Goal: Task Accomplishment & Management: Manage account settings

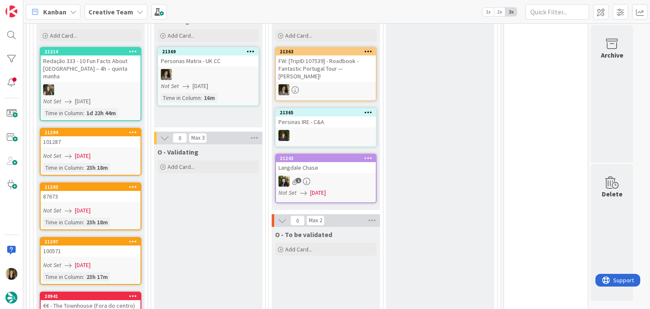
scroll to position [272, 0]
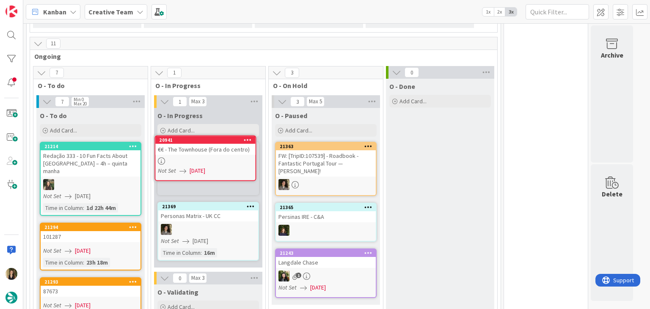
scroll to position [173, 0]
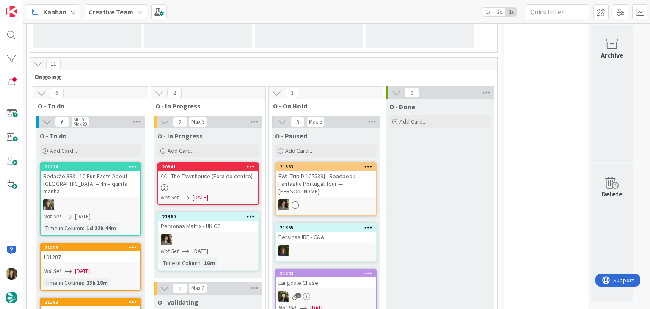
click at [235, 184] on div at bounding box center [208, 187] width 100 height 7
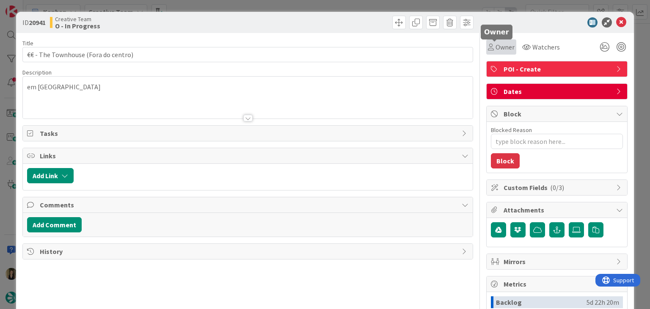
click at [496, 46] on span "Owner" at bounding box center [505, 47] width 19 height 10
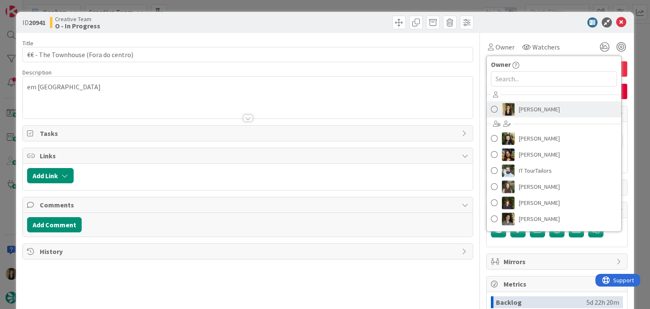
click at [527, 112] on span "[PERSON_NAME]" at bounding box center [539, 109] width 41 height 13
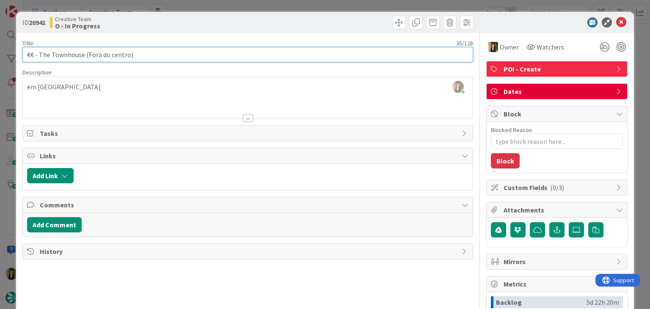
click at [81, 55] on input "€€ - The Townhouse (Fora do centro)" at bounding box center [247, 54] width 450 height 15
drag, startPoint x: 83, startPoint y: 55, endPoint x: 39, endPoint y: 53, distance: 43.7
click at [39, 53] on input "€€ - The Townhouse (Fora do centro)" at bounding box center [247, 54] width 450 height 15
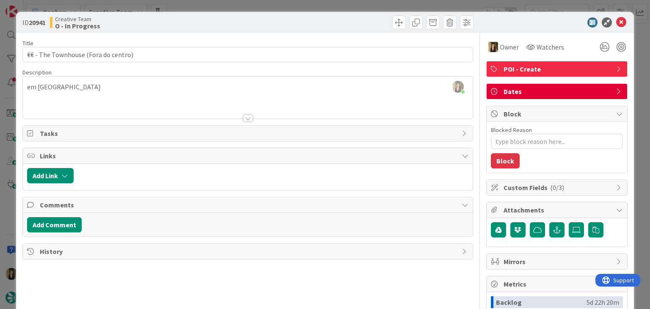
drag, startPoint x: 224, startPoint y: 19, endPoint x: 221, endPoint y: 11, distance: 9.0
click at [223, 19] on div "Creative Team O - In Progress" at bounding box center [148, 23] width 196 height 14
click at [219, 7] on div "ID 20941 Creative Team O - In Progress Title 35 / 128 €€ - The Townhouse (Fora …" at bounding box center [325, 154] width 650 height 309
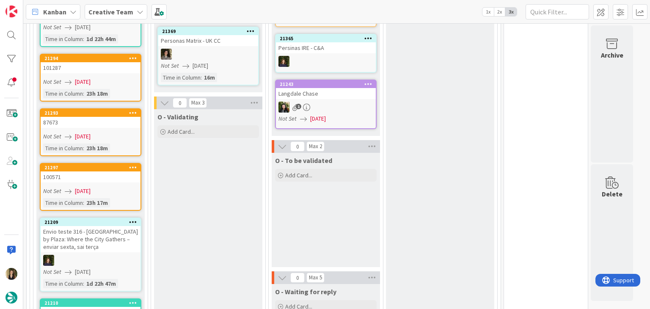
scroll to position [342, 0]
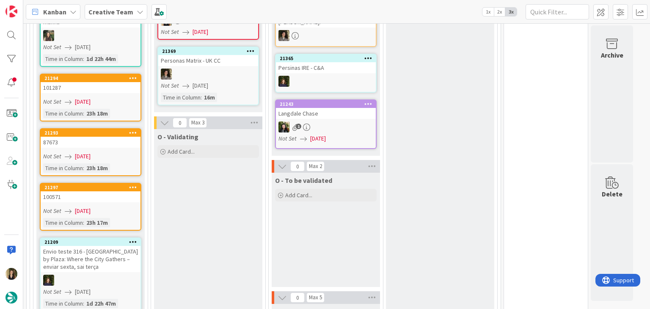
click at [122, 193] on link "21297 100571 Not Set 20/08/2025 Time in Column : 23h 17m" at bounding box center [91, 207] width 102 height 48
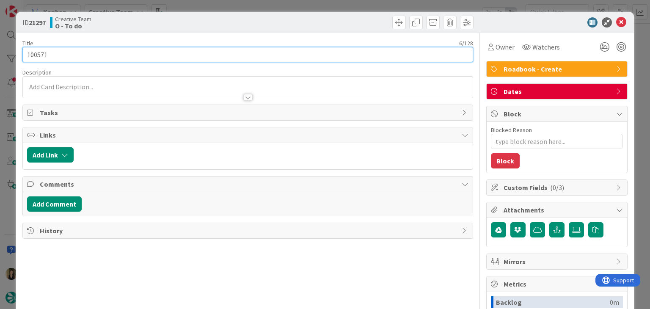
click at [39, 51] on input "100571" at bounding box center [247, 54] width 450 height 15
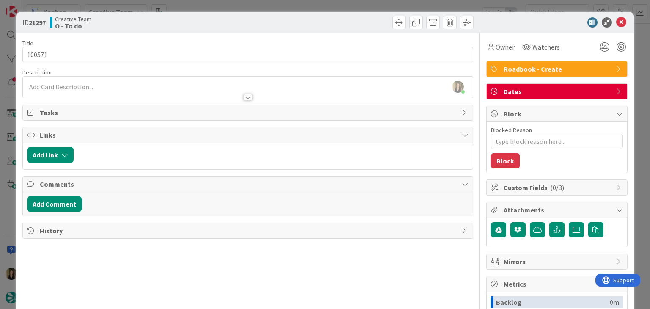
drag, startPoint x: 233, startPoint y: 26, endPoint x: 232, endPoint y: 19, distance: 7.4
click at [233, 26] on div "Creative Team O - To do" at bounding box center [148, 23] width 196 height 14
click at [230, 3] on div "ID 21297 Creative Team O - To do Title 6 / 128 100571 Description Sofia Palma j…" at bounding box center [325, 154] width 650 height 309
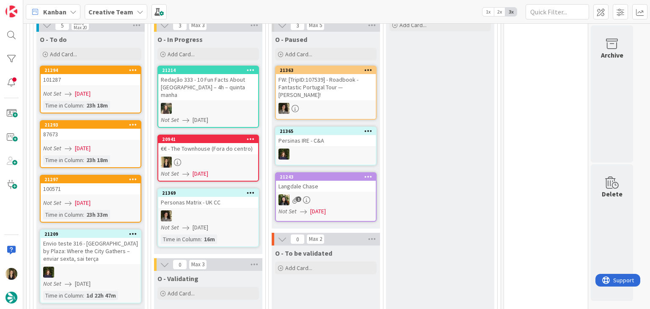
click at [112, 142] on link "21293 87673 Not Set 20/08/2025 Time in Column : 23h 18m" at bounding box center [91, 144] width 102 height 48
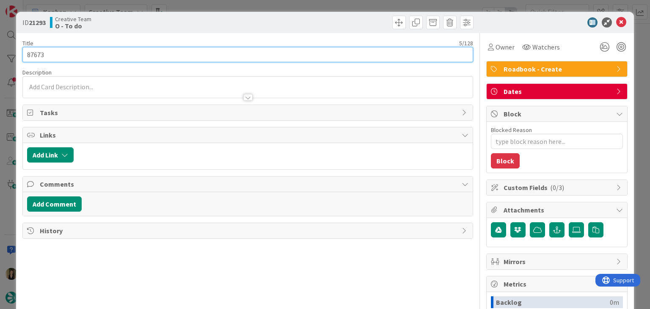
click at [32, 56] on input "87673" at bounding box center [247, 54] width 450 height 15
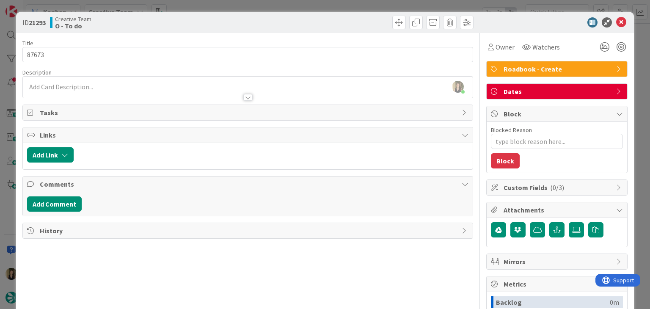
click at [196, 21] on div "Creative Team O - To do" at bounding box center [148, 23] width 196 height 14
click at [199, 6] on div "ID 21293 Creative Team O - To do Title 5 / 128 87673 Description Sofia Palma ju…" at bounding box center [325, 154] width 650 height 309
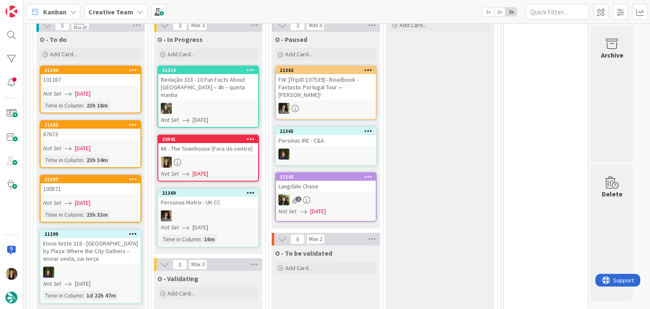
click at [116, 90] on div "Not Set [DATE]" at bounding box center [91, 93] width 97 height 9
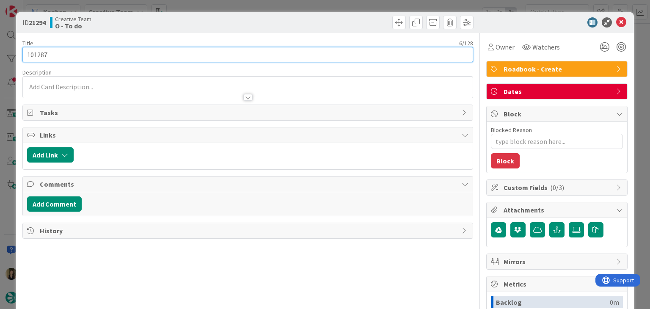
click at [36, 54] on input "101287" at bounding box center [247, 54] width 450 height 15
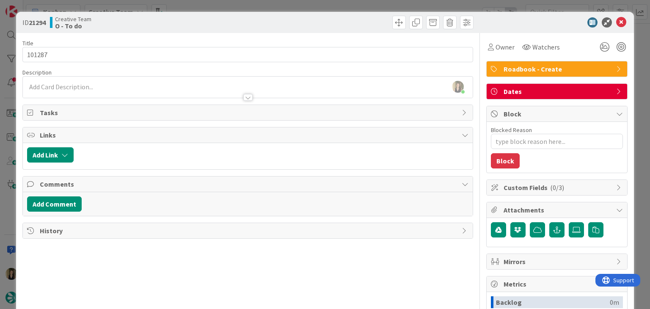
drag, startPoint x: 175, startPoint y: 22, endPoint x: 192, endPoint y: 6, distance: 23.1
click at [176, 22] on div "Creative Team O - To do" at bounding box center [148, 23] width 196 height 14
click at [199, 4] on div "ID 21294 Creative Team O - To do Title 6 / 128 101287 Description Sofia Palma j…" at bounding box center [325, 154] width 650 height 309
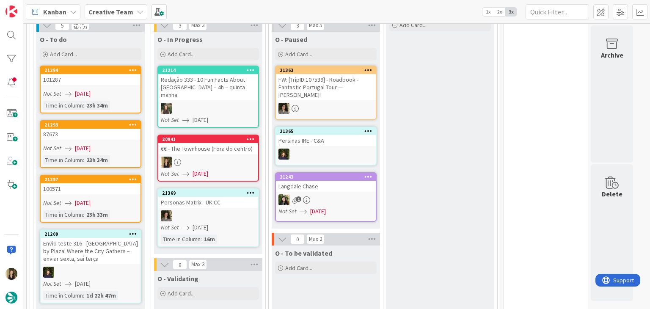
click at [113, 192] on div "100571" at bounding box center [91, 188] width 100 height 11
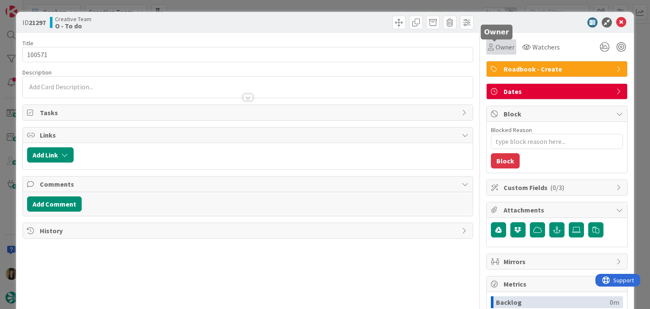
click at [503, 51] on span "Owner" at bounding box center [505, 47] width 19 height 10
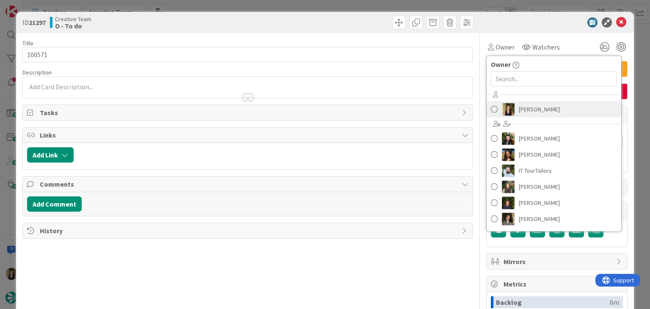
click at [520, 101] on link "[PERSON_NAME]" at bounding box center [554, 109] width 135 height 16
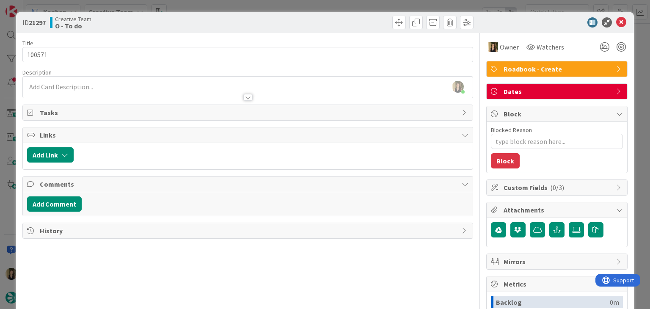
drag, startPoint x: 337, startPoint y: 13, endPoint x: 334, endPoint y: 8, distance: 5.8
click at [336, 12] on div "ID 21297 Creative Team O - To do" at bounding box center [325, 22] width 618 height 21
click at [333, 6] on div "ID 21297 Creative Team O - To do Title 6 / 128 100571 Description Sofia Palma j…" at bounding box center [325, 154] width 650 height 309
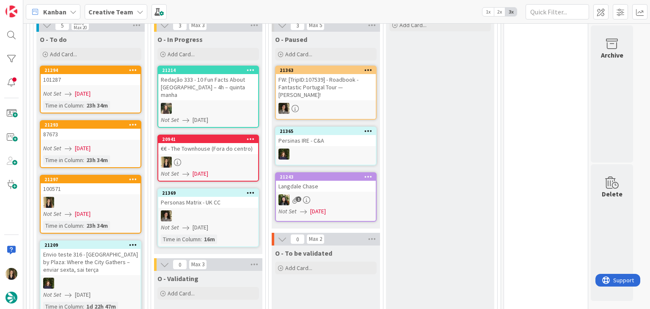
click at [218, 146] on link "20941 €€ - The Townhouse (Fora do centro) Not Set 20/08/2025" at bounding box center [209, 158] width 102 height 47
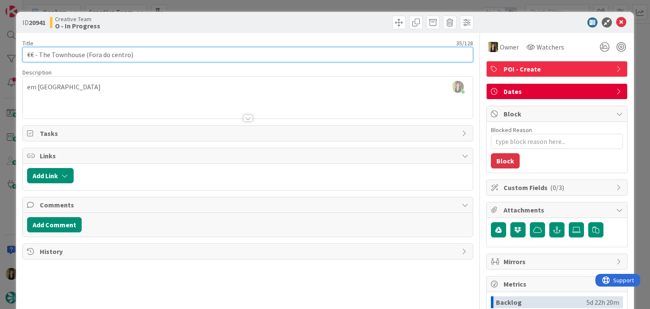
drag, startPoint x: 139, startPoint y: 55, endPoint x: 22, endPoint y: 53, distance: 117.3
click at [22, 53] on div "ID 20941 Creative Team O - In Progress Title 35 / 128 €€ - The Townhouse (Fora …" at bounding box center [325, 227] width 618 height 431
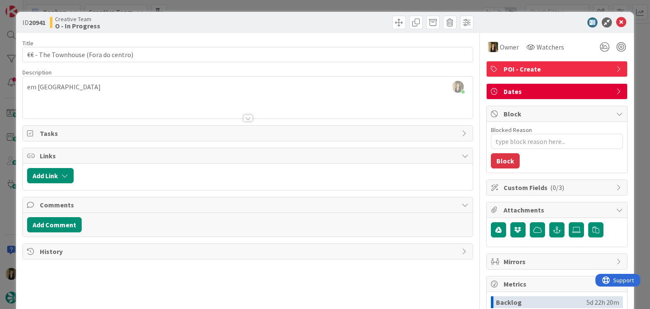
click at [105, 97] on div at bounding box center [248, 108] width 450 height 22
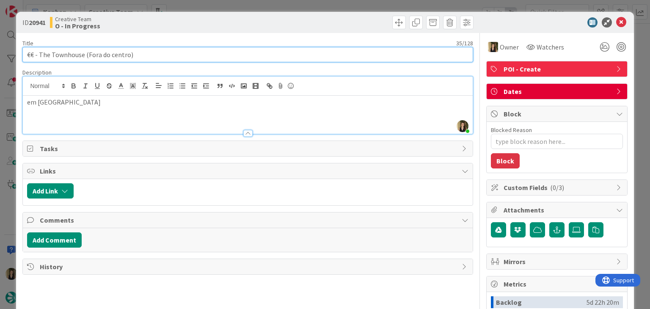
click at [82, 53] on input "€€ - The Townhouse (Fora do centro)" at bounding box center [247, 54] width 450 height 15
drag, startPoint x: 84, startPoint y: 53, endPoint x: 40, endPoint y: 53, distance: 44.5
click at [40, 53] on input "€€ - The Townhouse (Fora do centro)" at bounding box center [247, 54] width 450 height 15
drag, startPoint x: 158, startPoint y: 56, endPoint x: 39, endPoint y: 55, distance: 118.6
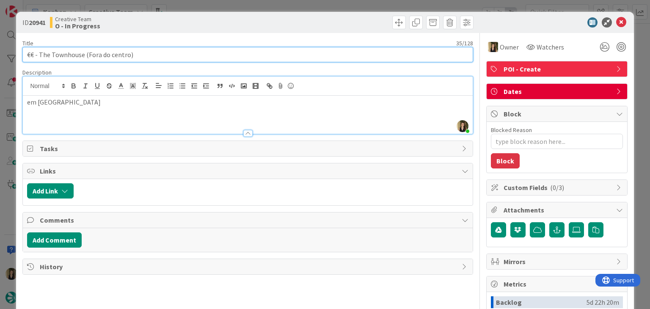
click at [39, 55] on input "€€ - The Townhouse (Fora do centro)" at bounding box center [247, 54] width 450 height 15
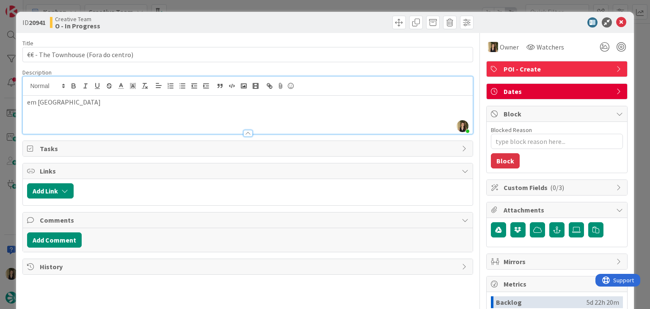
click at [312, 29] on div "ID 20941 Creative Team O - In Progress" at bounding box center [325, 22] width 618 height 21
drag, startPoint x: 309, startPoint y: 11, endPoint x: 312, endPoint y: 0, distance: 11.3
click at [310, 7] on div "ID 20941 Creative Team O - In Progress Title 35 / 128 €€ - The Townhouse (Fora …" at bounding box center [325, 154] width 650 height 309
click at [316, 4] on div "ID 20941 Creative Team O - In Progress Title 35 / 128 €€ - The Townhouse (Fora …" at bounding box center [325, 154] width 650 height 309
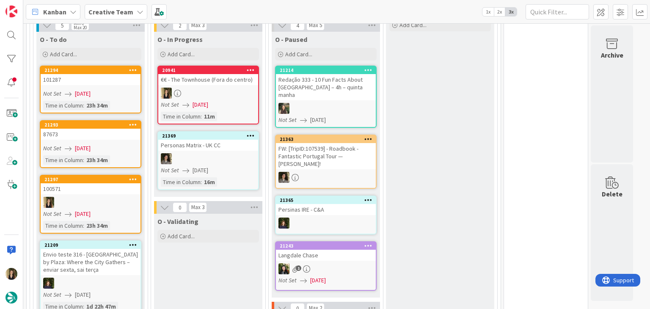
click at [248, 101] on div "Not Set [DATE]" at bounding box center [209, 104] width 97 height 9
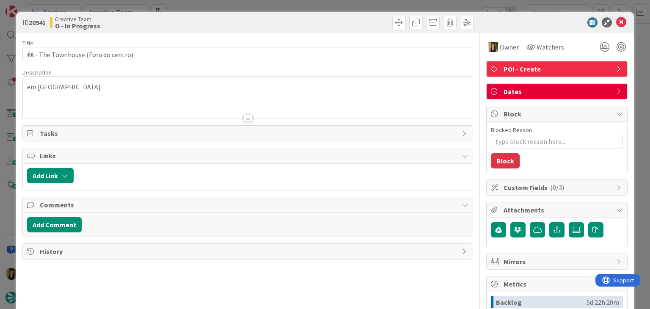
click at [338, 13] on div "ID 20941 Creative Team O - In Progress" at bounding box center [325, 22] width 618 height 21
click at [332, 6] on div "ID 20941 Creative Team O - In Progress Title 35 / 128 €€ - The Townhouse (Fora …" at bounding box center [325, 154] width 650 height 309
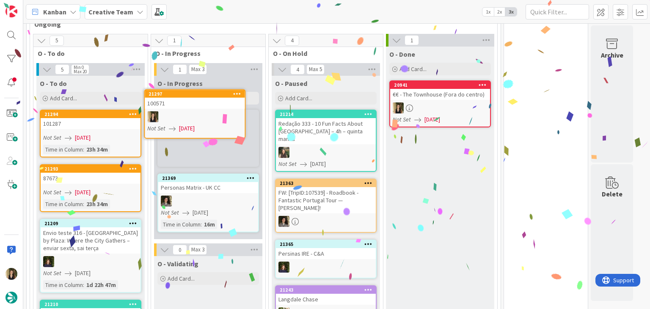
scroll to position [224, 0]
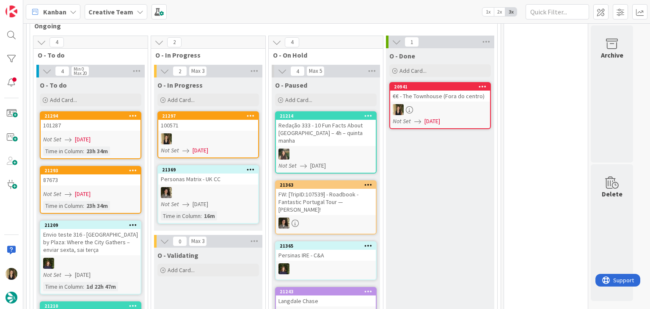
click at [214, 133] on div at bounding box center [208, 138] width 100 height 11
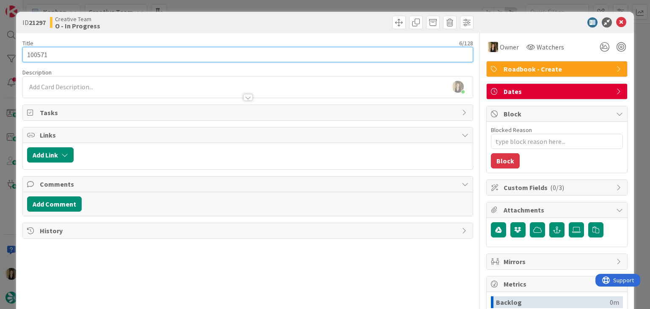
click at [39, 53] on input "100571" at bounding box center [247, 54] width 450 height 15
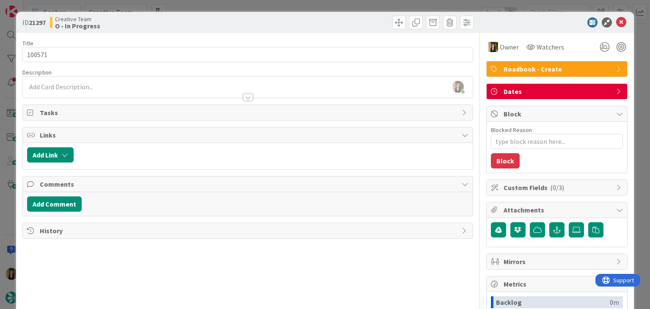
click at [196, 15] on div "ID 21297 Creative Team O - In Progress" at bounding box center [325, 22] width 618 height 21
click at [194, 10] on div "ID 21297 Creative Team O - In Progress Title 6 / 128 100571 Description Sofia P…" at bounding box center [325, 154] width 650 height 309
click at [193, 7] on div "ID 21297 Creative Team O - In Progress Title 6 / 128 100571 Description Sofia P…" at bounding box center [325, 154] width 650 height 309
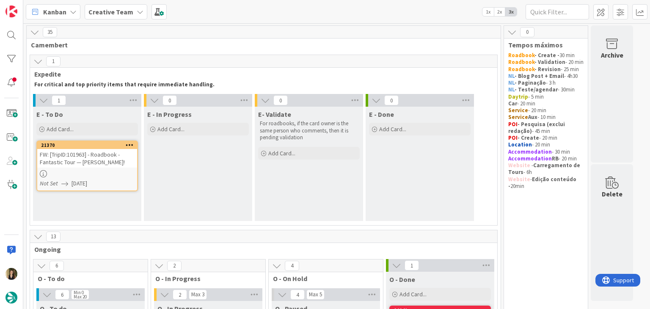
click at [91, 155] on div "FW: [TripID:101963] - Roadbook - Fantastic Tour — [PERSON_NAME]!" at bounding box center [87, 158] width 100 height 19
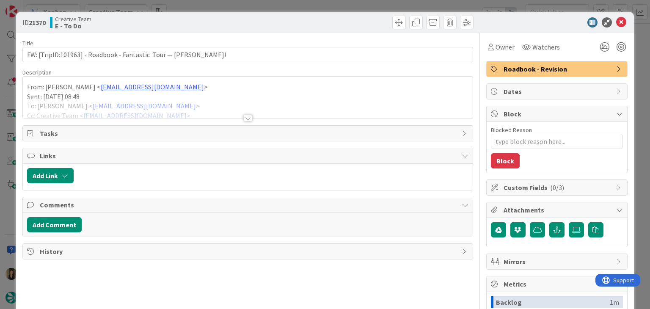
click at [243, 116] on div at bounding box center [247, 118] width 9 height 7
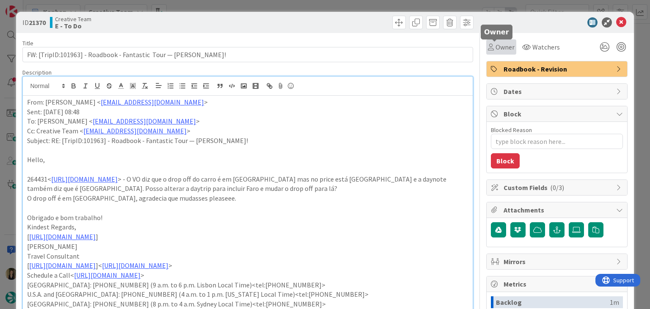
click at [488, 47] on icon at bounding box center [491, 47] width 6 height 7
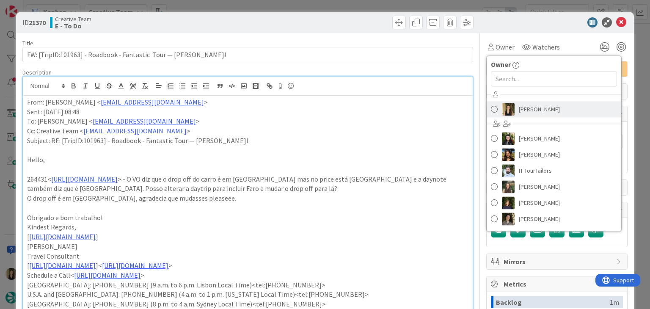
drag, startPoint x: 521, startPoint y: 111, endPoint x: 464, endPoint y: 71, distance: 69.8
click at [520, 111] on span "[PERSON_NAME]" at bounding box center [539, 109] width 41 height 13
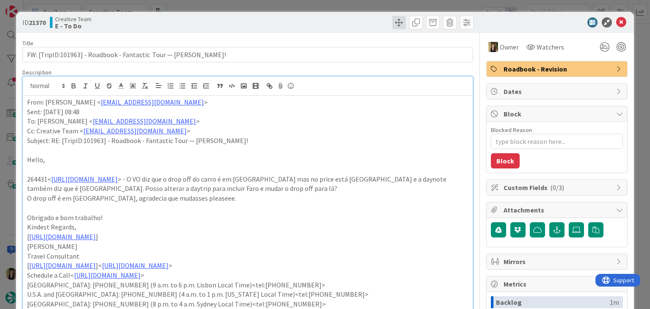
type textarea "x"
click at [366, 16] on div at bounding box center [362, 23] width 224 height 14
drag, startPoint x: 362, startPoint y: 11, endPoint x: 355, endPoint y: 6, distance: 8.9
click at [362, 10] on div "ID 21370 Creative Team E - To Do Title 64 / 128 FW: [TripID:101963] - Roadbook …" at bounding box center [325, 154] width 650 height 309
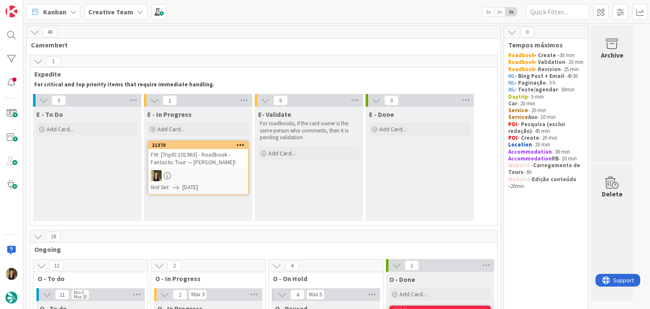
click at [214, 160] on div "FW: [TripID:101963] - Roadbook - Fantastic Tour — [PERSON_NAME]!" at bounding box center [198, 158] width 100 height 19
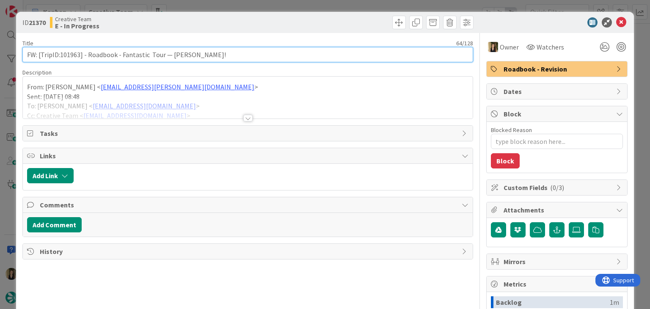
click at [75, 53] on input "FW: [TripID:101963] - Roadbook - Fantastic Tour — [PERSON_NAME]!" at bounding box center [247, 54] width 450 height 15
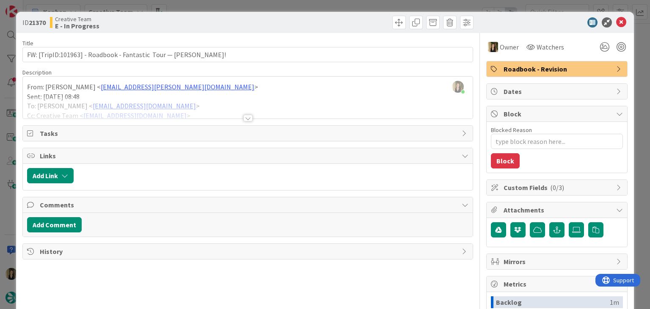
click at [199, 7] on div "ID 21370 Creative Team E - In Progress Title 64 / 128 FW: [TripID:101963] - Roa…" at bounding box center [325, 154] width 650 height 309
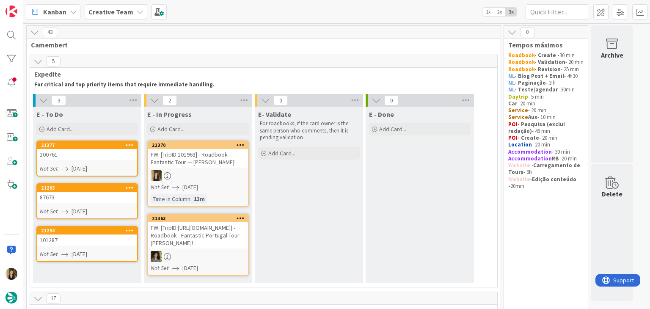
click at [234, 249] on div "FW: [TripID:https://www.tripadvisor.com/Attraction_Review-g186338-d189780] - Ro…" at bounding box center [198, 235] width 100 height 26
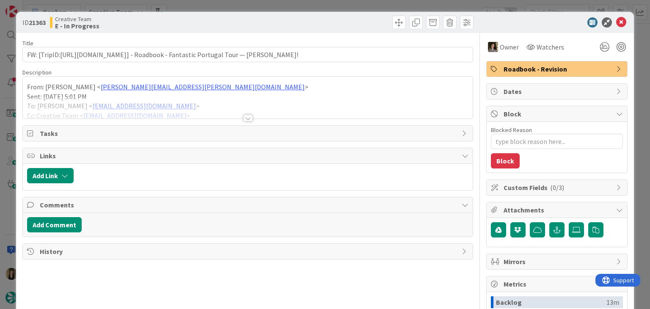
click at [249, 116] on div at bounding box center [247, 118] width 9 height 7
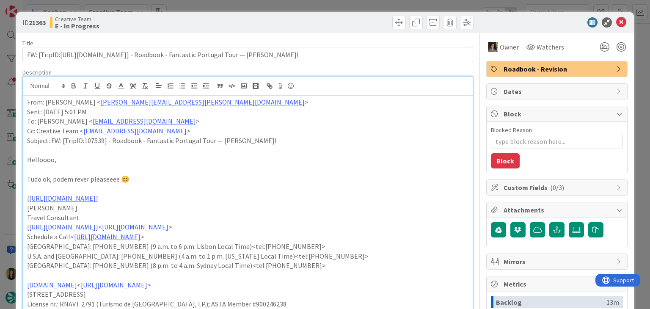
click at [280, 15] on div "ID 21363 Creative Team E - In Progress" at bounding box center [325, 22] width 618 height 21
click at [279, 1] on div "ID 21363 Creative Team E - In Progress Title 128 / 128 FW: [TripID:https://www.…" at bounding box center [325, 154] width 650 height 309
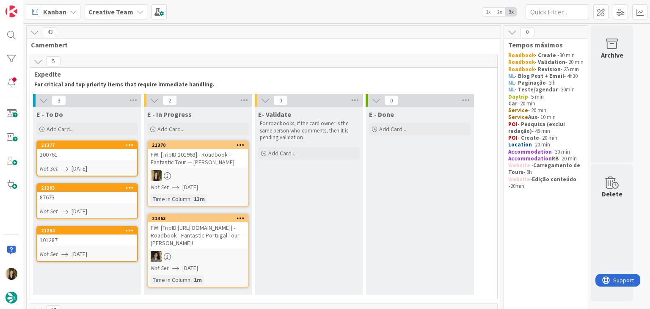
click at [325, 239] on div "E- Validate For roadbooks, if the card owner is the same person who comments, t…" at bounding box center [309, 201] width 108 height 188
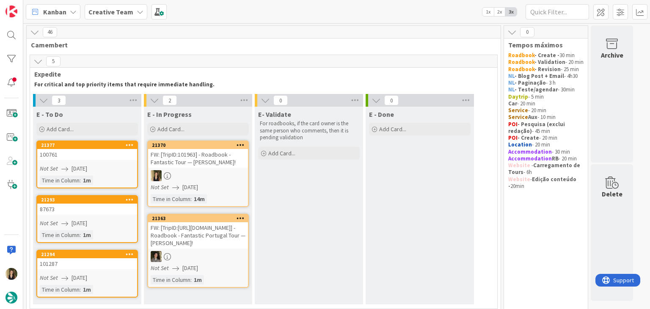
drag, startPoint x: 294, startPoint y: 204, endPoint x: 249, endPoint y: 189, distance: 47.7
click at [293, 202] on div "E- Validate For roadbooks, if the card owner is the same person who comments, t…" at bounding box center [309, 206] width 108 height 198
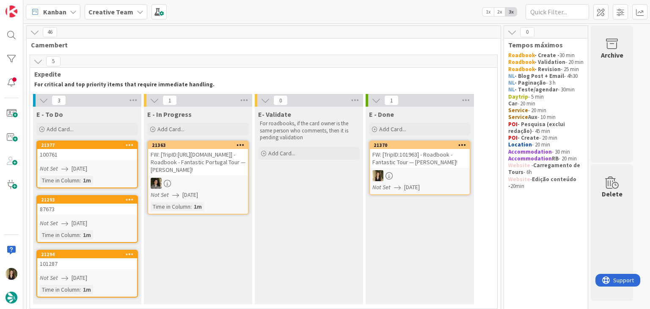
drag, startPoint x: 427, startPoint y: 242, endPoint x: 348, endPoint y: 239, distance: 79.2
click at [426, 241] on div "E - Done Add Card... 21370 FW: [TripID:101963] - Roadbook - Fantastic Tour — Li…" at bounding box center [420, 206] width 108 height 198
click at [125, 165] on div "Not Set [DATE]" at bounding box center [88, 168] width 97 height 9
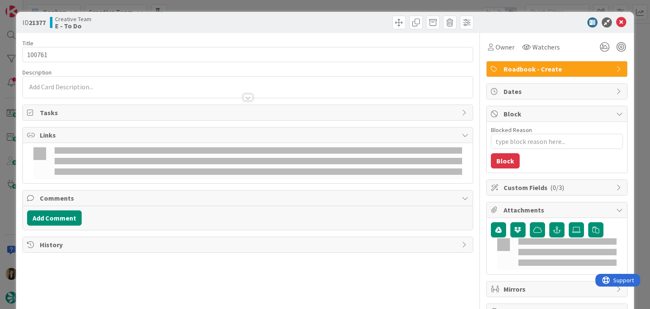
type textarea "x"
type input "100761"
type textarea "x"
type input "100761"
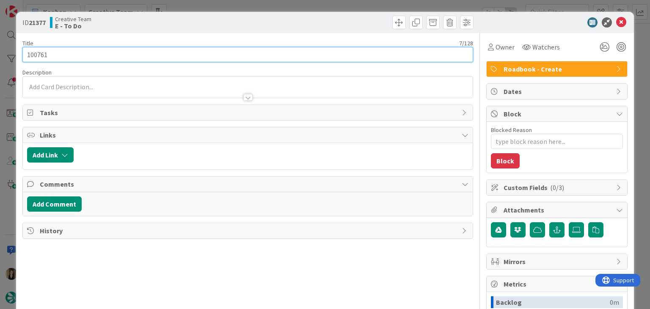
click at [36, 54] on input "100761" at bounding box center [247, 54] width 450 height 15
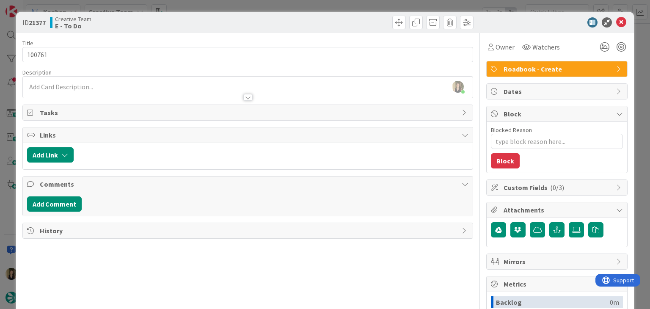
type textarea "x"
type input "100761"
click at [193, 10] on div "ID 21377 Creative Team E - To Do Title 7 / 128 100761 Description Sofia Palma j…" at bounding box center [325, 154] width 650 height 309
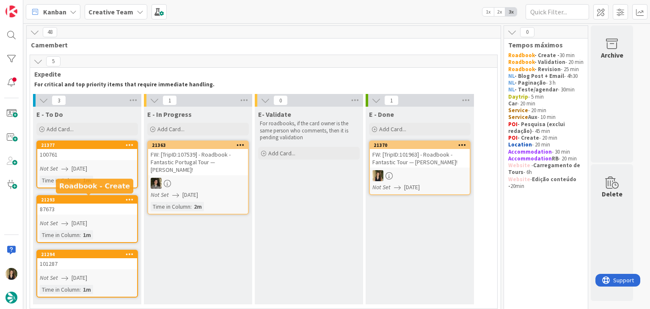
click at [102, 216] on link "21293 87673 Not Set 21/08/2025 Time in Column : 1m" at bounding box center [87, 219] width 102 height 48
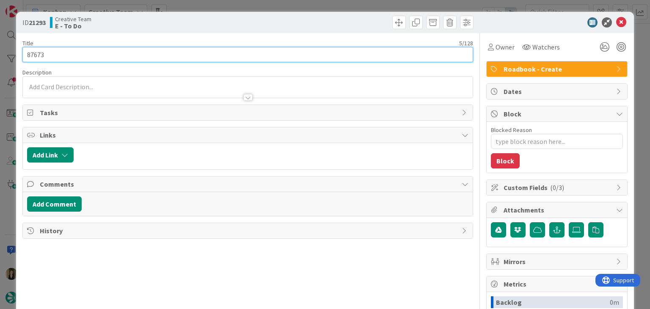
click at [40, 53] on input "87673" at bounding box center [247, 54] width 450 height 15
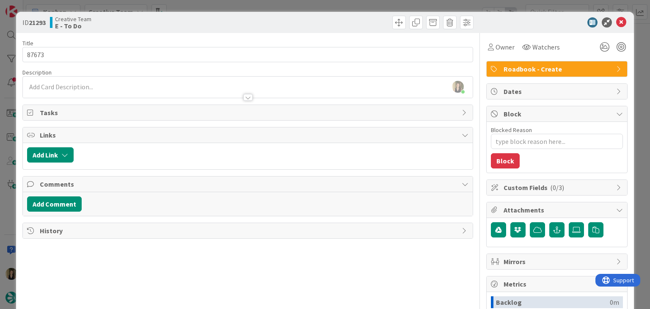
drag, startPoint x: 180, startPoint y: 27, endPoint x: 180, endPoint y: 14, distance: 12.7
click at [180, 26] on div "Creative Team E - To Do" at bounding box center [148, 23] width 196 height 14
click at [183, 2] on div "ID 21293 Creative Team E - To Do Title 5 / 128 87673 Description Sofia Palma ju…" at bounding box center [325, 154] width 650 height 309
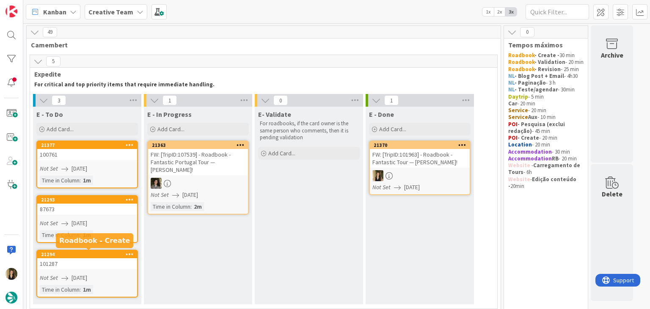
click at [98, 266] on div "101287" at bounding box center [87, 263] width 100 height 11
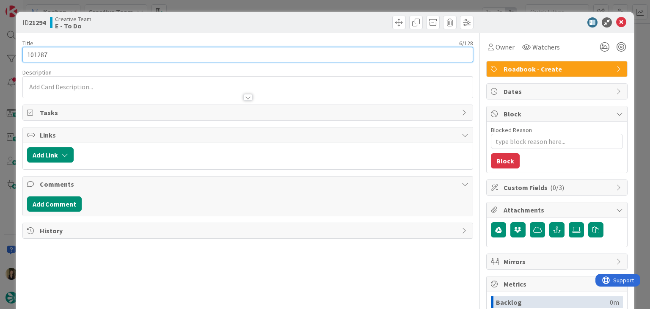
click at [39, 57] on input "101287" at bounding box center [247, 54] width 450 height 15
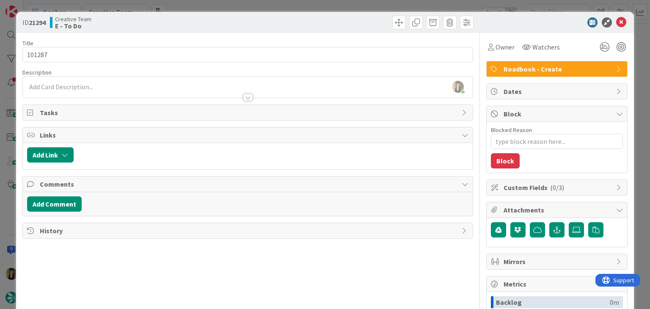
drag, startPoint x: 212, startPoint y: 17, endPoint x: 212, endPoint y: 12, distance: 5.1
click at [212, 17] on div "Creative Team E - To Do" at bounding box center [148, 23] width 196 height 14
click at [212, 6] on div "ID 21294 Creative Team E - To Do Title 6 / 128 101287 Description Sofia Palma j…" at bounding box center [325, 154] width 650 height 309
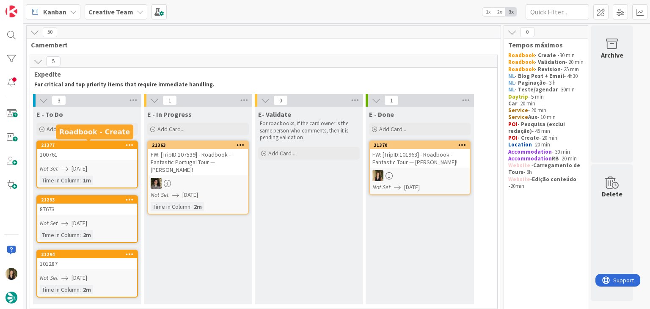
click at [100, 160] on link "21377 100761 Not Set 21/08/2025 Time in Column : 1m" at bounding box center [87, 165] width 102 height 48
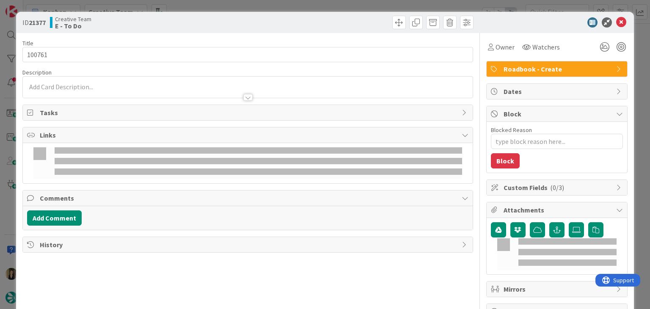
type textarea "x"
type input "100761"
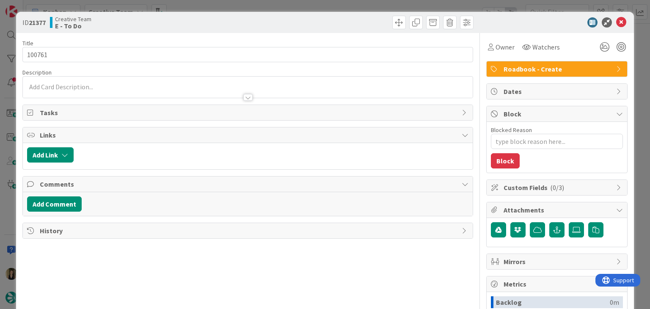
type textarea "x"
type input "100761"
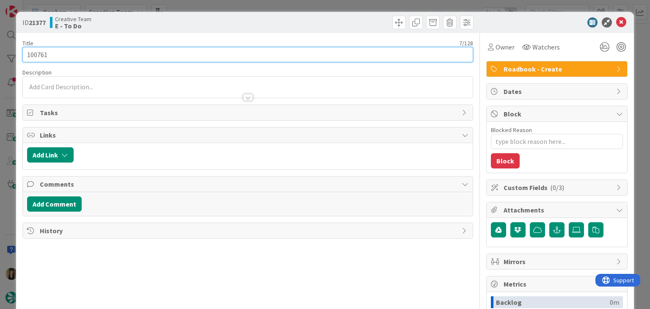
click at [42, 55] on input "100761" at bounding box center [247, 54] width 450 height 15
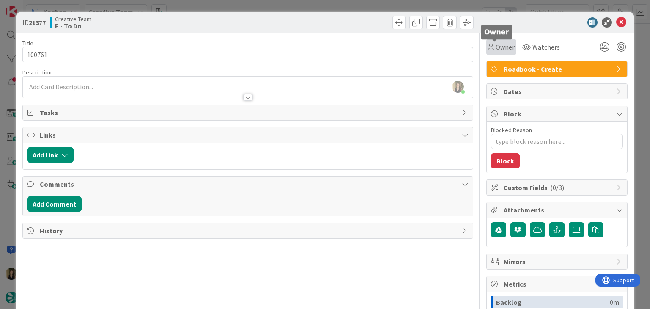
click at [498, 46] on span "Owner" at bounding box center [505, 47] width 19 height 10
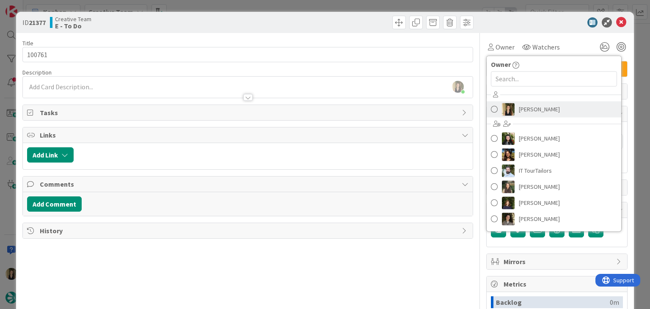
click at [523, 107] on span "[PERSON_NAME]" at bounding box center [539, 109] width 41 height 13
type textarea "x"
type input "100761"
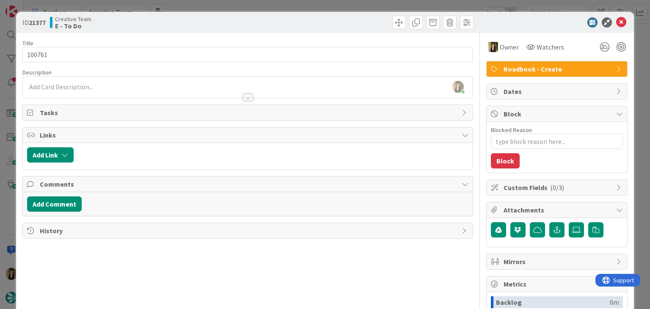
type textarea "x"
type input "100761"
drag, startPoint x: 352, startPoint y: 24, endPoint x: 351, endPoint y: 14, distance: 10.2
click at [351, 22] on div at bounding box center [362, 23] width 224 height 14
drag, startPoint x: 350, startPoint y: 7, endPoint x: 311, endPoint y: 25, distance: 42.3
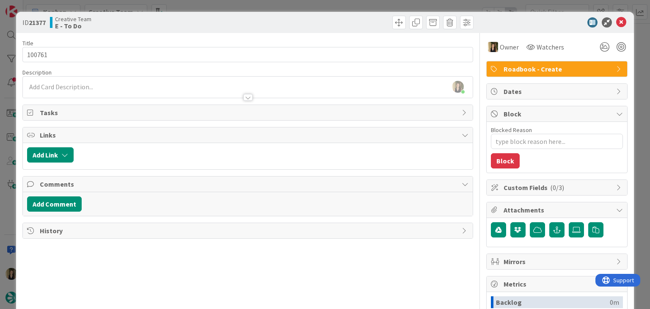
click at [349, 7] on div "ID 21377 Creative Team E - To Do Title 7 / 128 100761 Description Sofia Palma j…" at bounding box center [325, 154] width 650 height 309
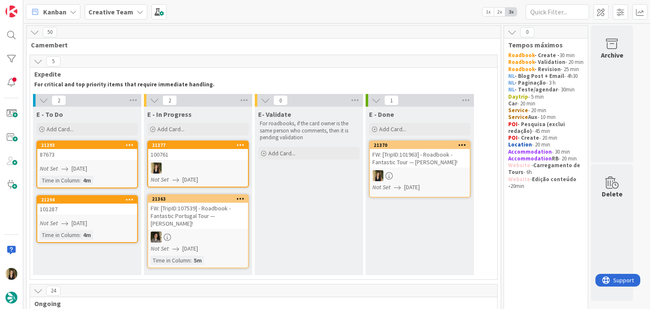
click at [227, 167] on div at bounding box center [198, 168] width 100 height 11
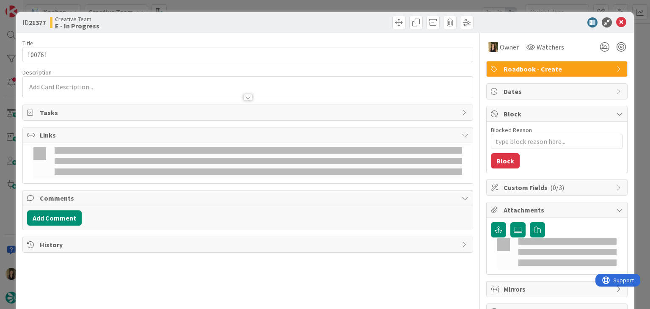
type textarea "x"
type input "100761"
type textarea "x"
type input "100761"
type textarea "x"
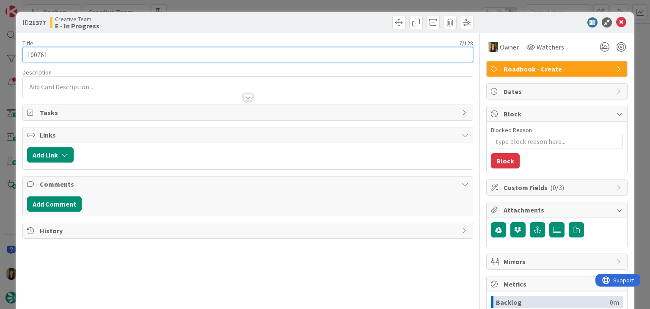
click at [44, 55] on input "100761" at bounding box center [247, 54] width 450 height 15
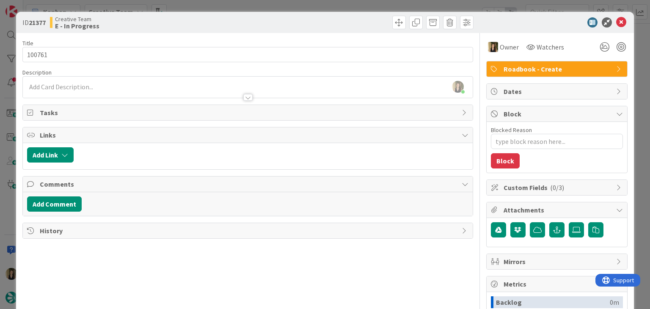
click at [134, 89] on div at bounding box center [248, 93] width 450 height 9
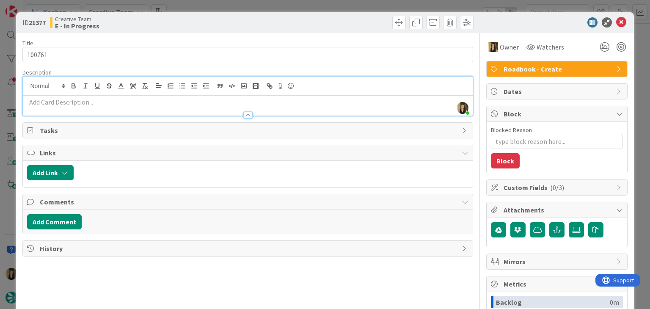
click at [106, 102] on p at bounding box center [247, 102] width 441 height 10
paste div
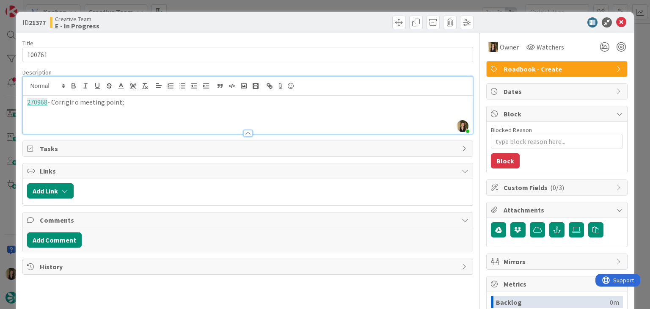
type input "100761"
type textarea "x"
type input "100761"
click at [184, 26] on div "Creative Team E - In Progress" at bounding box center [148, 23] width 196 height 14
click at [200, 5] on div "ID 21377 Creative Team E - In Progress Title 7 / 128 100761 Description [PERSON…" at bounding box center [325, 154] width 650 height 309
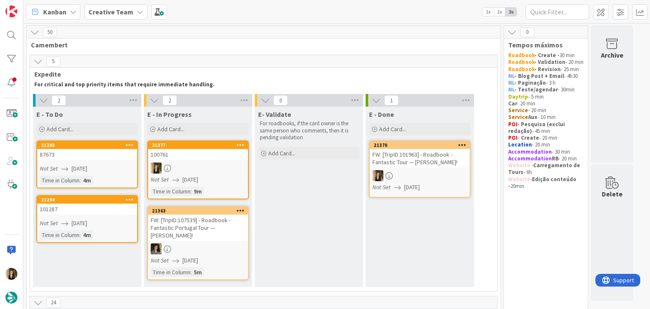
click at [225, 159] on div "100761" at bounding box center [198, 154] width 100 height 11
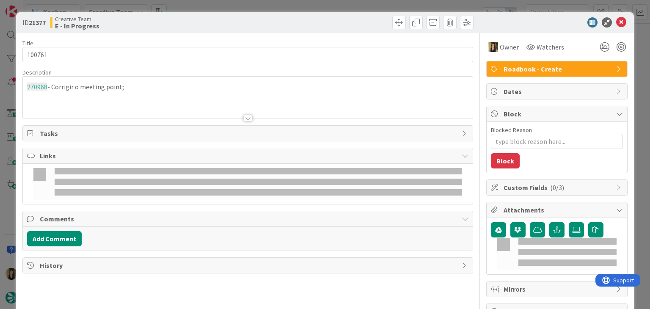
type textarea "x"
type input "100761"
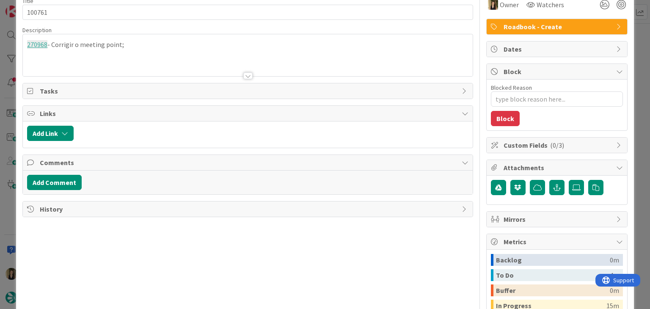
type textarea "x"
type input "100761"
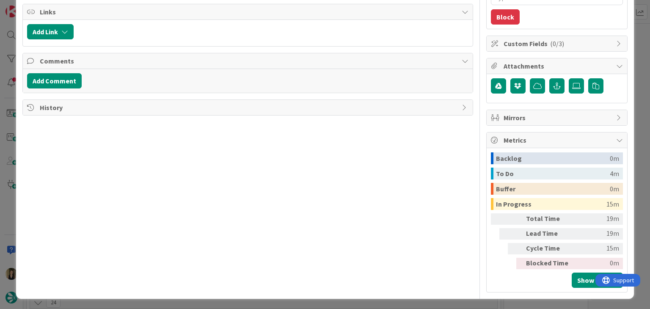
scroll to position [0, 0]
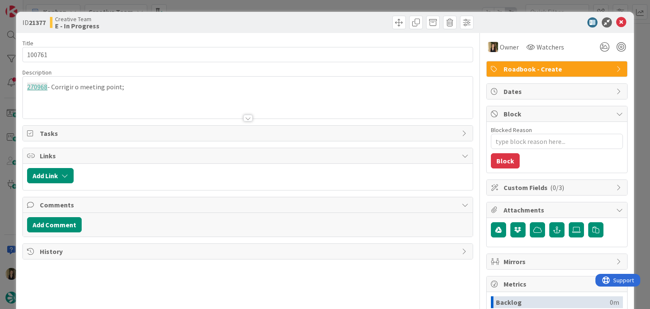
click at [340, 7] on div "ID 21377 Creative Team E - In Progress Title 7 / 128 100761 Description 270968 …" at bounding box center [325, 154] width 650 height 309
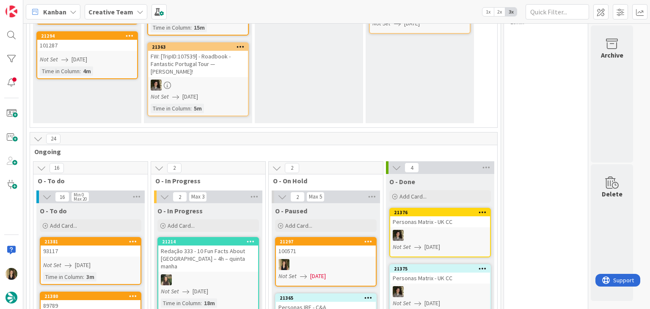
scroll to position [42, 0]
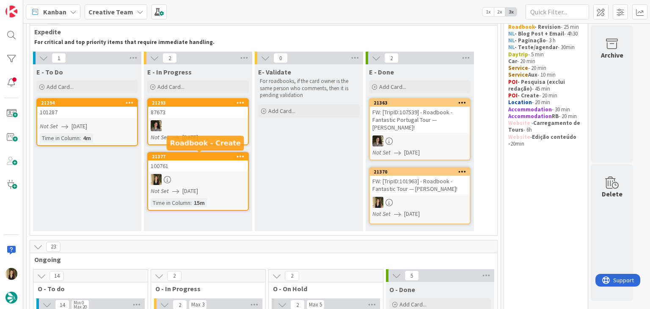
click at [210, 178] on div at bounding box center [198, 179] width 100 height 11
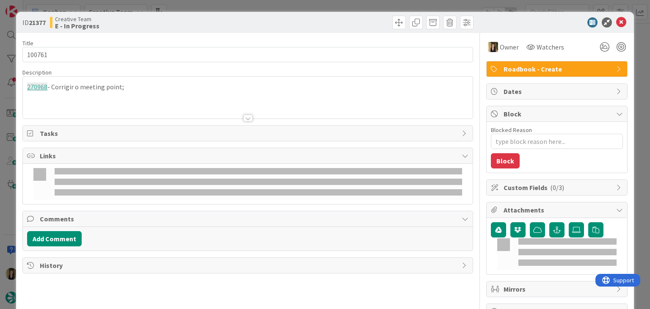
type textarea "x"
type input "100761"
type textarea "x"
type input "100761"
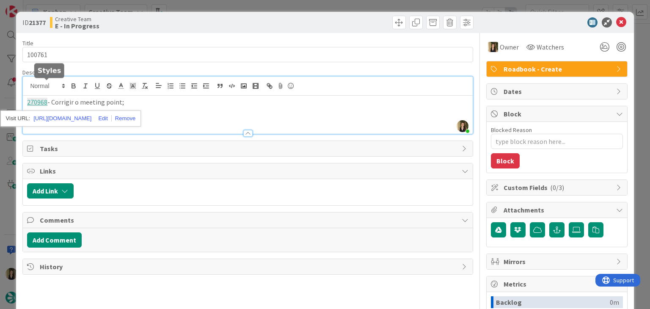
drag, startPoint x: 36, startPoint y: 85, endPoint x: 188, endPoint y: 111, distance: 153.8
click at [220, 113] on div "270968 - Corrigir o meeting point;" at bounding box center [248, 115] width 450 height 38
drag, startPoint x: 48, startPoint y: 102, endPoint x: 13, endPoint y: 101, distance: 35.2
click at [13, 101] on div "ID 21377 Creative Team E - In Progress Title 7 / 128 100761 Description [PERSON…" at bounding box center [325, 154] width 650 height 309
copy p "270968"
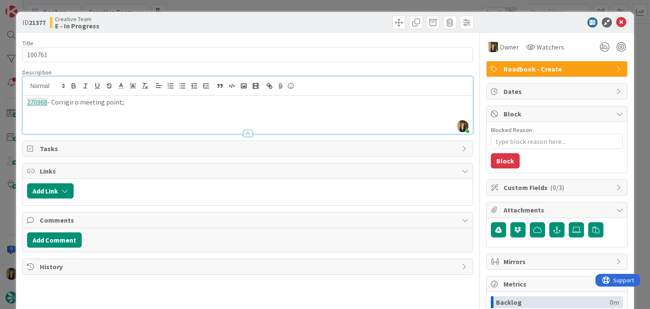
click at [194, 24] on div "Creative Team E - In Progress" at bounding box center [148, 23] width 196 height 14
click at [191, 5] on div "ID 21377 Creative Team E - In Progress Title 7 / 128 100761 Description [PERSON…" at bounding box center [325, 154] width 650 height 309
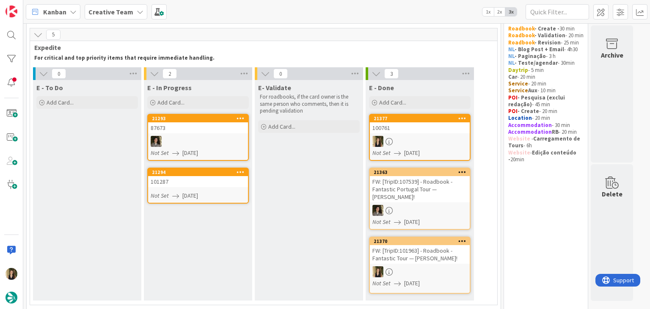
click at [222, 187] on link "21294 101287 Not Set [DATE]" at bounding box center [198, 186] width 102 height 36
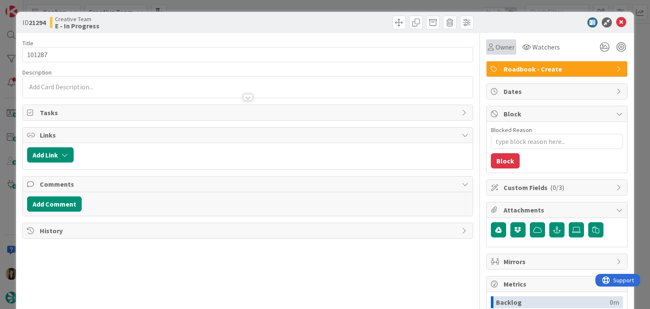
click at [488, 44] on icon at bounding box center [491, 47] width 6 height 7
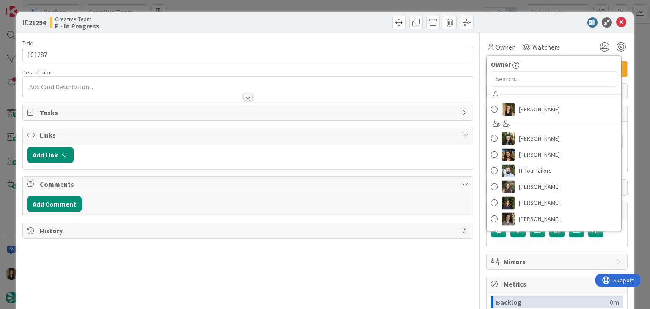
click at [533, 122] on div "[PERSON_NAME] [PERSON_NAME] [PERSON_NAME] IT TourTailors [PERSON_NAME] [PERSON_…" at bounding box center [554, 158] width 135 height 140
click at [528, 112] on span "[PERSON_NAME]" at bounding box center [539, 109] width 41 height 13
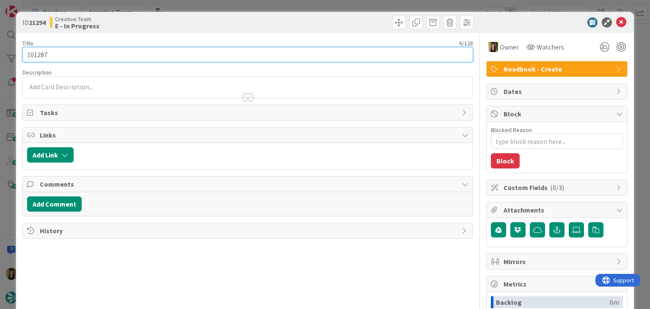
click at [40, 53] on input "101287" at bounding box center [247, 54] width 450 height 15
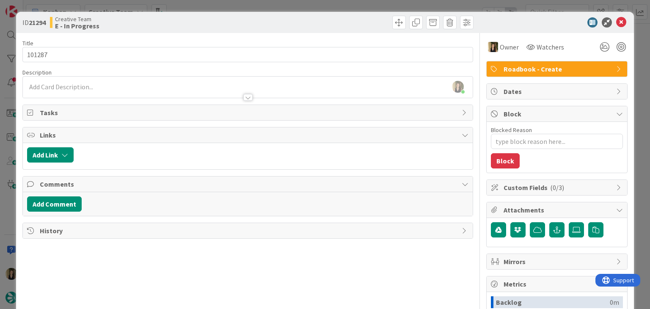
click at [268, 23] on div at bounding box center [362, 23] width 224 height 14
drag, startPoint x: 266, startPoint y: 7, endPoint x: 264, endPoint y: 14, distance: 6.6
click at [266, 7] on div "ID 21294 Creative Team E - In Progress Title 6 / 128 101287 Description [PERSON…" at bounding box center [325, 154] width 650 height 309
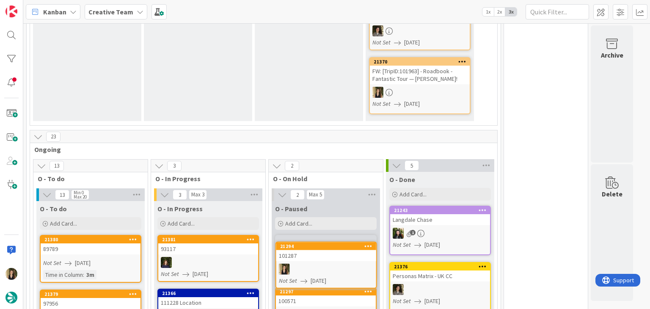
scroll to position [249, 0]
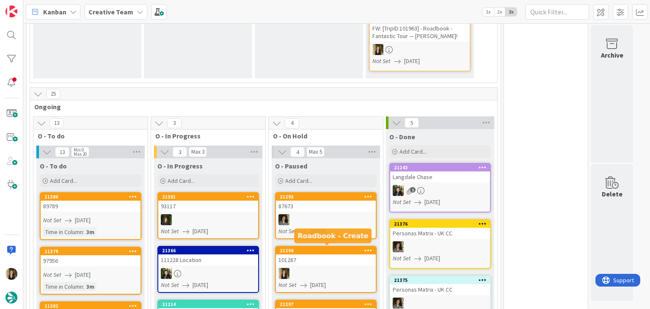
click at [349, 263] on div "101287" at bounding box center [326, 259] width 100 height 11
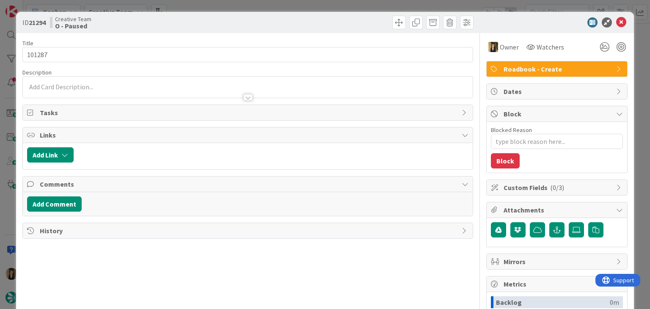
type textarea "x"
click at [85, 85] on p at bounding box center [247, 87] width 441 height 10
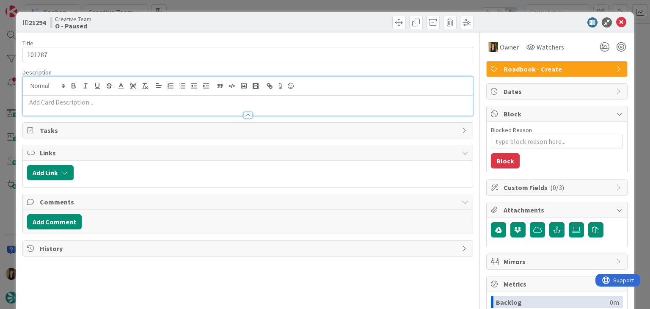
click at [93, 99] on p at bounding box center [247, 102] width 441 height 10
paste div
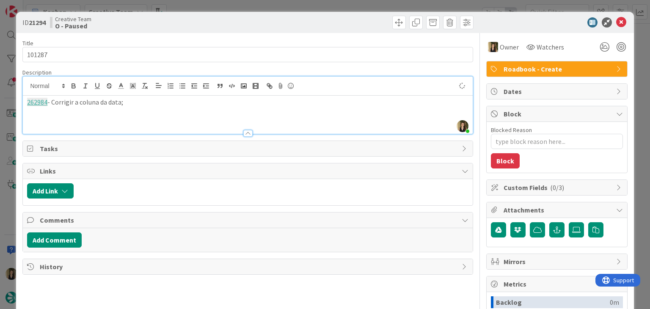
drag, startPoint x: 205, startPoint y: 24, endPoint x: 207, endPoint y: 12, distance: 11.6
click at [205, 22] on div "Creative Team O - Paused" at bounding box center [148, 23] width 196 height 14
click at [208, 6] on div "ID 21294 Creative Team O - Paused Title 6 / 128 101287 Description [PERSON_NAME…" at bounding box center [325, 154] width 650 height 309
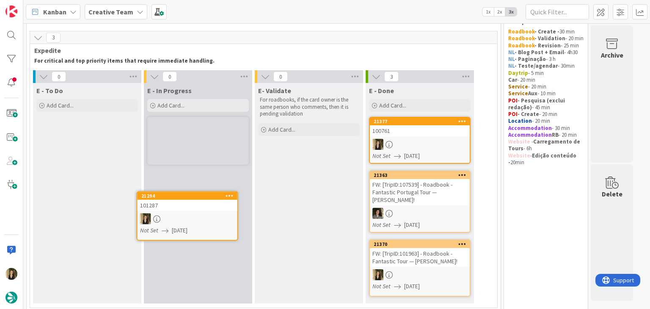
scroll to position [26, 0]
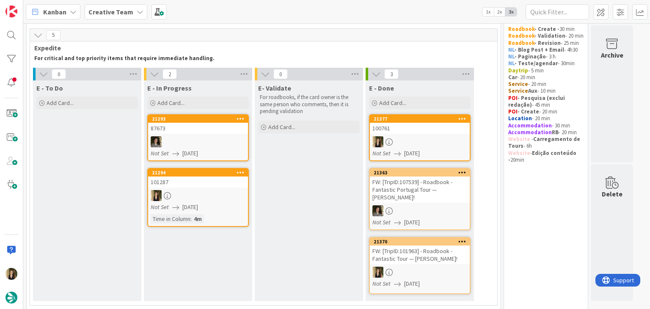
click at [224, 199] on div at bounding box center [198, 195] width 100 height 11
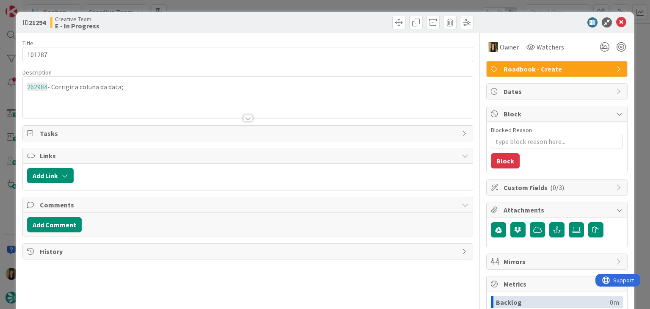
drag, startPoint x: 349, startPoint y: 22, endPoint x: 348, endPoint y: 12, distance: 10.3
click at [348, 21] on div at bounding box center [362, 23] width 224 height 14
click at [348, 6] on div "ID 21294 Creative Team E - In Progress Title 6 / 128 101287 Description 262984 …" at bounding box center [325, 154] width 650 height 309
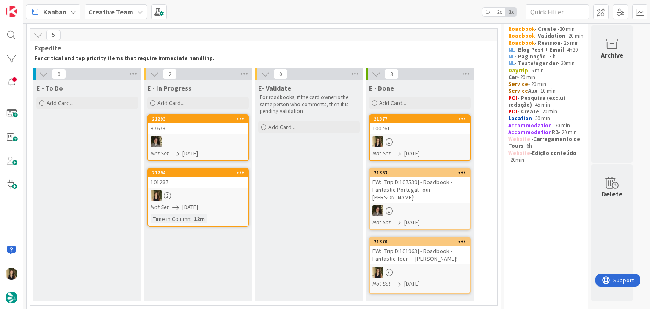
click at [211, 197] on div at bounding box center [198, 195] width 100 height 11
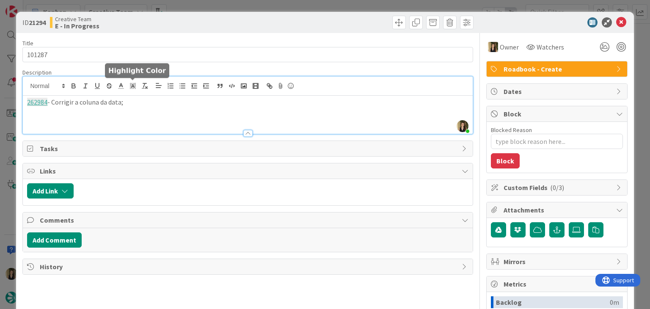
click at [136, 87] on div "[PERSON_NAME] just joined 262984 - Corrigir a coluna da data;" at bounding box center [248, 105] width 450 height 57
type textarea "x"
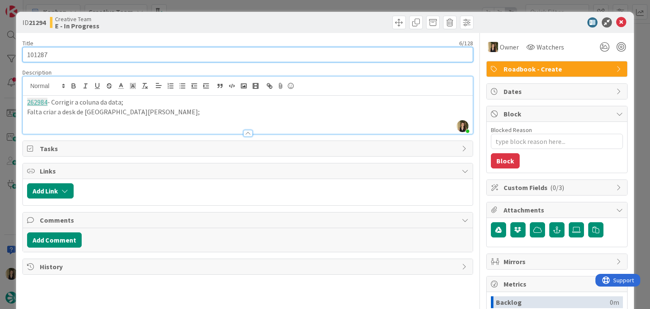
click at [35, 53] on input "101287" at bounding box center [247, 54] width 450 height 15
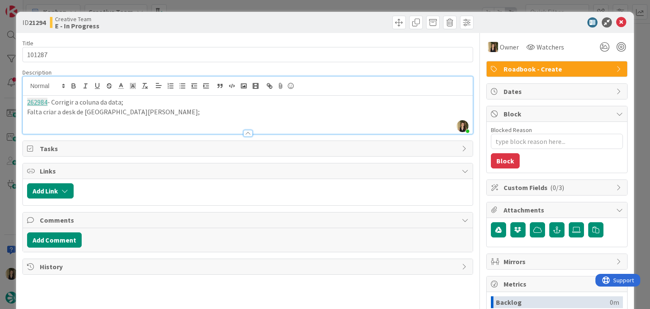
click at [158, 115] on p "Falta criar a desk de [GEOGRAPHIC_DATA][PERSON_NAME];" at bounding box center [247, 112] width 441 height 10
drag, startPoint x: 135, startPoint y: 113, endPoint x: 189, endPoint y: 99, distance: 55.3
click at [137, 112] on p "Falta criar a desk de [GEOGRAPHIC_DATA][PERSON_NAME];" at bounding box center [247, 112] width 441 height 10
click at [239, 6] on div "ID 21294 Creative Team E - In Progress Title 6 / 128 101287 Description [PERSON…" at bounding box center [325, 154] width 650 height 309
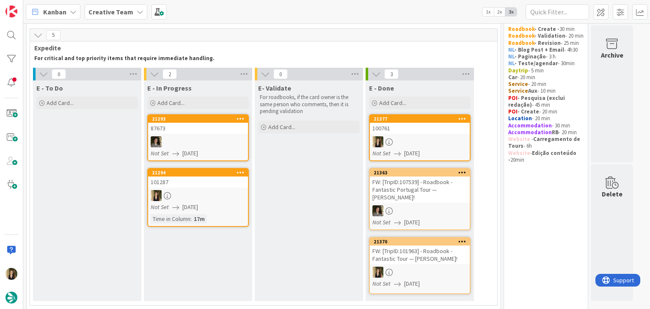
click at [208, 188] on link "21294 101287 Not Set [DATE] Time in [GEOGRAPHIC_DATA] : 17m" at bounding box center [198, 197] width 102 height 59
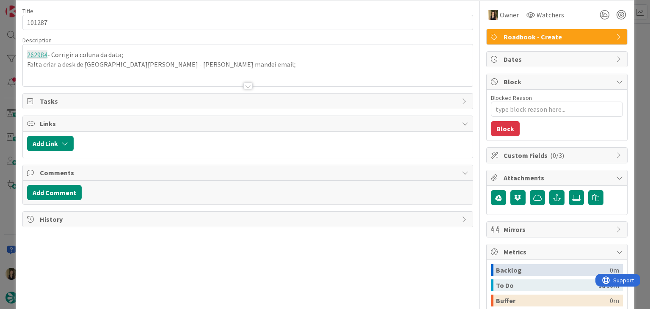
type textarea "x"
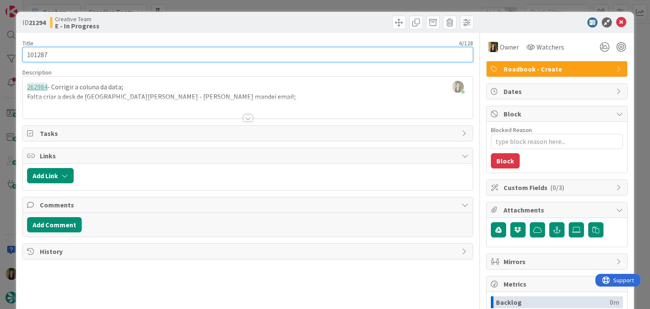
click at [41, 56] on input "101287" at bounding box center [247, 54] width 450 height 15
click at [40, 56] on input "101287" at bounding box center [247, 54] width 450 height 15
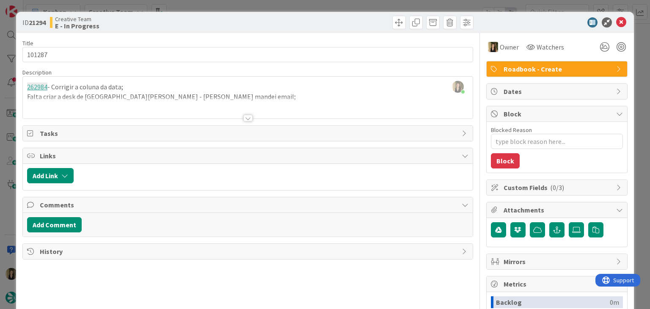
drag, startPoint x: 190, startPoint y: 16, endPoint x: 191, endPoint y: 9, distance: 6.5
click at [190, 16] on div "Creative Team E - In Progress" at bounding box center [148, 23] width 196 height 14
click at [203, 3] on div "ID 21294 Creative Team E - In Progress Title 6 / 128 101287 Description [PERSON…" at bounding box center [325, 154] width 650 height 309
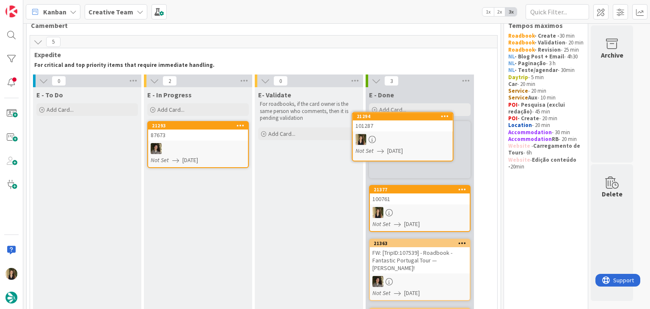
scroll to position [18, 0]
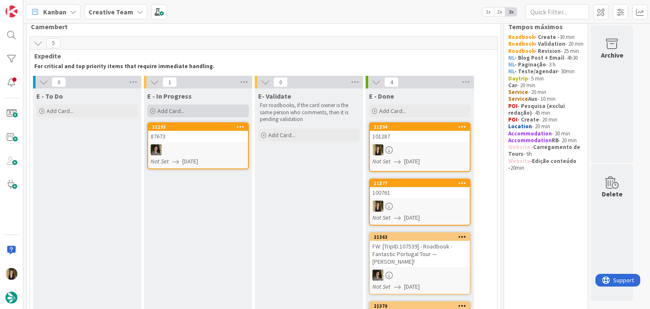
click at [196, 109] on div "Add Card..." at bounding box center [198, 111] width 102 height 13
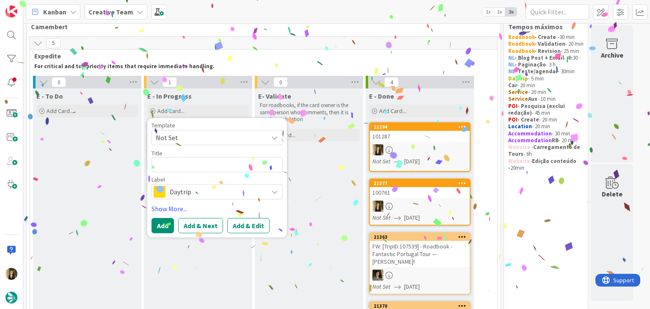
type textarea "101287"
type textarea "x"
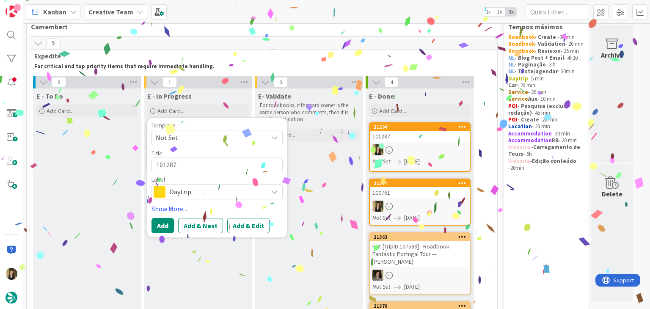
type textarea "101287"
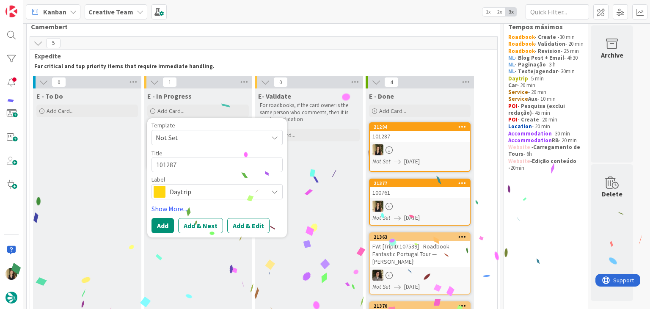
type textarea "x"
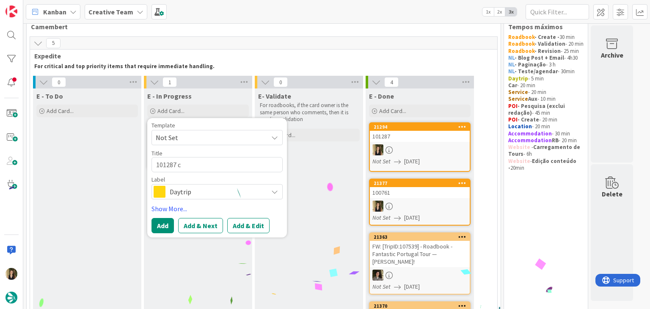
type textarea "101287 co"
type textarea "x"
type textarea "101287 con"
type textarea "x"
type textarea "101287 cont"
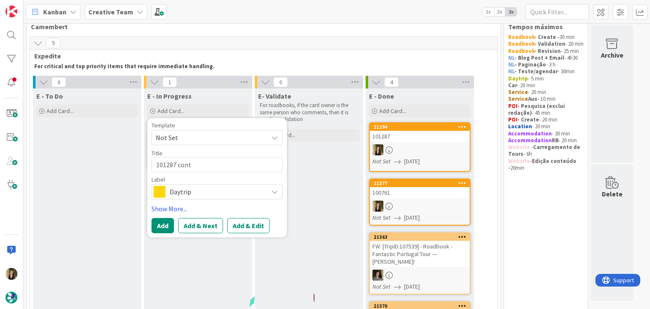
type textarea "x"
type textarea "101287 [PERSON_NAME]"
type textarea "x"
type textarea "101287 contin"
type textarea "x"
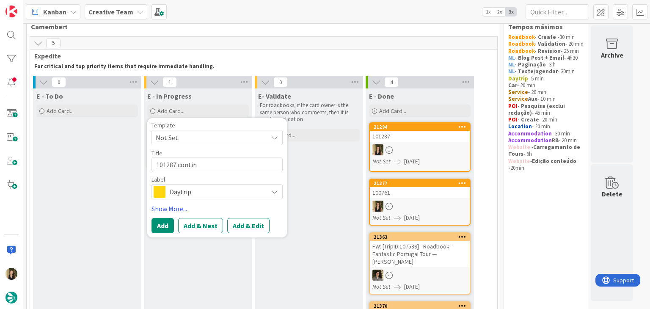
type textarea "101287 continu"
type textarea "x"
type textarea "101287 continua"
type textarea "x"
type textarea "101287 continuaç"
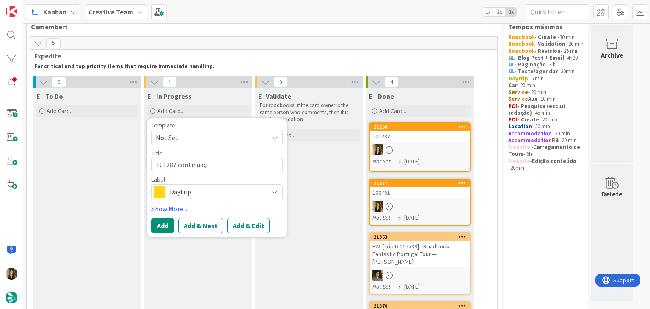
type textarea "x"
type textarea "101287 continuaçã"
type textarea "x"
type textarea "101287 continuação"
type textarea "x"
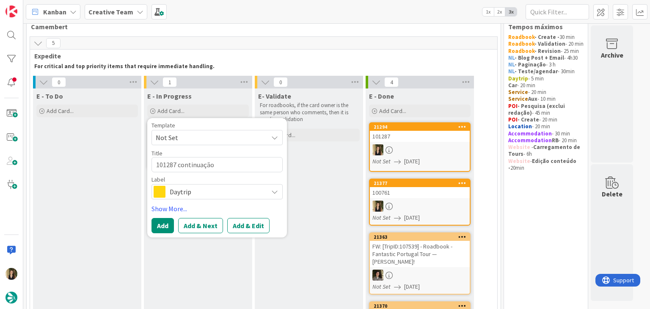
type textarea "101287 continuação"
click at [228, 186] on div "Daytrip" at bounding box center [217, 191] width 131 height 15
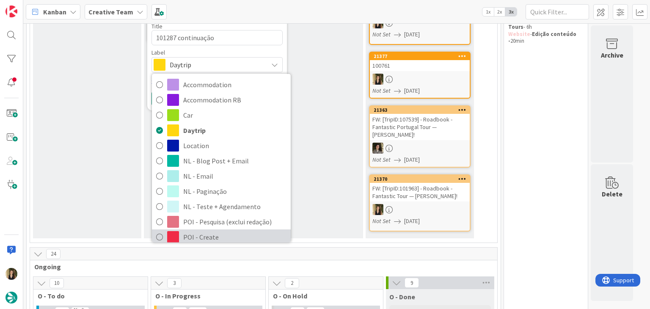
scroll to position [85, 0]
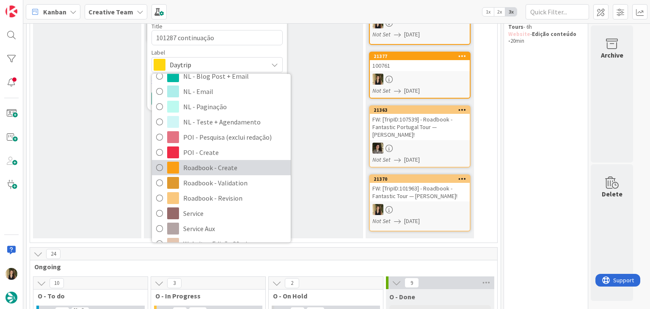
click at [242, 162] on span "Roadbook - Create" at bounding box center [234, 168] width 103 height 13
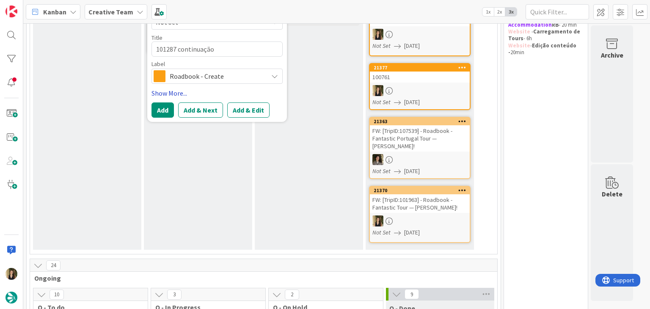
scroll to position [103, 0]
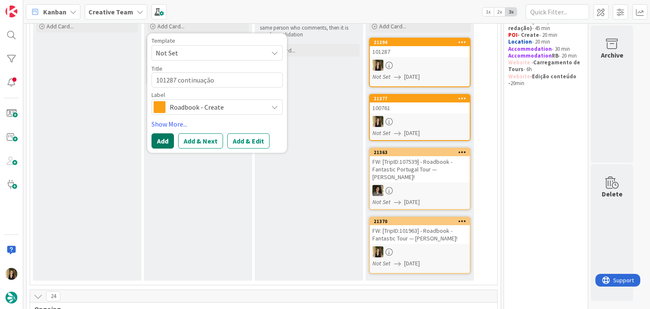
click at [157, 141] on button "Add" at bounding box center [163, 140] width 22 height 15
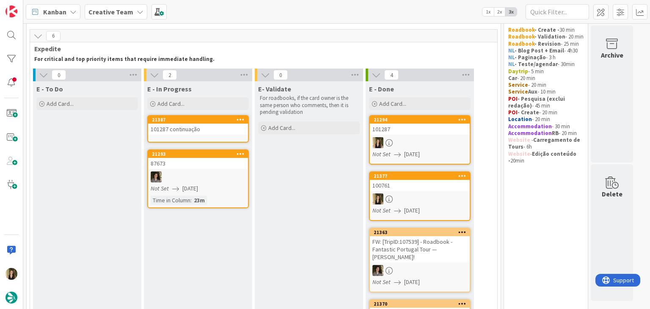
scroll to position [18, 0]
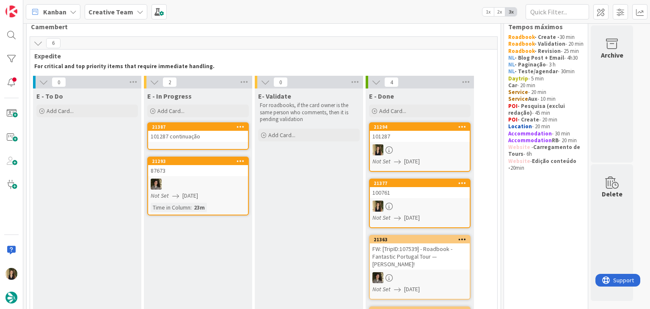
click at [197, 140] on div "101287 continuação" at bounding box center [198, 136] width 100 height 11
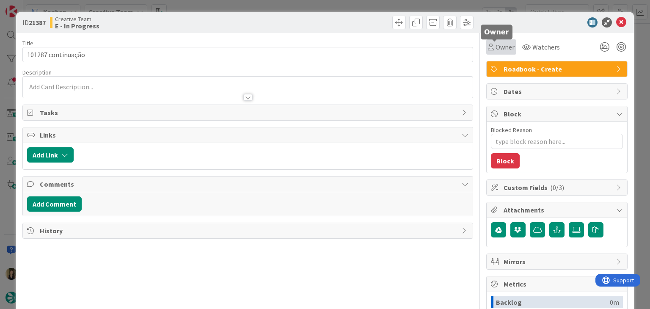
click at [489, 53] on div "Owner" at bounding box center [501, 46] width 30 height 15
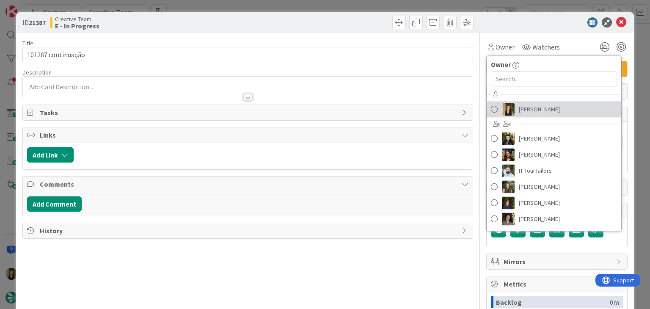
drag, startPoint x: 511, startPoint y: 114, endPoint x: 491, endPoint y: 105, distance: 22.4
click at [511, 114] on link "[PERSON_NAME]" at bounding box center [554, 109] width 135 height 16
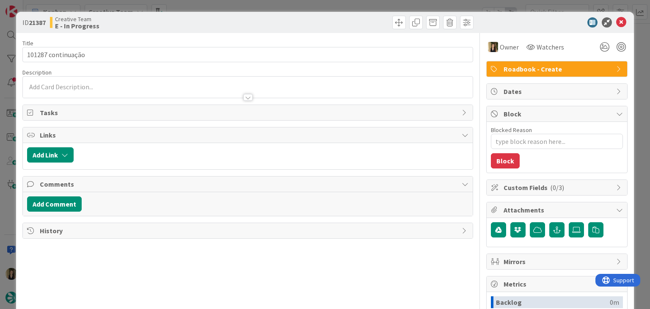
click at [362, 21] on div at bounding box center [362, 23] width 224 height 14
drag, startPoint x: 356, startPoint y: 8, endPoint x: 363, endPoint y: 16, distance: 10.8
click at [356, 7] on div "ID 21387 Creative Team E - In Progress Title 18 / 128 101287 continuação Descri…" at bounding box center [325, 154] width 650 height 309
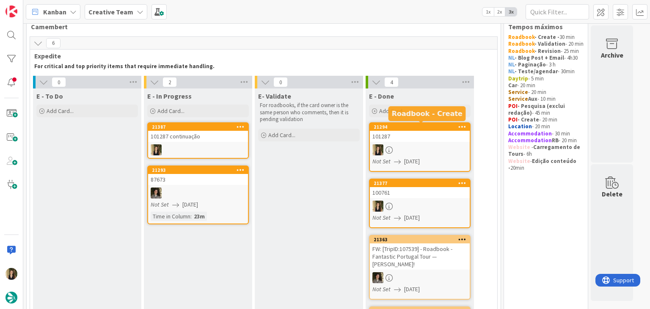
click at [429, 146] on div at bounding box center [420, 149] width 100 height 11
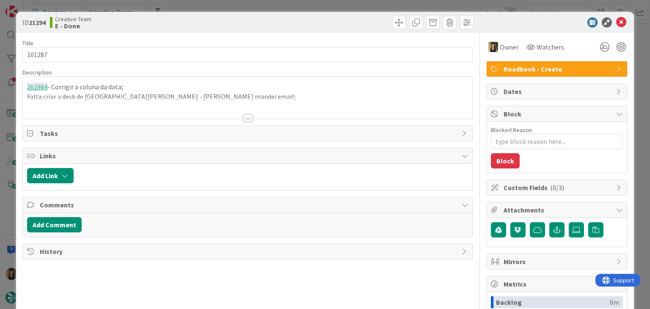
drag, startPoint x: 244, startPoint y: 117, endPoint x: 228, endPoint y: 116, distance: 15.8
click at [244, 117] on div at bounding box center [247, 118] width 9 height 7
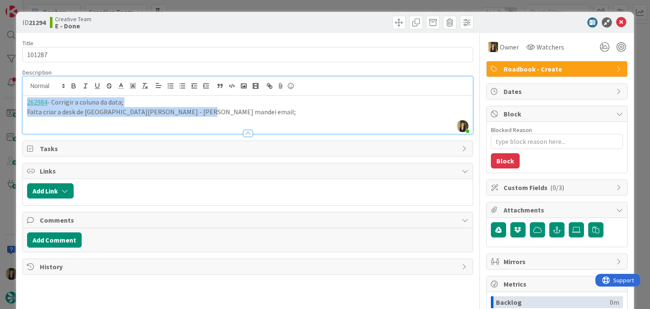
drag, startPoint x: 205, startPoint y: 114, endPoint x: 17, endPoint y: 97, distance: 188.7
click at [17, 98] on div "ID 21294 Creative Team E - Done Title 6 / 128 101287 Description [PERSON_NAME] …" at bounding box center [325, 227] width 618 height 431
copy div "262984 - Corrigir a coluna da data; Falta criar a desk de [GEOGRAPHIC_DATA][PER…"
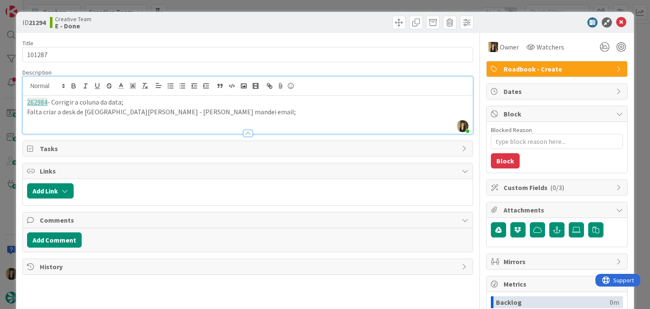
drag, startPoint x: 222, startPoint y: 23, endPoint x: 226, endPoint y: 10, distance: 14.0
click at [222, 23] on div "Creative Team E - Done" at bounding box center [148, 23] width 196 height 14
click at [226, 9] on div "ID 21294 Creative Team E - Done Title 6 / 128 101287 Description [PERSON_NAME] …" at bounding box center [325, 154] width 650 height 309
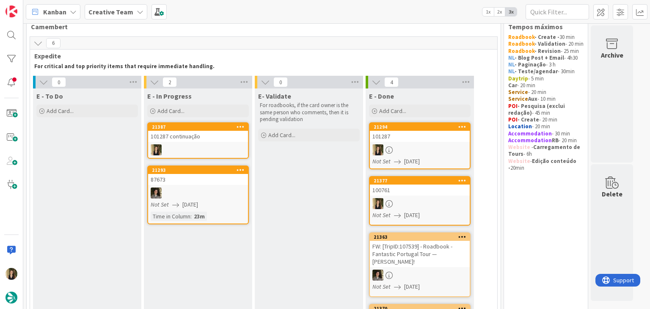
click at [188, 149] on div at bounding box center [198, 149] width 100 height 11
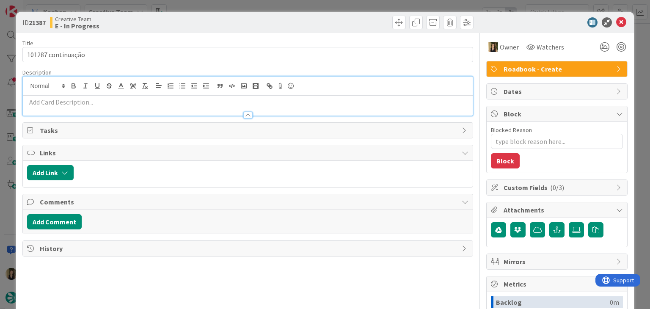
click at [85, 87] on div at bounding box center [248, 96] width 450 height 39
click at [80, 102] on p at bounding box center [247, 102] width 441 height 10
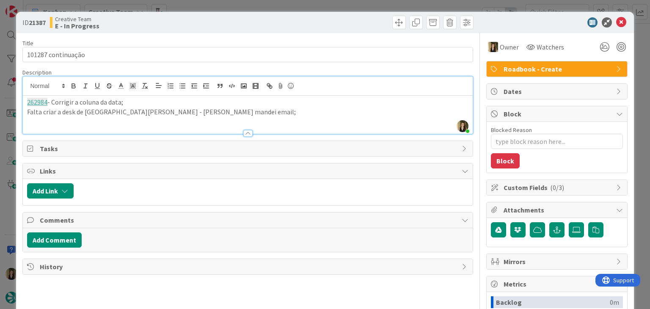
click at [202, 24] on div "Creative Team E - In Progress" at bounding box center [148, 23] width 196 height 14
click at [188, 6] on div "ID 21387 Creative Team E - In Progress Title 18 / 128 101287 continuação Descri…" at bounding box center [325, 154] width 650 height 309
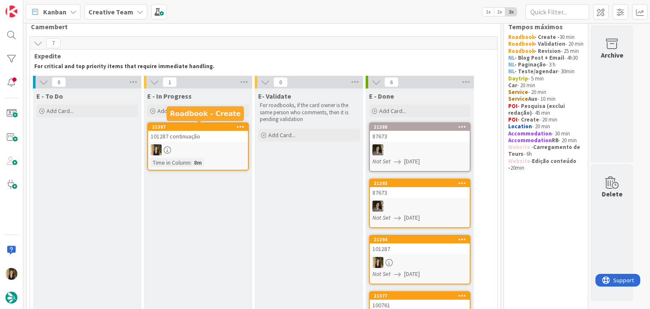
click at [217, 135] on div "101287 continuação" at bounding box center [198, 136] width 100 height 11
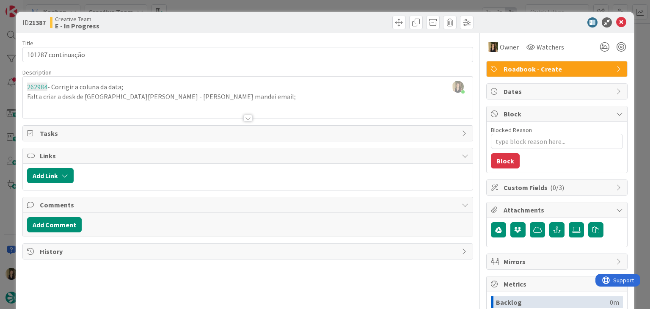
click at [235, 6] on div "ID 21387 Creative Team E - In Progress Title 18 / 128 101287 continuação Descri…" at bounding box center [325, 154] width 650 height 309
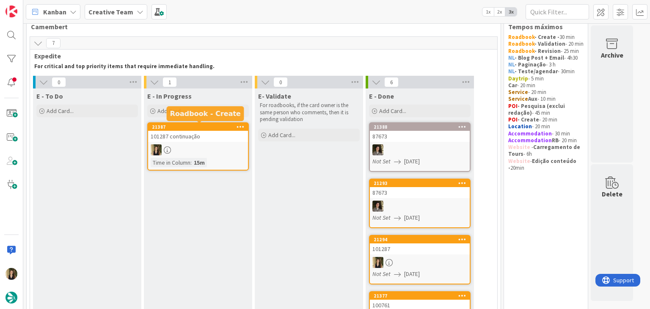
click at [220, 150] on div at bounding box center [198, 149] width 100 height 11
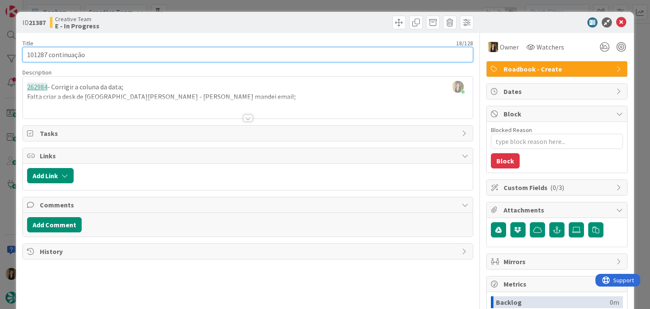
click at [33, 54] on input "101287 continuação" at bounding box center [247, 54] width 450 height 15
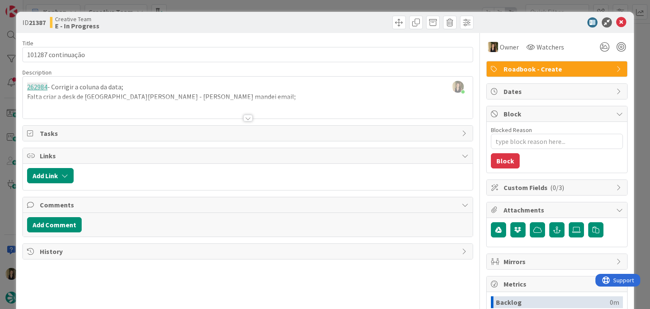
drag, startPoint x: 250, startPoint y: 19, endPoint x: 254, endPoint y: 6, distance: 13.7
click at [251, 19] on div at bounding box center [362, 23] width 224 height 14
click at [254, 6] on div "ID 21387 Creative Team E - In Progress Title 18 / 128 101287 continuação Descri…" at bounding box center [325, 154] width 650 height 309
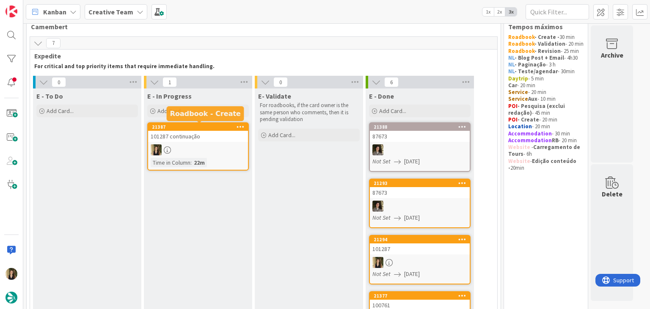
click at [224, 138] on div "101287 continuação" at bounding box center [198, 136] width 100 height 11
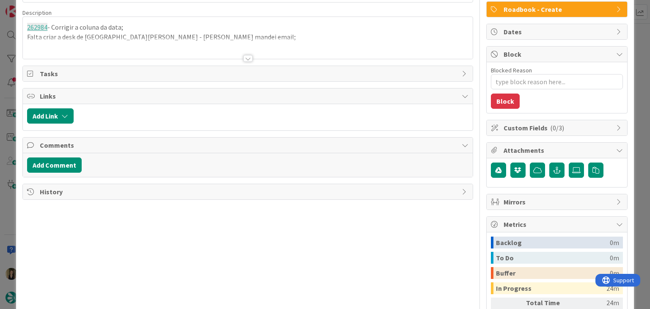
type textarea "x"
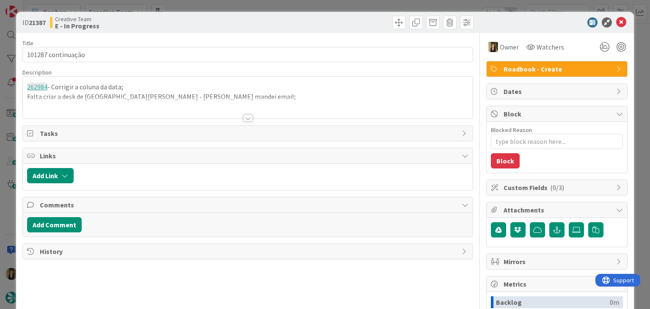
click at [330, 26] on div "ID 21387 Creative Team E - In Progress" at bounding box center [325, 22] width 618 height 21
click at [326, 5] on div "ID 21387 Creative Team E - In Progress Title 18 / 128 101287 continuação Descri…" at bounding box center [325, 154] width 650 height 309
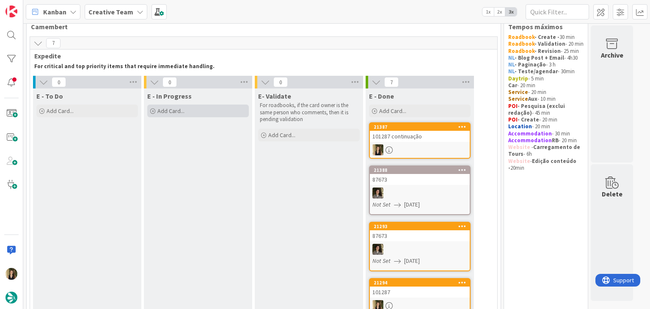
click at [213, 107] on div "Add Card..." at bounding box center [198, 111] width 102 height 13
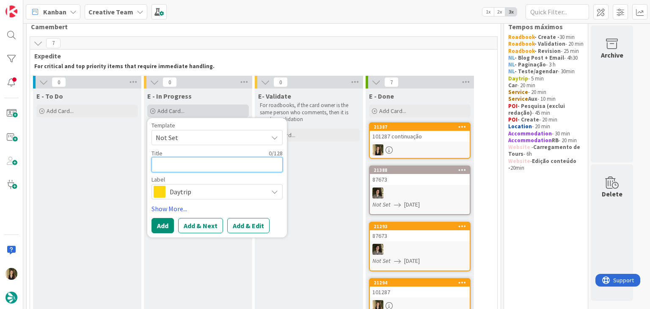
paste textarea "101287"
type textarea "101287"
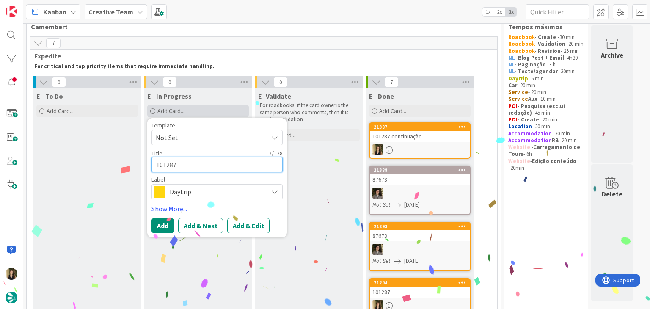
type textarea "x"
type textarea "101287 c"
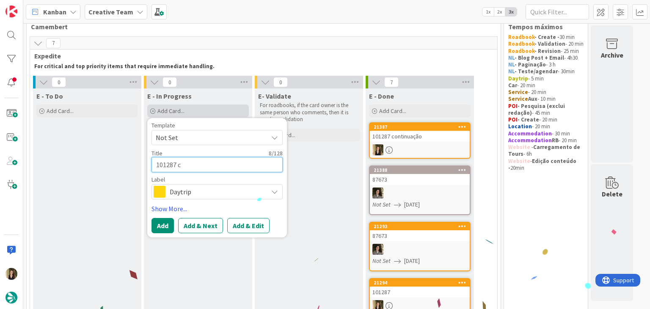
type textarea "x"
type textarea "101287 cr"
type textarea "x"
type textarea "101287 cri"
type textarea "x"
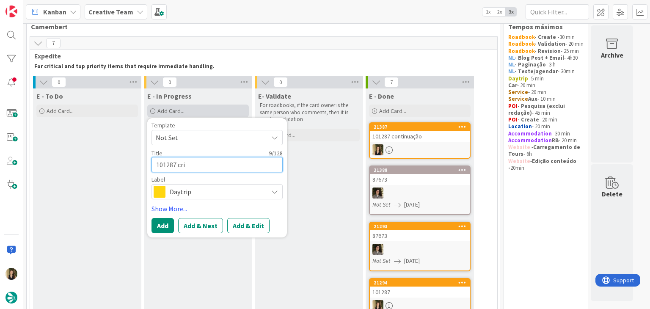
type textarea "101287 cria"
type textarea "x"
type textarea "101287 criar"
type textarea "x"
type textarea "101287 criar"
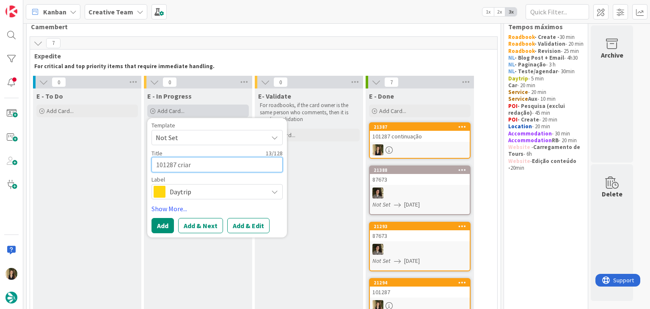
type textarea "x"
type textarea "101287 criar s"
type textarea "x"
type textarea "101287 criar su"
type textarea "x"
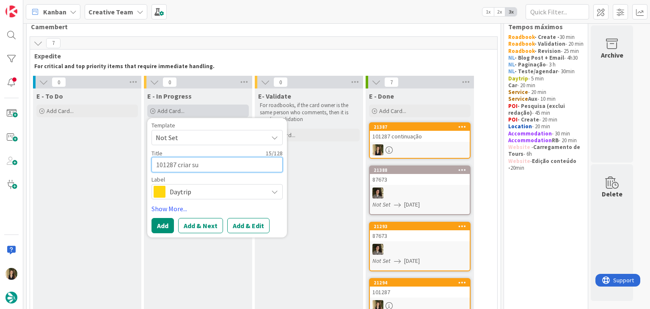
type textarea "101287 criar sup"
type textarea "x"
type textarea "101287 criar supp"
type textarea "x"
type textarea "101287 criar suppl"
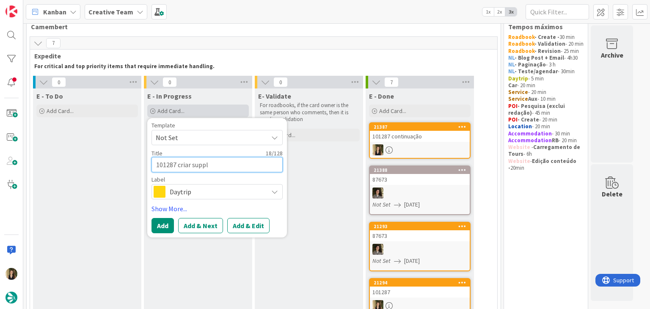
type textarea "x"
type textarea "101287 criar suppli"
type textarea "x"
type textarea "101287 criar supplie"
type textarea "x"
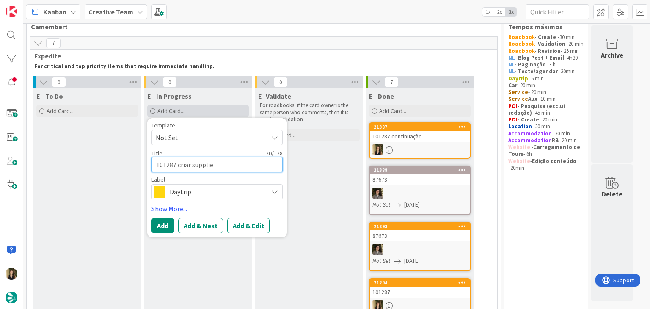
type textarea "101287 criar supplier"
type textarea "x"
type textarea "101287 criar supplier"
type textarea "x"
type textarea "101287 criar supplier e"
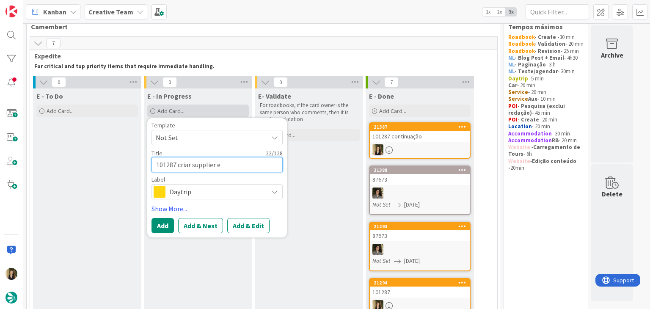
type textarea "x"
type textarea "101287 criar supplier e"
type textarea "x"
type textarea "101287 criar supplier e g"
type textarea "x"
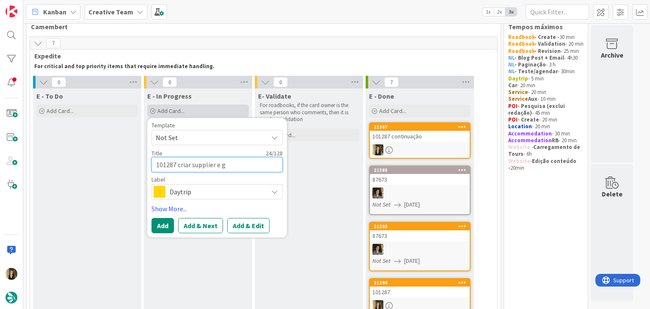
type textarea "101287 criar supplier e gp"
type textarea "x"
type textarea "101287 criar supplier e gps"
type textarea "x"
type textarea "101287 criar supplier e gps"
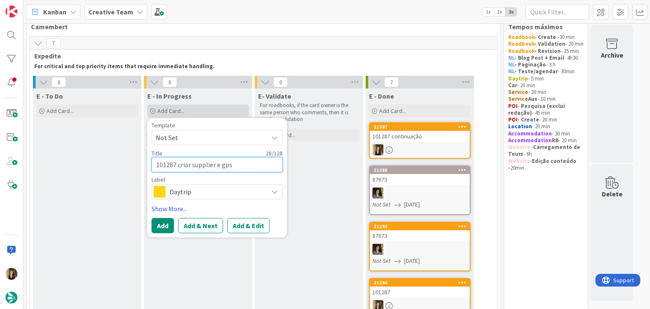
type textarea "x"
type textarea "101287 criar supplier e gps p"
type textarea "x"
type textarea "101287 criar supplier e gps po"
type textarea "x"
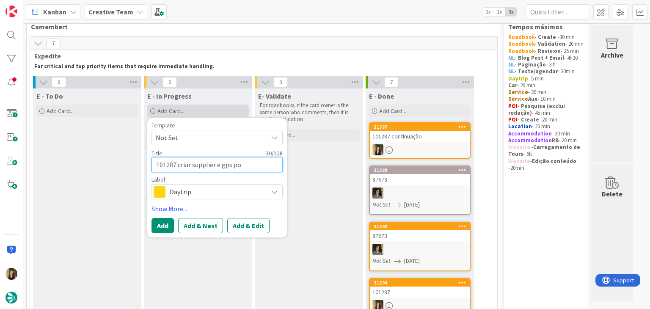
type textarea "101287 criar supplier e gps poi"
type textarea "x"
type textarea "101287 criar supplier e gps poin"
type textarea "x"
type textarea "101287 criar supplier e gps point"
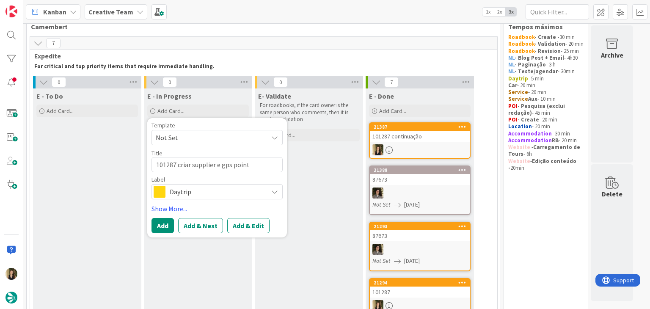
click at [206, 189] on span "Daytrip" at bounding box center [217, 192] width 94 height 12
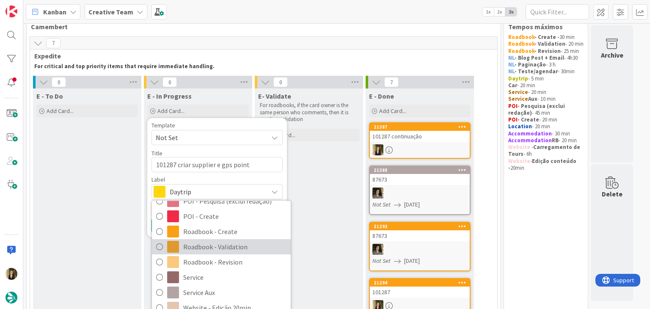
scroll to position [158, 0]
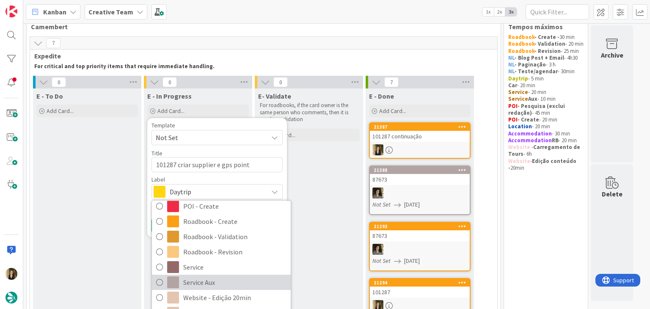
click at [210, 280] on span "Service Aux" at bounding box center [234, 282] width 103 height 13
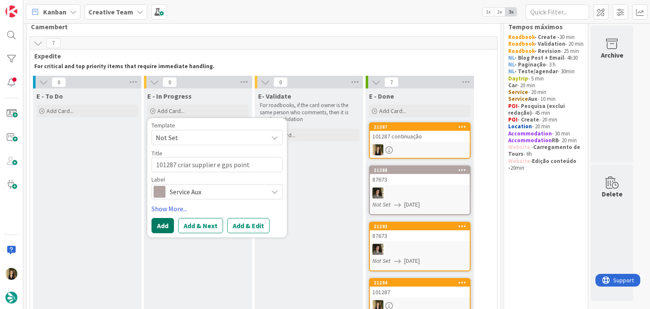
click at [169, 227] on button "Add" at bounding box center [163, 225] width 22 height 15
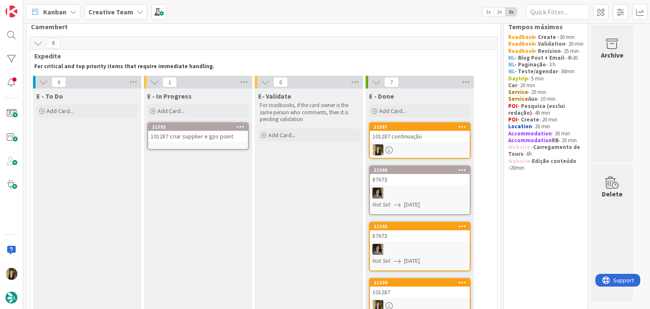
click at [196, 139] on div "101287 criar supplier e gps point" at bounding box center [198, 136] width 100 height 11
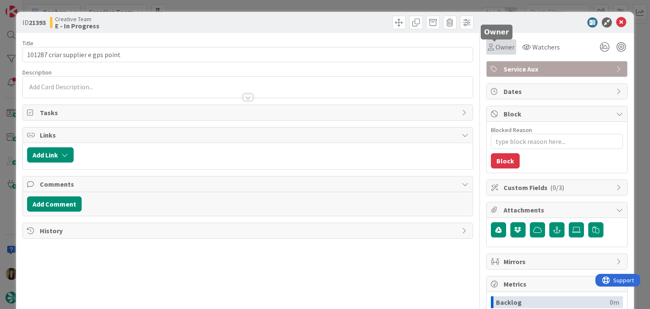
click at [506, 53] on div "Owner" at bounding box center [501, 46] width 30 height 15
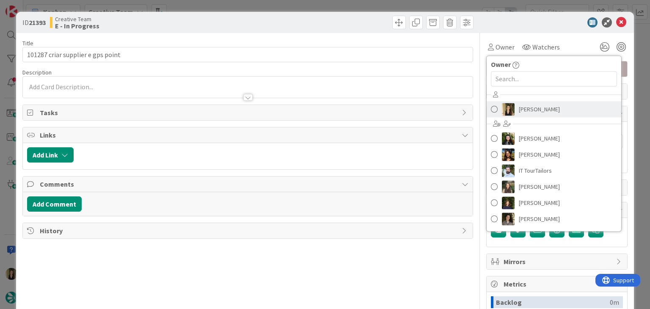
click at [519, 106] on span "[PERSON_NAME]" at bounding box center [539, 109] width 41 height 13
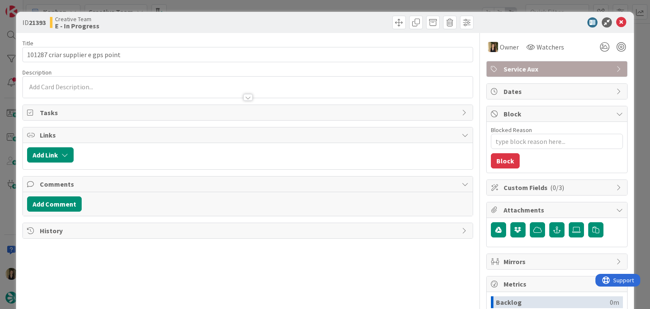
type textarea "x"
click at [122, 87] on div "[PERSON_NAME] just joined" at bounding box center [248, 87] width 450 height 21
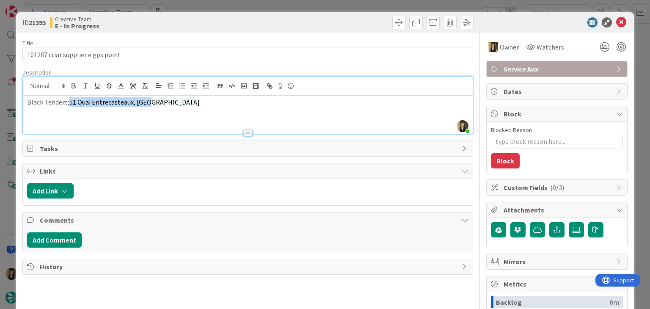
drag, startPoint x: 161, startPoint y: 109, endPoint x: 77, endPoint y: 100, distance: 83.9
click at [68, 104] on div "Black Tenders; [STREET_ADDRESS]" at bounding box center [248, 115] width 450 height 38
drag, startPoint x: 146, startPoint y: 83, endPoint x: 153, endPoint y: 93, distance: 12.5
click at [146, 83] on line "button" at bounding box center [144, 83] width 3 height 0
click at [162, 107] on div "Black Tenders; [STREET_ADDRESS]" at bounding box center [248, 115] width 450 height 38
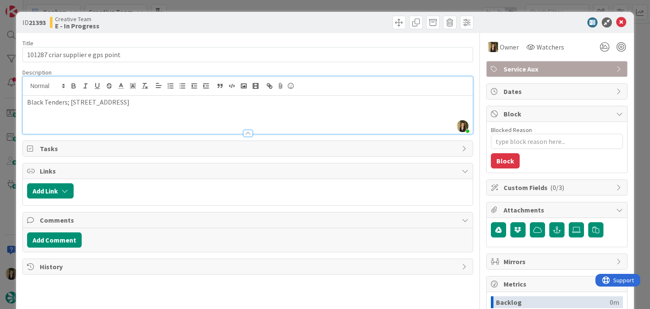
drag, startPoint x: 122, startPoint y: 105, endPoint x: 70, endPoint y: 100, distance: 52.3
click at [70, 100] on p "Black Tenders; [STREET_ADDRESS]" at bounding box center [247, 102] width 441 height 10
copy p "51 Quai Entrecasteaux, [GEOGRAPHIC_DATA]"
click at [129, 126] on div at bounding box center [248, 129] width 450 height 9
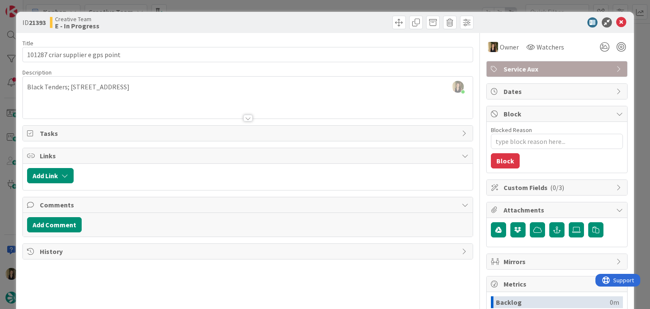
drag, startPoint x: 131, startPoint y: 85, endPoint x: 74, endPoint y: 85, distance: 57.2
click at [71, 85] on p "Black Tenders; [STREET_ADDRESS]" at bounding box center [247, 87] width 441 height 10
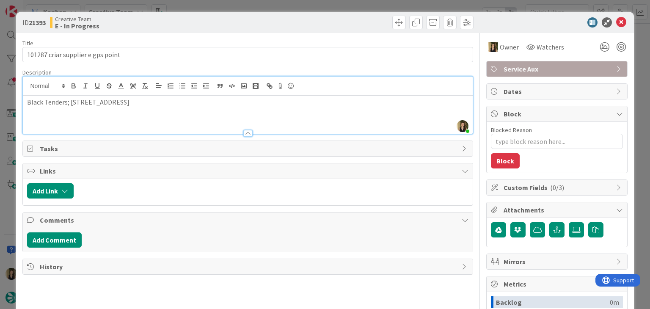
copy p "51 Quai Entrecasteaux"
drag, startPoint x: 237, startPoint y: 19, endPoint x: 235, endPoint y: 12, distance: 7.0
click at [237, 19] on div "Creative Team E - In Progress" at bounding box center [148, 23] width 196 height 14
click at [235, 9] on div "ID 21393 Creative Team E - In Progress Title 33 / 128 101287 criar supplier e g…" at bounding box center [325, 154] width 650 height 309
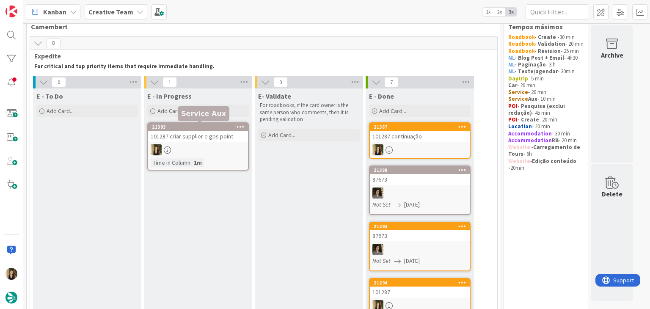
click at [224, 151] on div at bounding box center [198, 149] width 100 height 11
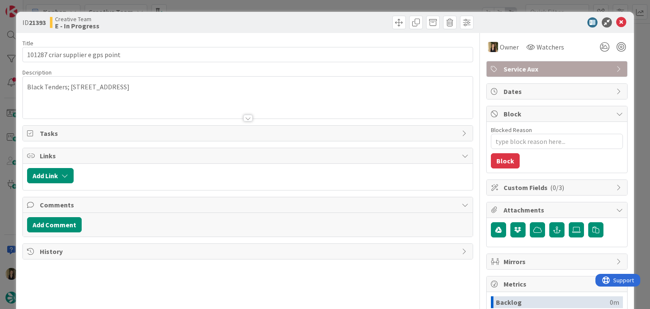
drag, startPoint x: 195, startPoint y: 19, endPoint x: 193, endPoint y: 6, distance: 12.3
click at [193, 14] on div "ID 21393 Creative Team E - In Progress" at bounding box center [325, 22] width 618 height 21
click at [193, 6] on div "ID 21393 Creative Team E - In Progress Title 33 / 128 101287 criar supplier e g…" at bounding box center [325, 154] width 650 height 309
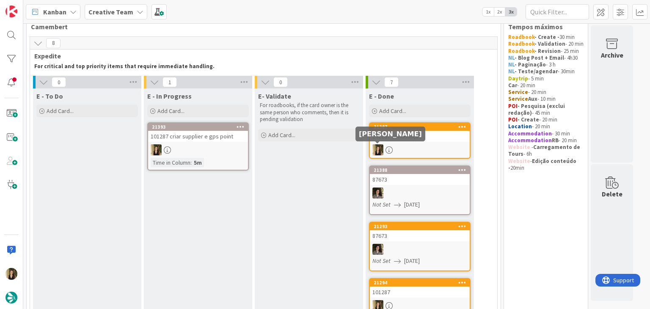
click at [403, 141] on div "101287 continuação" at bounding box center [420, 136] width 100 height 11
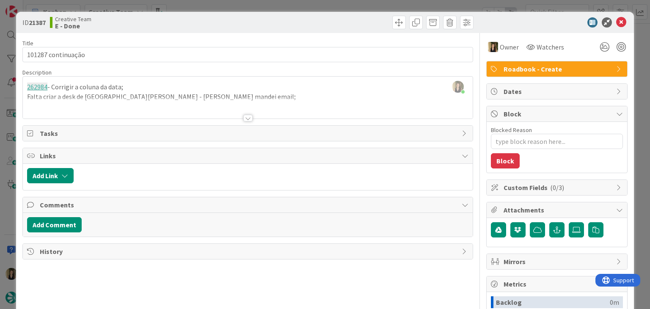
click at [177, 99] on div at bounding box center [248, 108] width 450 height 22
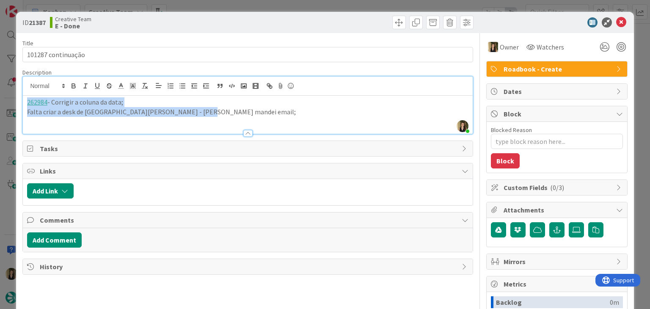
drag, startPoint x: 203, startPoint y: 115, endPoint x: 0, endPoint y: 99, distance: 203.9
click at [0, 99] on div "ID 21387 Creative Team E - Done Title 18 / 128 101287 continuação Description […" at bounding box center [325, 154] width 650 height 309
copy div "262984 - Corrigir a coluna da data; Falta criar a desk de [GEOGRAPHIC_DATA][PER…"
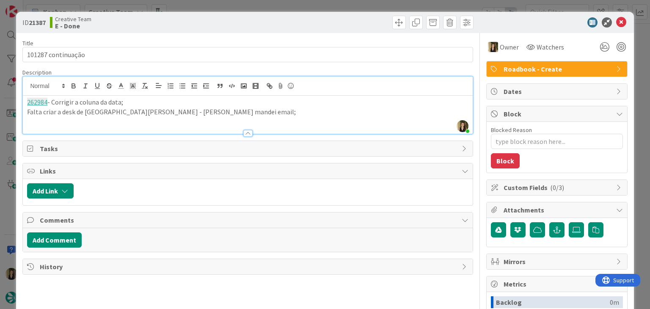
drag, startPoint x: 232, startPoint y: 33, endPoint x: 229, endPoint y: 17, distance: 16.1
click at [231, 28] on div "ID 21387 Creative Team E - Done" at bounding box center [325, 22] width 618 height 21
click at [227, 5] on div "ID 21387 Creative Team E - Done Title 18 / 128 101287 continuação Description […" at bounding box center [325, 154] width 650 height 309
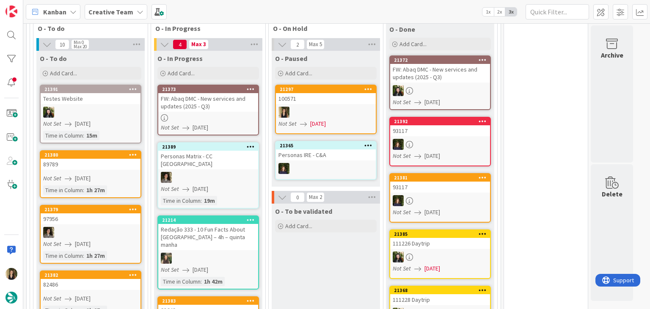
scroll to position [738, 0]
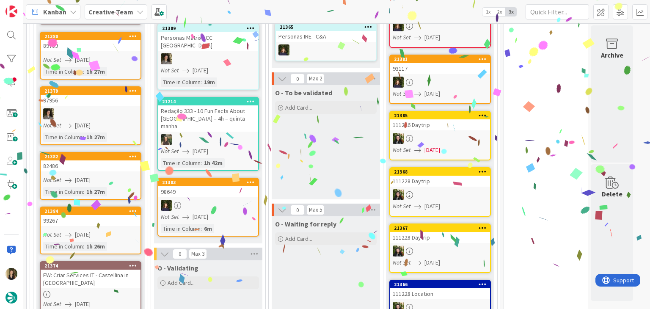
drag, startPoint x: 303, startPoint y: 159, endPoint x: 326, endPoint y: 159, distance: 23.3
click at [303, 159] on div "O - To be validated Add Card..." at bounding box center [326, 142] width 108 height 114
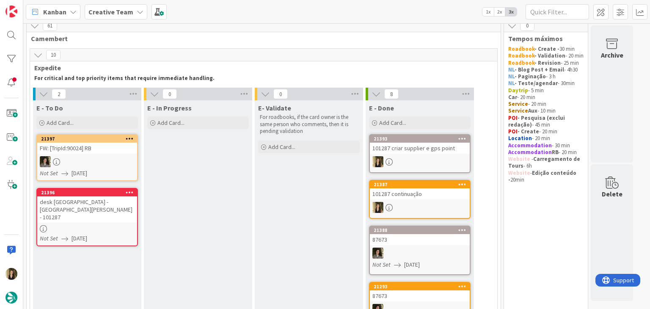
scroll to position [0, 0]
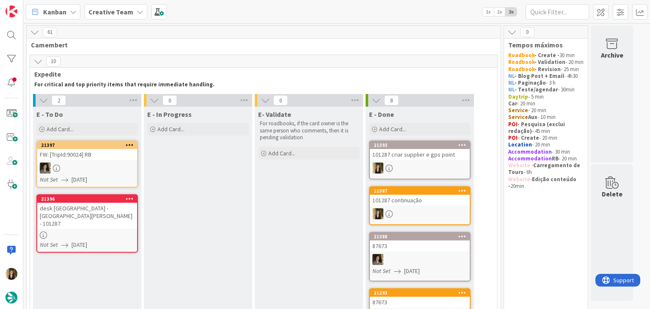
click at [116, 212] on div "desk [GEOGRAPHIC_DATA] - [GEOGRAPHIC_DATA][PERSON_NAME] - 101287" at bounding box center [87, 216] width 100 height 26
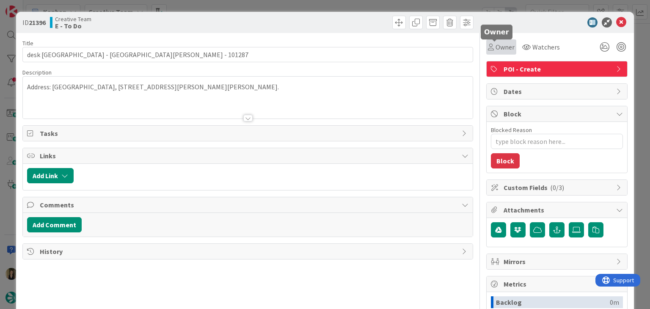
click at [488, 51] on div "Owner" at bounding box center [501, 47] width 27 height 10
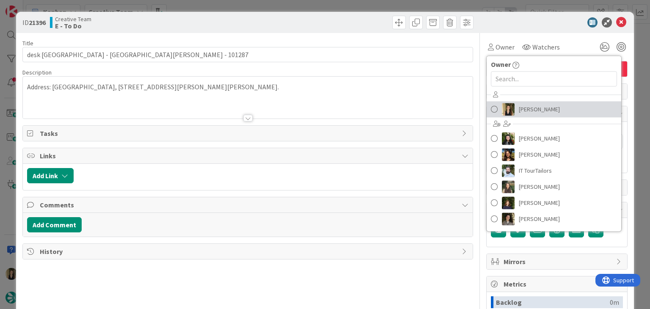
click at [519, 106] on span "[PERSON_NAME]" at bounding box center [539, 109] width 41 height 13
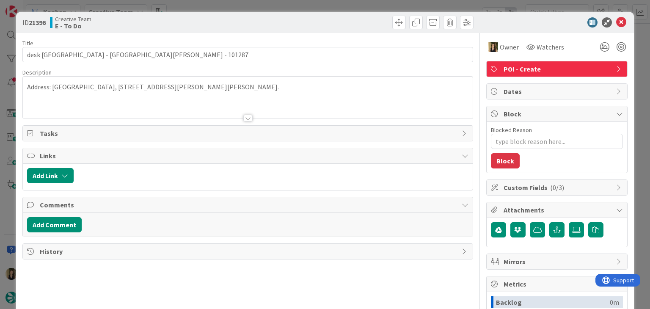
drag, startPoint x: 341, startPoint y: 30, endPoint x: 337, endPoint y: 24, distance: 7.6
click at [339, 28] on div "ID 21396 Creative Team E - To Do" at bounding box center [325, 22] width 618 height 21
click at [329, 10] on div "ID 21396 Creative Team E - To Do Title 34 / 128 desk [GEOGRAPHIC_DATA] - [GEOGR…" at bounding box center [325, 154] width 650 height 309
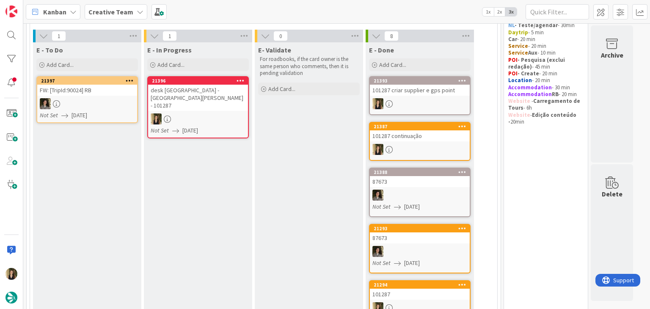
scroll to position [58, 0]
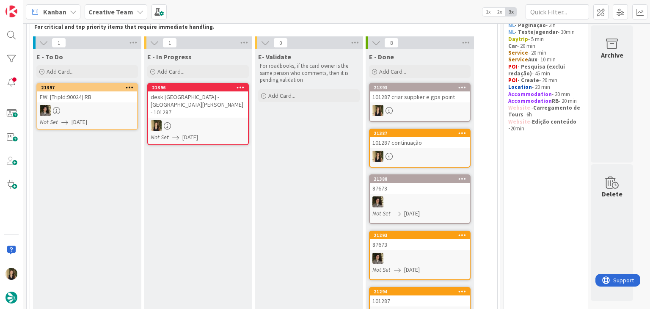
click at [219, 188] on div "E - In Progress Add Card... Template Not Set Title 0 / 128 Label Daytrip Accomm…" at bounding box center [198, 292] width 108 height 486
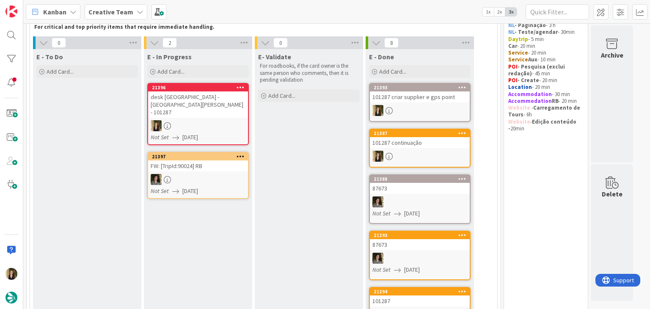
click at [166, 122] on icon at bounding box center [167, 125] width 7 height 7
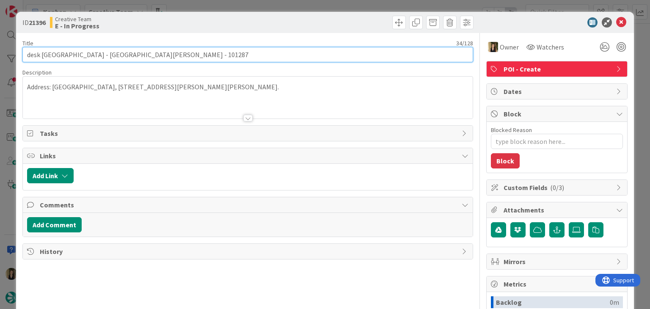
click at [30, 53] on input "desk [GEOGRAPHIC_DATA] - [GEOGRAPHIC_DATA][PERSON_NAME] - 101287" at bounding box center [247, 54] width 450 height 15
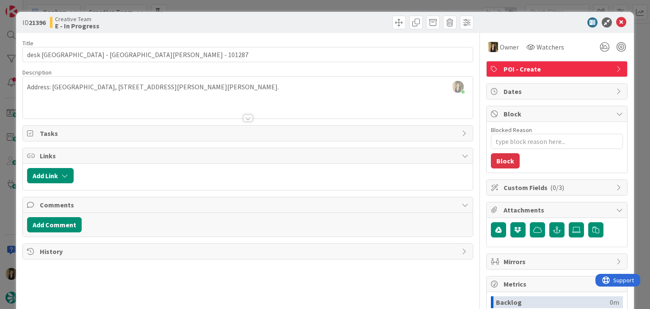
click at [185, 4] on div "ID 21396 Creative Team E - In Progress Title 34 / 128 desk [GEOGRAPHIC_DATA] - …" at bounding box center [325, 154] width 650 height 309
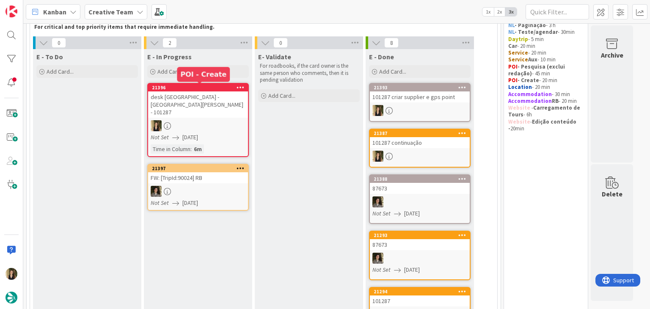
click at [216, 120] on div at bounding box center [198, 125] width 100 height 11
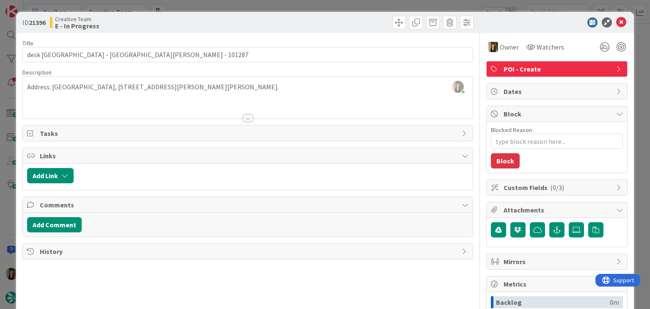
click at [202, 21] on div "Creative Team E - In Progress" at bounding box center [148, 23] width 196 height 14
click at [216, 7] on div "ID 21396 Creative Team E - In Progress Title 34 / 128 desk [GEOGRAPHIC_DATA] - …" at bounding box center [325, 154] width 650 height 309
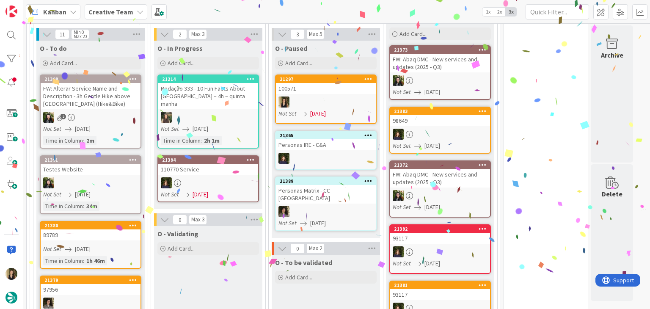
scroll to position [720, 0]
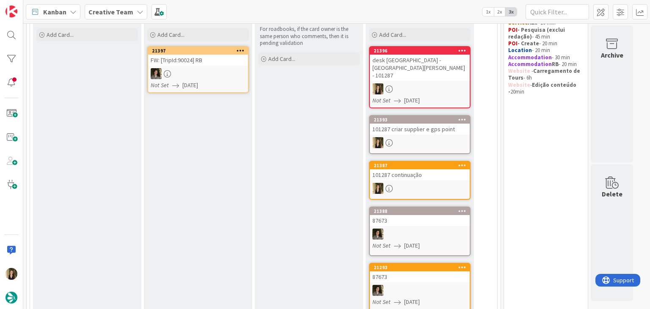
scroll to position [85, 0]
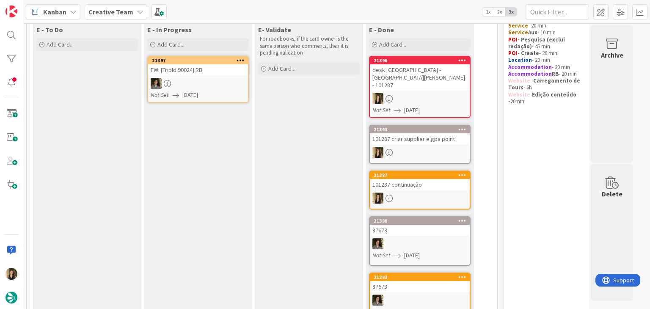
click at [456, 93] on div at bounding box center [420, 98] width 100 height 11
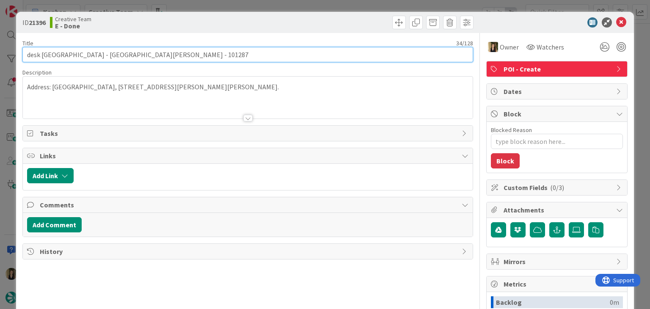
click at [113, 55] on input "desk [GEOGRAPHIC_DATA] - [GEOGRAPHIC_DATA][PERSON_NAME] - 101287" at bounding box center [247, 54] width 450 height 15
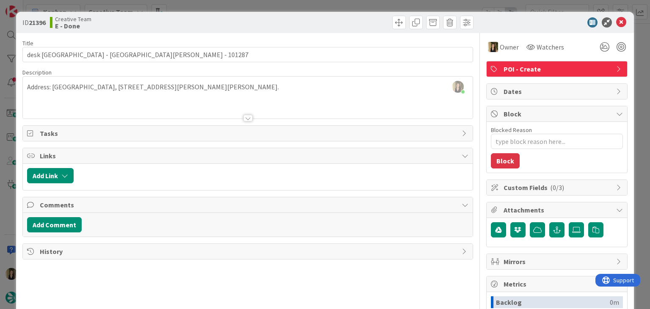
click at [276, 23] on div at bounding box center [362, 23] width 224 height 14
click at [274, 6] on div "ID 21396 Creative Team E - Done Title 34 / 128 desk [GEOGRAPHIC_DATA] - [GEOGRA…" at bounding box center [325, 154] width 650 height 309
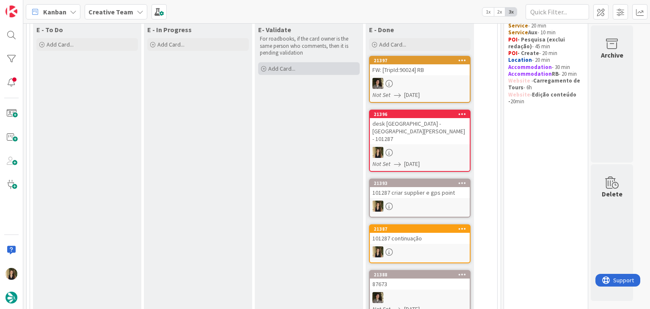
click at [305, 67] on div "Add Card..." at bounding box center [309, 68] width 102 height 13
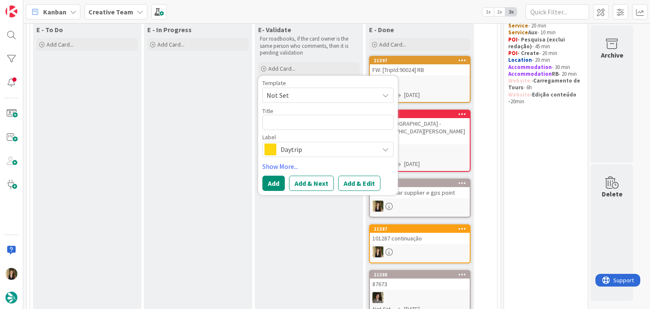
type textarea "x"
type textarea "101287"
type textarea "x"
type textarea "101287"
type textarea "x"
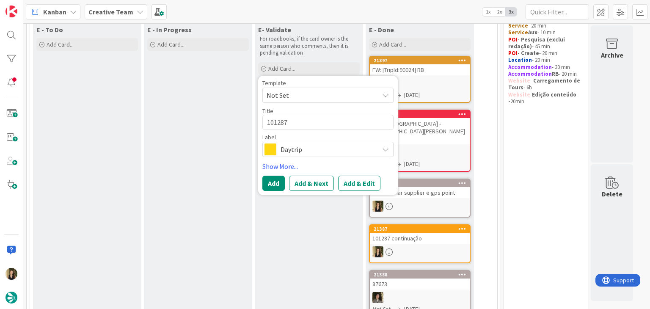
type textarea "101287 V"
type textarea "x"
type textarea "101287 Va"
type textarea "x"
type textarea "101287 Val"
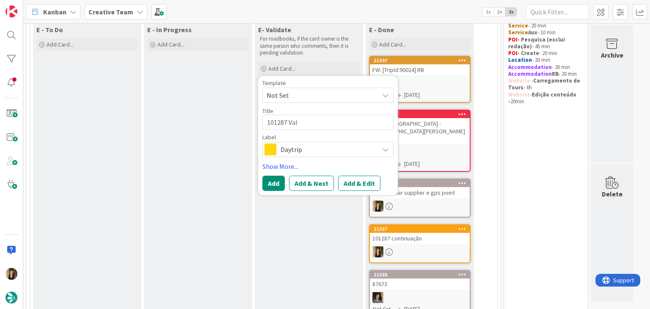
type textarea "x"
type textarea "101287 Vali"
type textarea "x"
type textarea "101287 Valid"
type textarea "x"
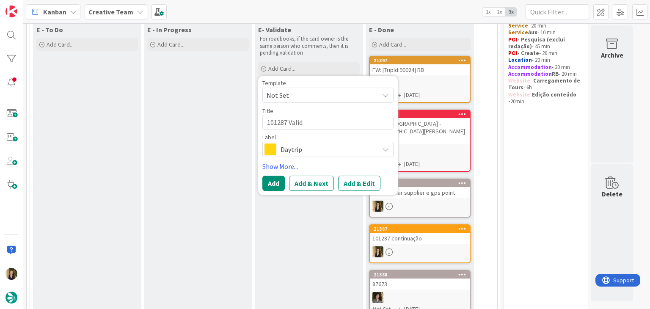
type textarea "101287 Valida"
type textarea "x"
type textarea "101287 Validat"
type textarea "x"
type textarea "101287 Validati"
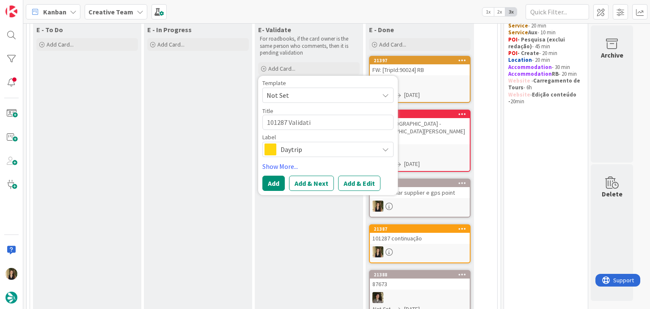
type textarea "x"
type textarea "101287 Validatio"
type textarea "x"
type textarea "101287 Validation"
click at [329, 146] on span "Daytrip" at bounding box center [328, 150] width 94 height 12
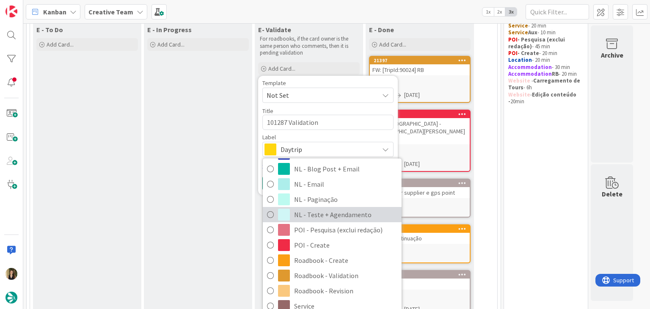
scroll to position [85, 0]
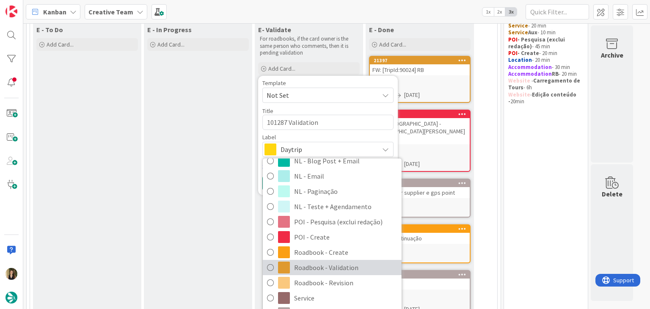
click at [339, 264] on span "Roadbook - Validation" at bounding box center [345, 267] width 103 height 13
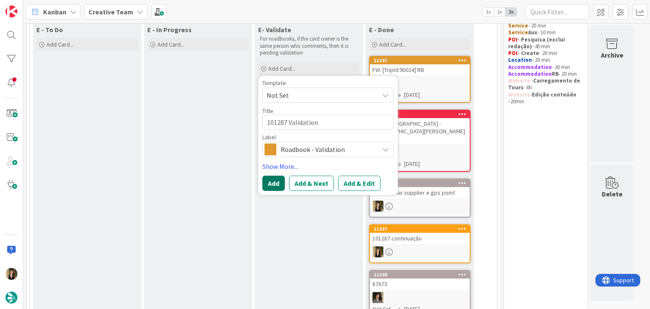
click at [274, 181] on button "Add" at bounding box center [274, 183] width 22 height 15
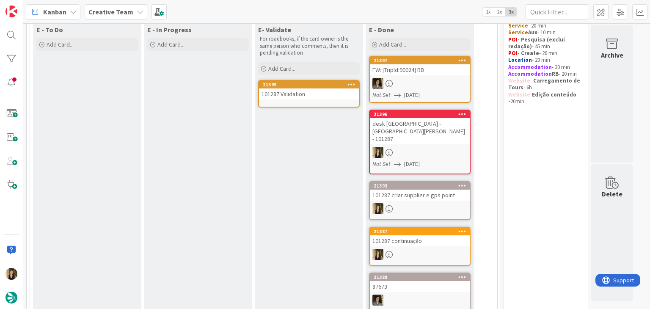
click at [433, 235] on div "101287 continuação" at bounding box center [420, 240] width 100 height 11
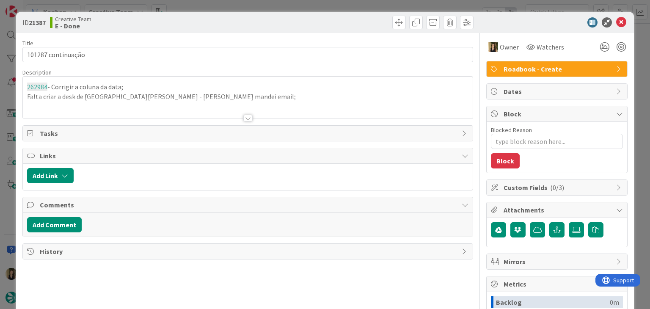
click at [158, 106] on div at bounding box center [248, 108] width 450 height 22
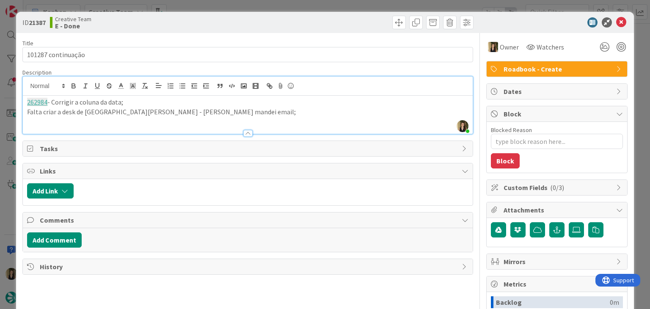
drag, startPoint x: 127, startPoint y: 102, endPoint x: 17, endPoint y: 102, distance: 109.2
click at [17, 102] on div "ID 21387 Creative Team E - Done Title 18 / 128 101287 continuação Description […" at bounding box center [325, 227] width 618 height 431
copy p "262984 - Corrigir a coluna da data;"
click at [257, 6] on div "ID 21387 Creative Team E - Done Title 18 / 128 101287 continuação Description […" at bounding box center [325, 154] width 650 height 309
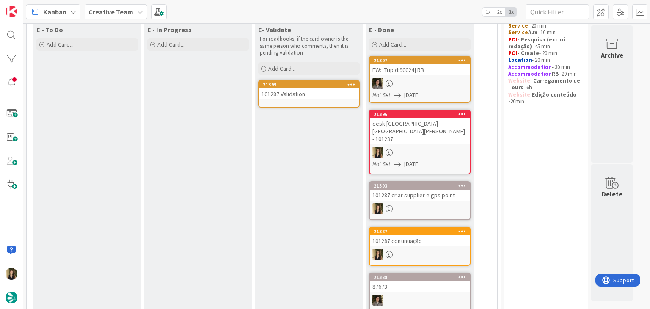
click at [318, 88] on div "101287 Validation" at bounding box center [309, 93] width 100 height 11
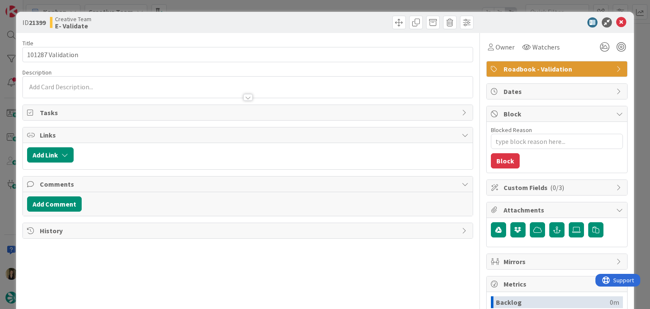
type textarea "x"
click at [84, 89] on div at bounding box center [248, 93] width 450 height 9
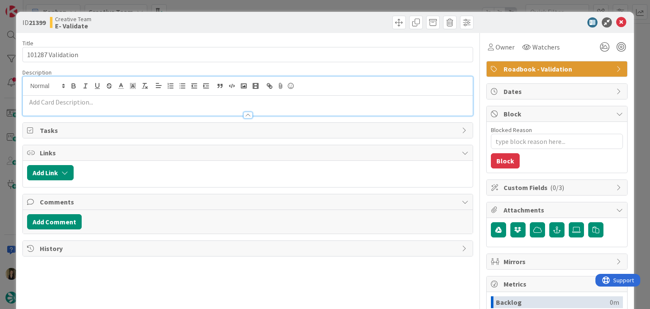
click at [80, 100] on p at bounding box center [247, 102] width 441 height 10
paste div
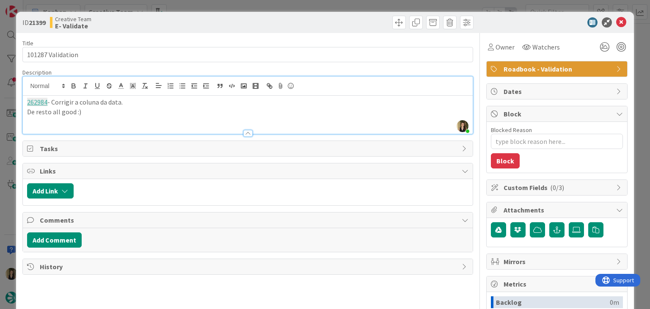
click at [235, 24] on div "Creative Team E- Validate" at bounding box center [148, 23] width 196 height 14
click at [261, 21] on div at bounding box center [362, 23] width 224 height 14
click at [265, 0] on div "ID 21399 Creative Team E- Validate Title 17 / 128 101287 Validation Description…" at bounding box center [325, 154] width 650 height 309
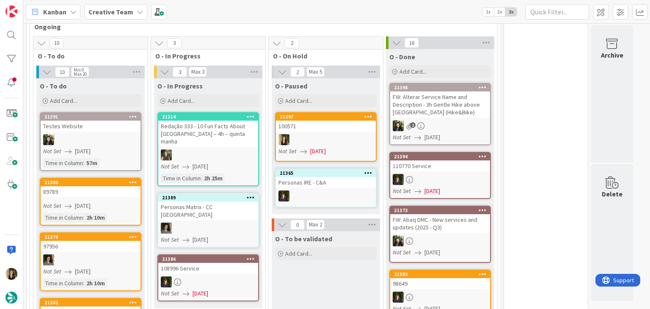
click at [325, 268] on div "O - To be validated Add Card..." at bounding box center [326, 288] width 108 height 114
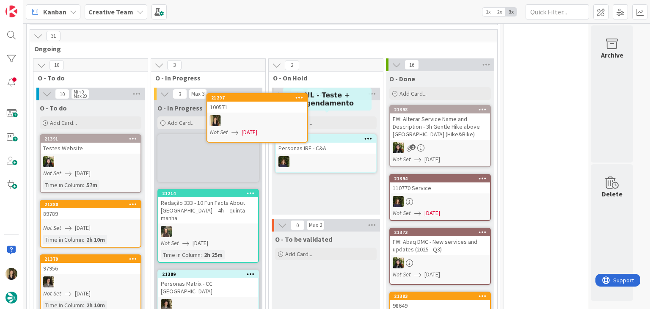
scroll to position [686, 0]
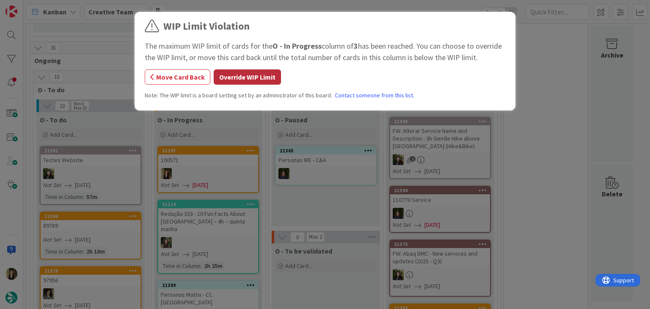
click at [246, 82] on button "Override WIP Limit" at bounding box center [247, 76] width 67 height 15
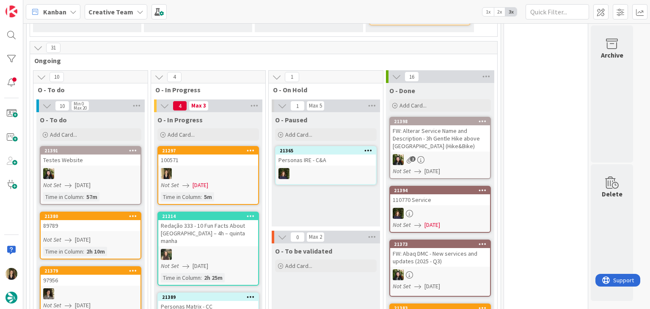
click at [238, 181] on div "Not Set [DATE]" at bounding box center [209, 185] width 97 height 9
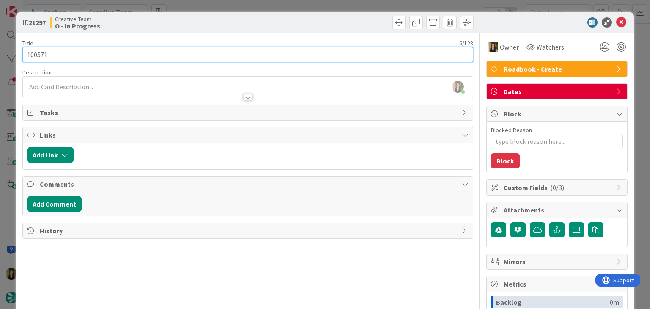
click at [41, 55] on input "100571" at bounding box center [247, 54] width 450 height 15
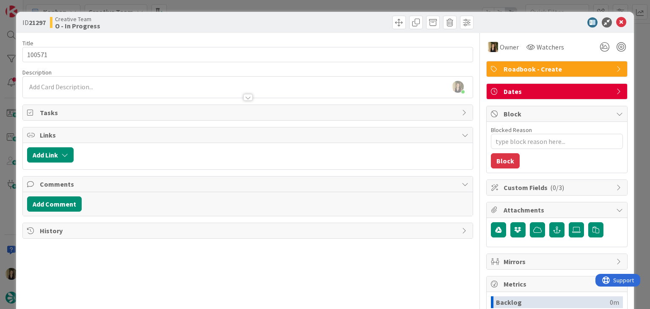
click at [213, 0] on div "ID 21297 Creative Team O - In Progress Title 6 / 128 100571 Description [PERSON…" at bounding box center [325, 154] width 650 height 309
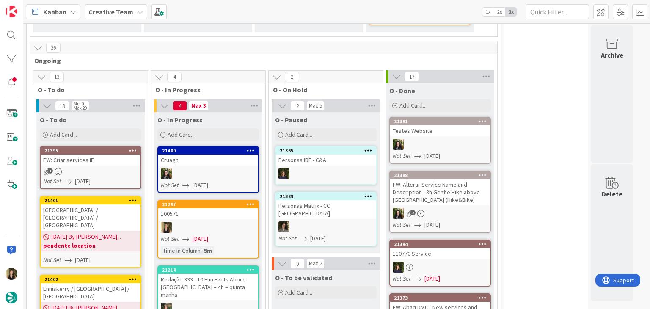
click at [230, 222] on div at bounding box center [208, 227] width 100 height 11
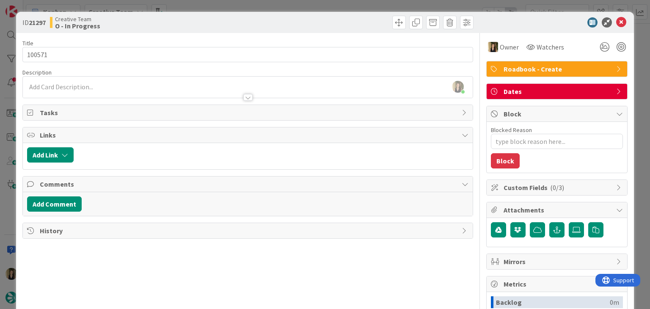
type textarea "x"
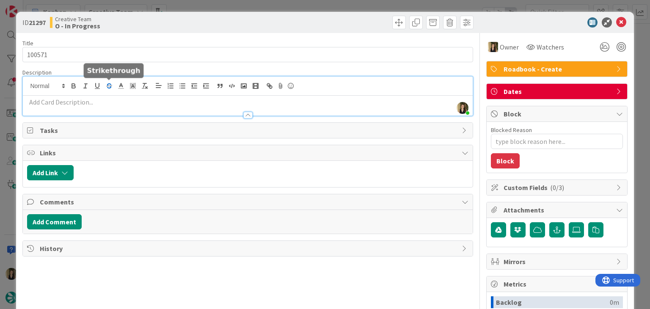
click at [104, 87] on div "[PERSON_NAME] joined 6 m ago" at bounding box center [248, 96] width 450 height 39
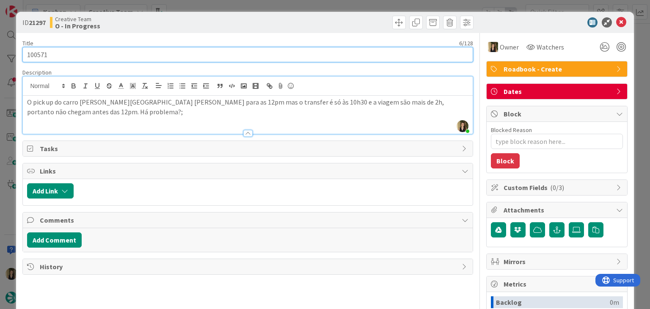
click at [38, 53] on input "100571" at bounding box center [247, 54] width 450 height 15
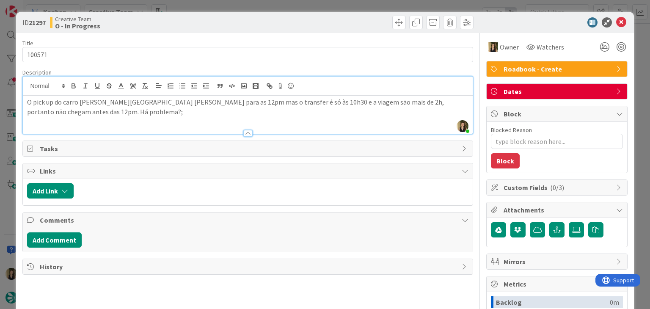
click at [270, 1] on div "ID 21297 Creative Team O - In Progress Title 6 / 128 100571 Description [PERSON…" at bounding box center [325, 154] width 650 height 309
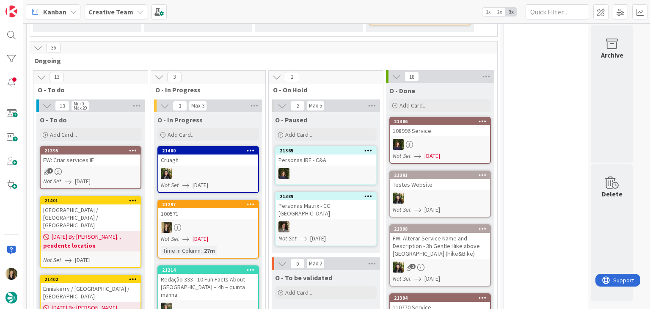
click at [244, 208] on div "100571" at bounding box center [208, 213] width 100 height 11
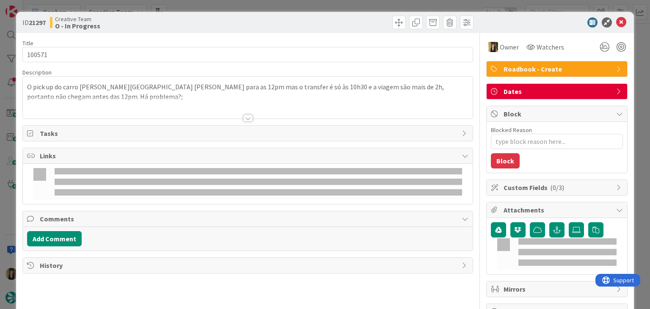
scroll to position [1363, 0]
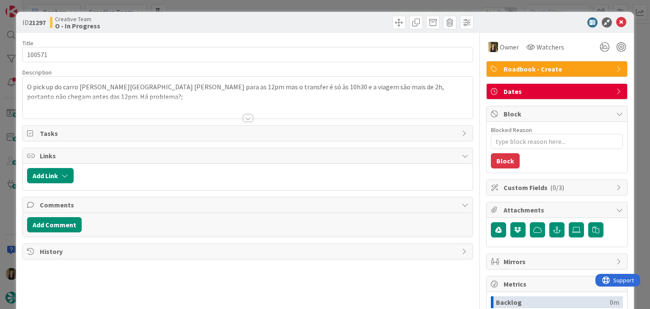
type textarea "x"
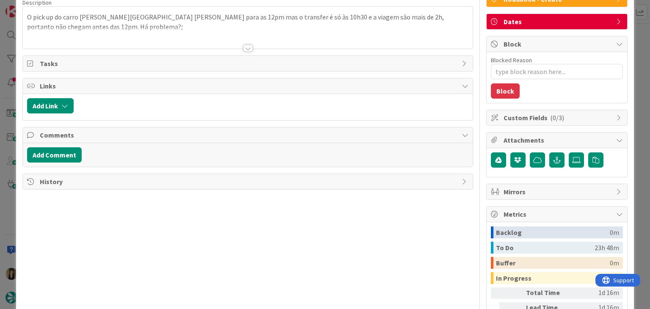
scroll to position [0, 0]
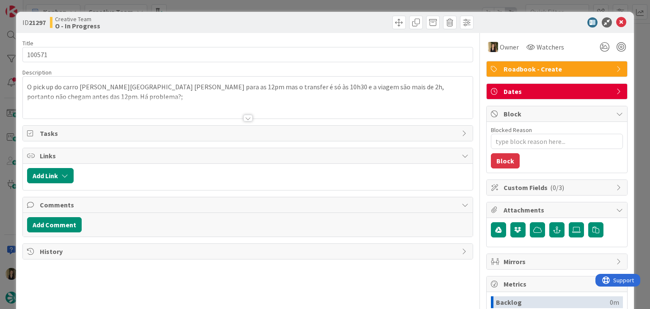
click at [185, 8] on div "ID 21297 Creative Team O - In Progress Title 6 / 128 100571 Description O pick …" at bounding box center [325, 154] width 650 height 309
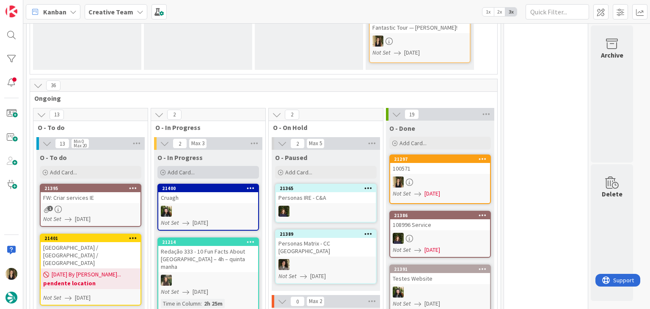
click at [201, 166] on div "Add Card..." at bounding box center [209, 172] width 102 height 13
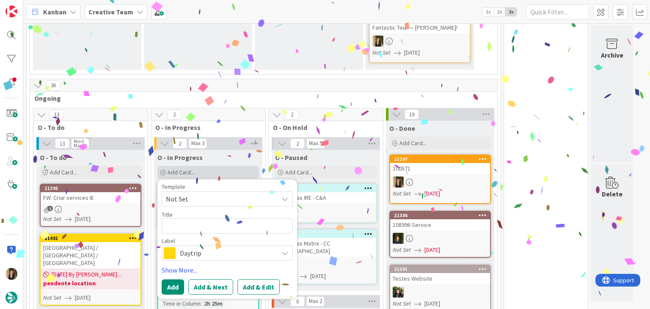
type textarea "100571"
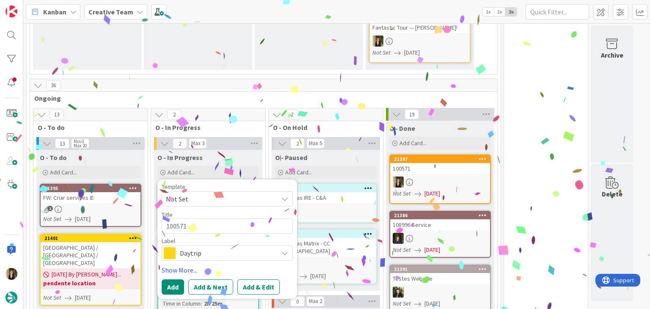
type textarea "x"
type textarea "100571"
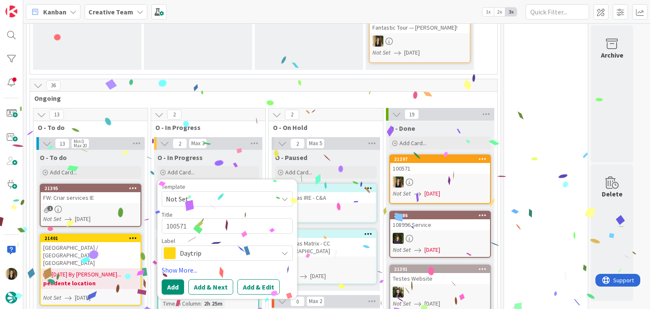
type textarea "x"
type textarea "100571 co"
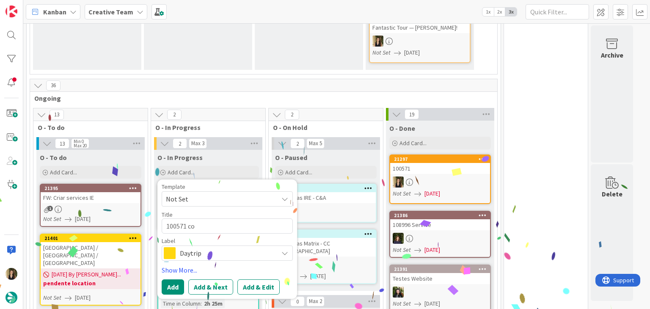
type textarea "x"
type textarea "100571 con"
type textarea "x"
type textarea "100571 [PERSON_NAME]"
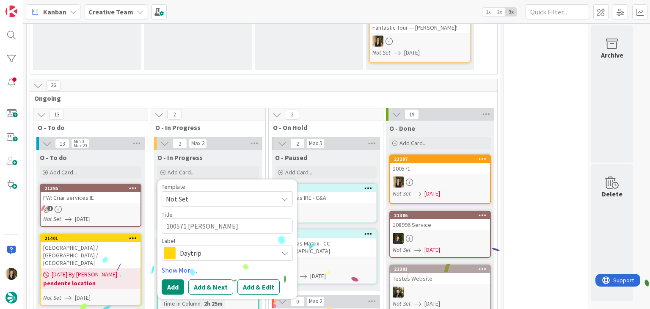
type textarea "x"
type textarea "100571 contin"
type textarea "x"
type textarea "100571 continu"
type textarea "x"
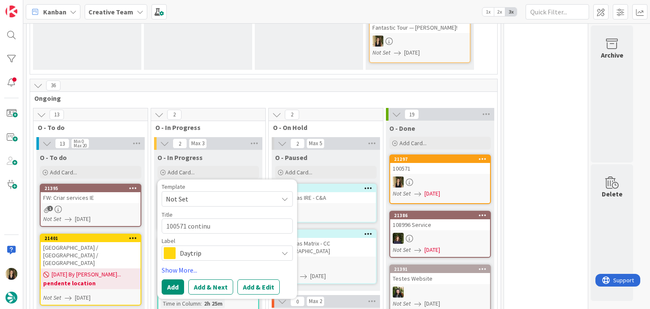
type textarea "100571 continua"
type textarea "x"
type textarea "100571 continuaç"
type textarea "x"
type textarea "100571 continuaçã"
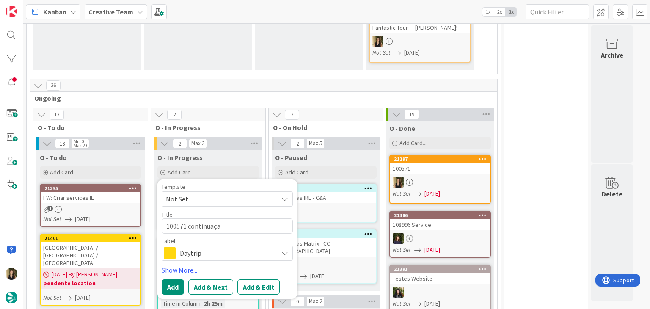
type textarea "x"
type textarea "100571 continuação"
click at [208, 247] on span "Daytrip" at bounding box center [227, 253] width 94 height 12
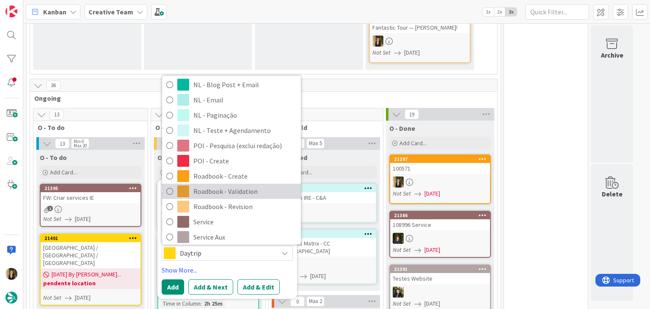
scroll to position [85, 0]
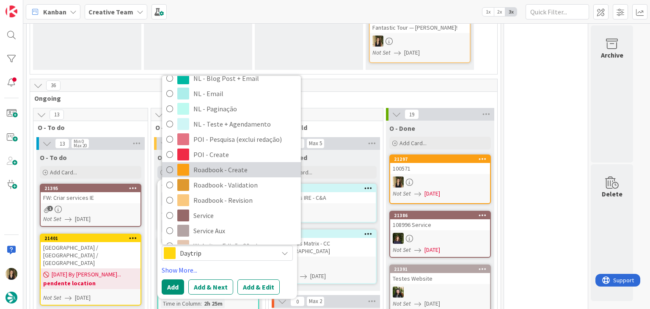
click at [238, 164] on span "Roadbook - Create" at bounding box center [244, 170] width 103 height 13
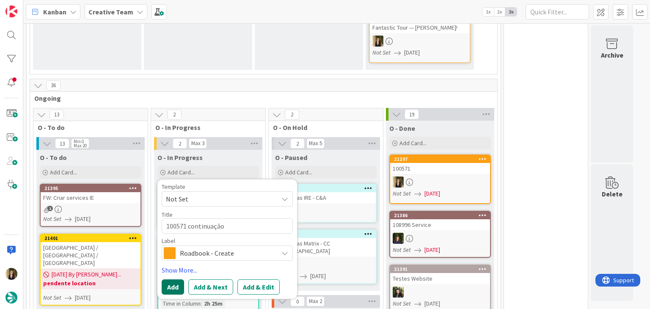
click at [170, 279] on button "Add" at bounding box center [173, 286] width 22 height 15
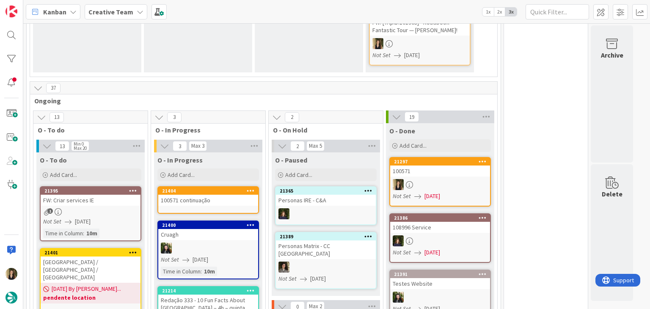
click at [205, 190] on link "21404 100571 continuação" at bounding box center [209, 200] width 102 height 28
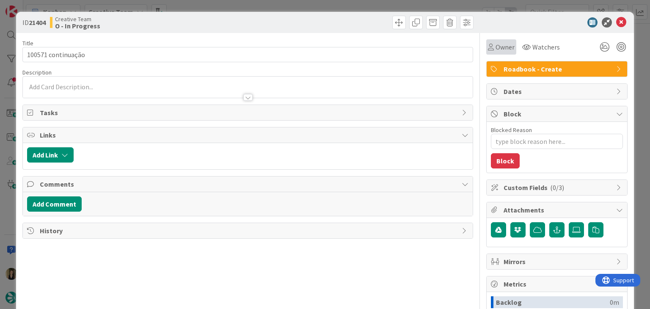
click at [497, 50] on span "Owner" at bounding box center [505, 47] width 19 height 10
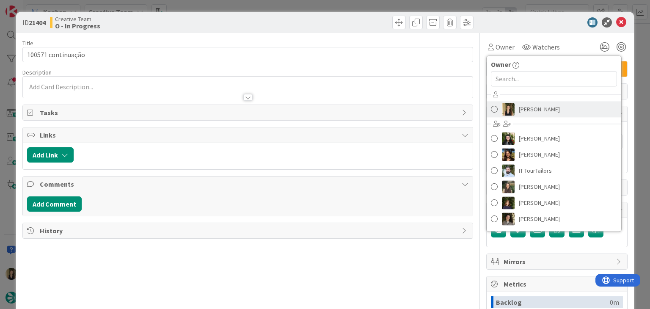
click at [520, 113] on span "[PERSON_NAME]" at bounding box center [539, 109] width 41 height 13
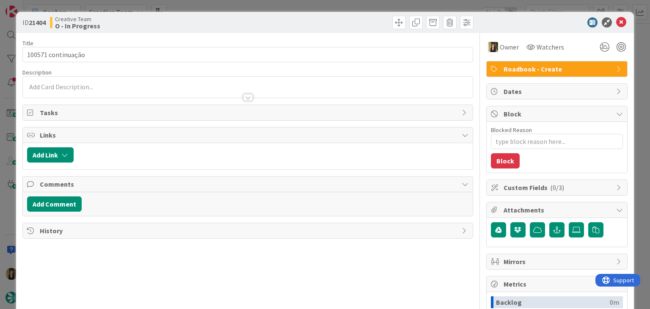
click at [294, 3] on div "ID 21404 Creative Team O - In Progress Title 18 / 128 100571 continuação Descri…" at bounding box center [325, 154] width 650 height 309
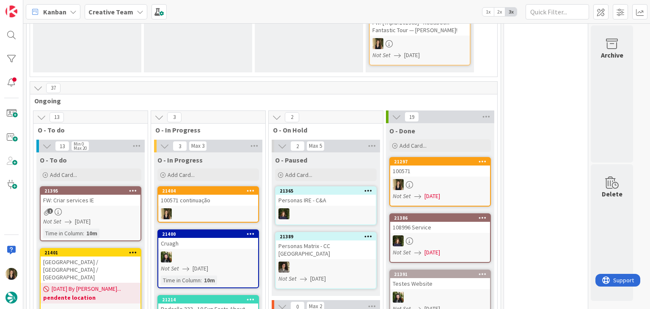
click at [434, 166] on div "100571" at bounding box center [440, 171] width 100 height 11
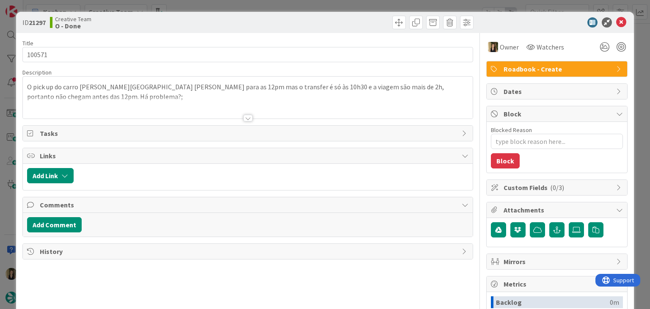
click at [101, 102] on div at bounding box center [248, 108] width 450 height 22
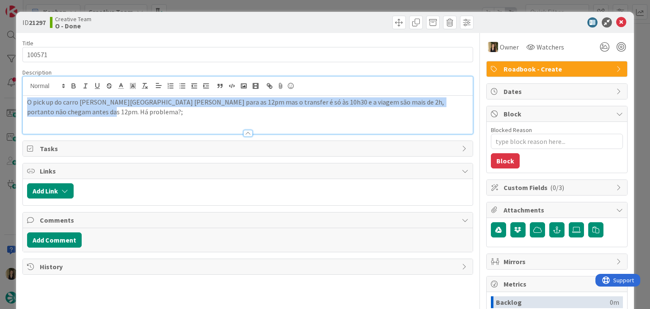
drag, startPoint x: 75, startPoint y: 114, endPoint x: 6, endPoint y: 102, distance: 69.8
click at [7, 102] on div "ID 21297 Creative Team O - Done Title 6 / 128 100571 Description O pick up do c…" at bounding box center [325, 154] width 650 height 309
copy p "O pick up do carro [PERSON_NAME][GEOGRAPHIC_DATA] [PERSON_NAME] para as 12pm ma…"
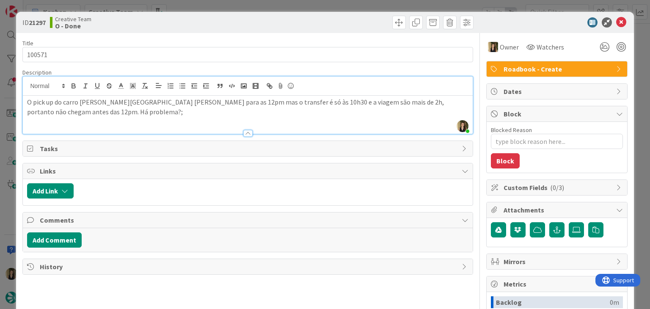
click at [208, 18] on div "Creative Team O - Done" at bounding box center [148, 23] width 196 height 14
click at [207, 2] on div "ID 21297 Creative Team O - Done Title 6 / 128 100571 Description [PERSON_NAME] …" at bounding box center [325, 154] width 650 height 309
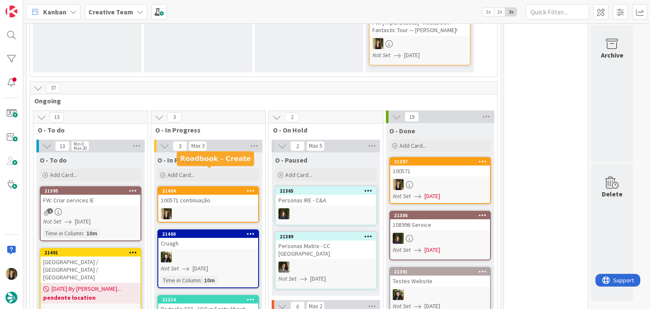
click at [226, 195] on div "100571 continuação" at bounding box center [208, 200] width 100 height 11
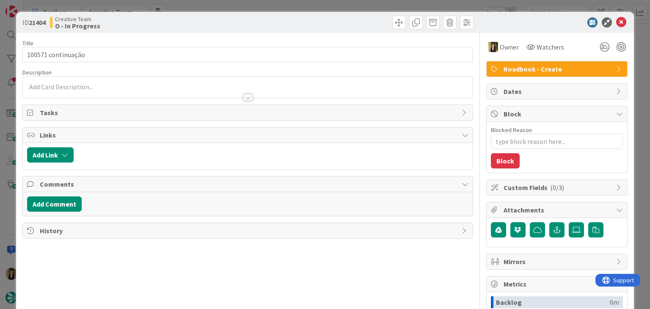
click at [79, 94] on div at bounding box center [248, 93] width 450 height 9
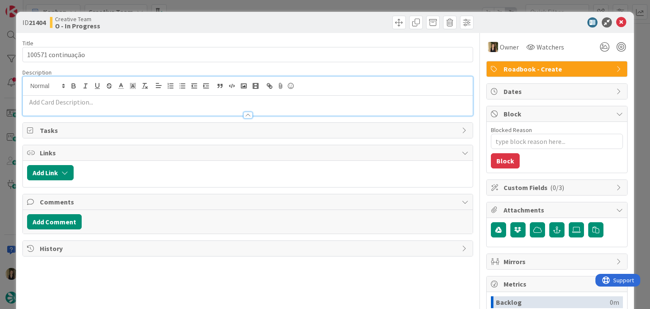
click at [85, 102] on p at bounding box center [247, 102] width 441 height 10
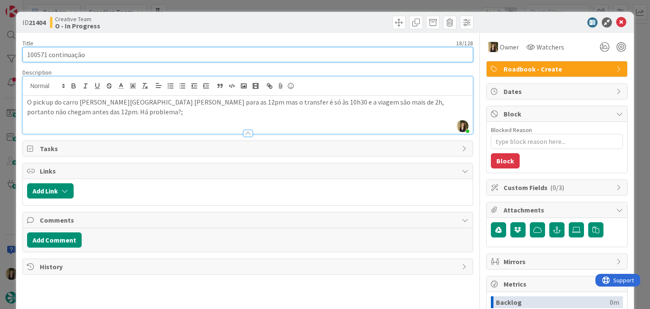
click at [33, 56] on input "100571 continuação" at bounding box center [247, 54] width 450 height 15
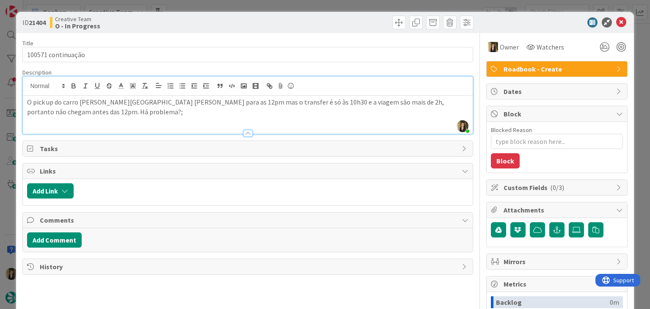
drag, startPoint x: 303, startPoint y: 23, endPoint x: 300, endPoint y: 10, distance: 13.1
click at [303, 20] on div at bounding box center [362, 23] width 224 height 14
click at [299, 9] on div "ID 21404 Creative Team O - In Progress Title 18 / 128 100571 continuação Descri…" at bounding box center [325, 154] width 650 height 309
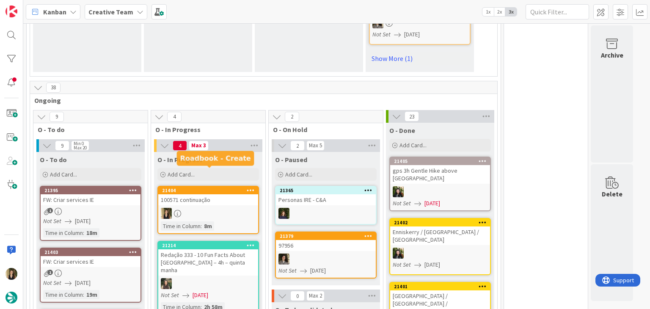
click at [213, 208] on div at bounding box center [208, 213] width 100 height 11
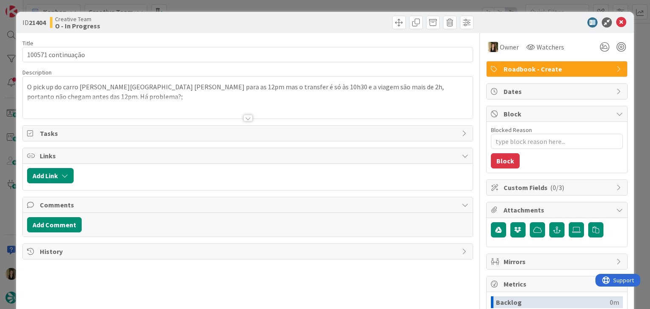
click at [296, 17] on div at bounding box center [362, 23] width 224 height 14
click at [296, 9] on div "ID 21404 Creative Team O - In Progress Title 18 / 128 100571 continuação Descri…" at bounding box center [325, 154] width 650 height 309
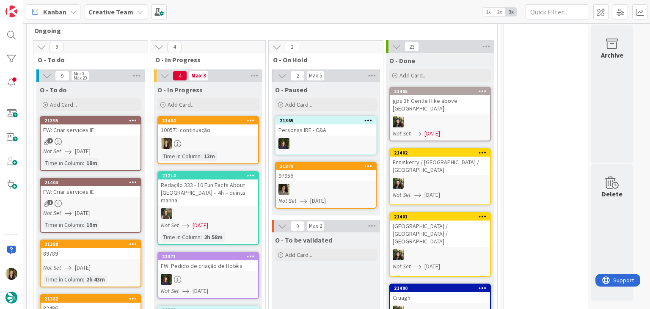
scroll to position [775, 0]
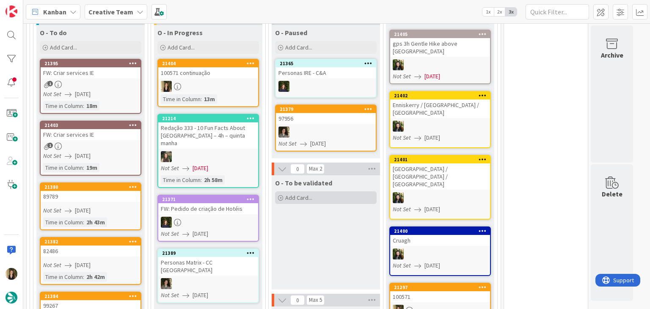
click at [318, 191] on div "Add Card..." at bounding box center [326, 197] width 102 height 13
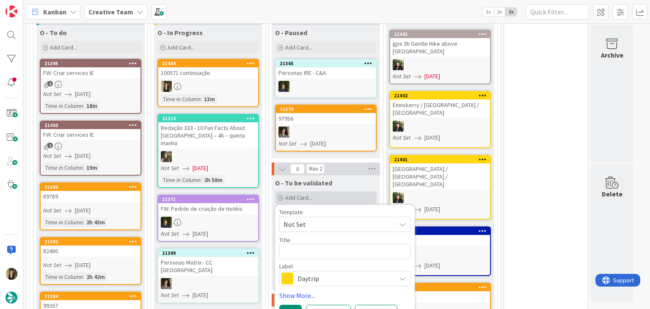
type textarea "x"
type textarea "100571"
type textarea "x"
type textarea "100571 V"
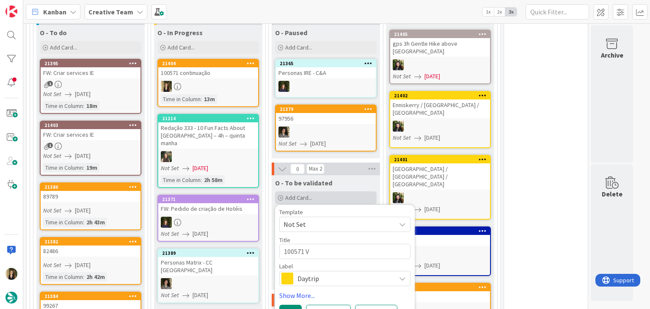
type textarea "x"
type textarea "100571 Va"
type textarea "x"
type textarea "100571 Val"
type textarea "x"
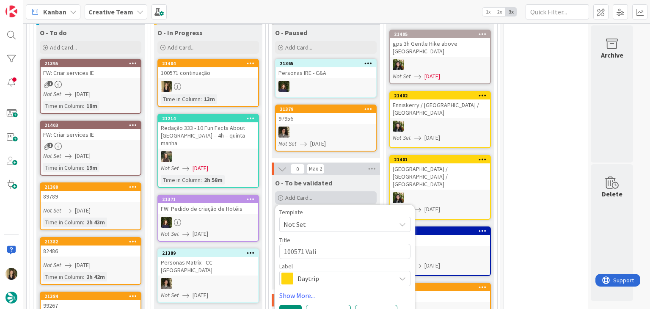
type textarea "100571 Valid"
type textarea "x"
type textarea "100571 Valida"
type textarea "x"
type textarea "100571 Validat"
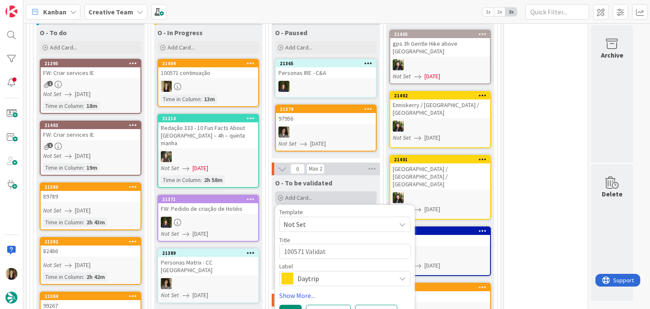
type textarea "x"
type textarea "100571 Validati"
type textarea "x"
type textarea "100571 Validatio"
type textarea "x"
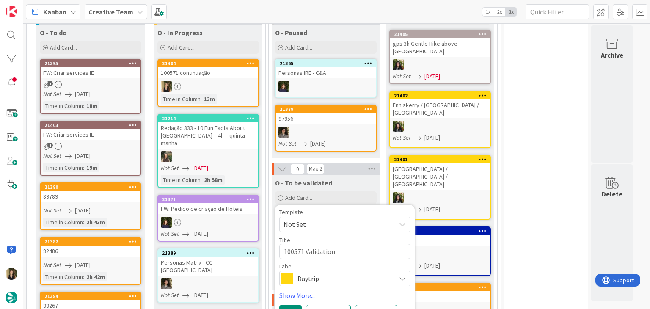
type textarea "100571 Validation"
click at [340, 271] on div "Daytrip" at bounding box center [344, 278] width 131 height 15
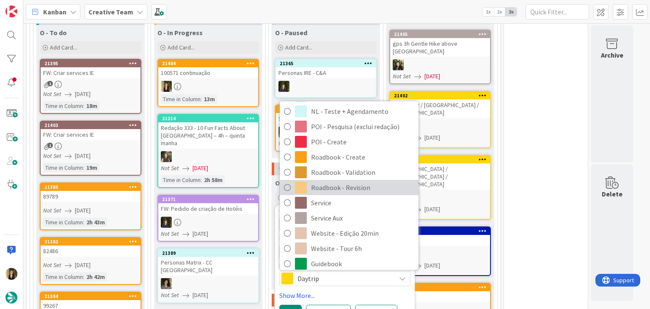
scroll to position [127, 0]
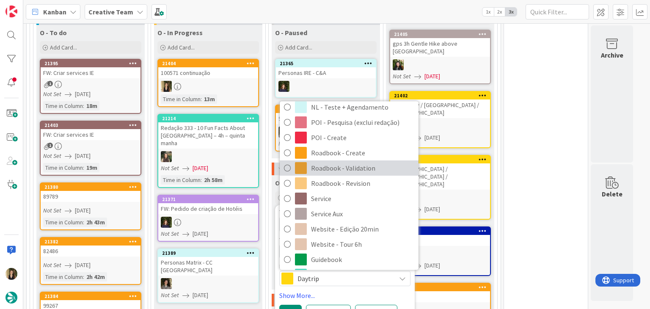
click at [355, 162] on span "Roadbook - Validation" at bounding box center [362, 168] width 103 height 13
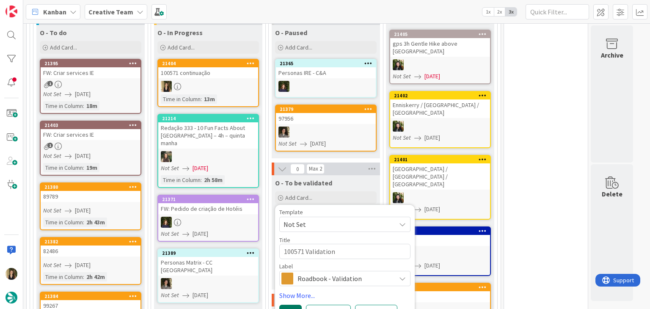
drag, startPoint x: 288, startPoint y: 295, endPoint x: 286, endPoint y: 290, distance: 5.0
click at [287, 305] on button "Add" at bounding box center [290, 312] width 22 height 15
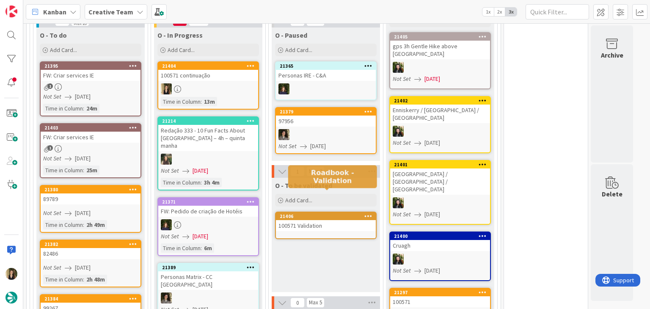
scroll to position [778, 0]
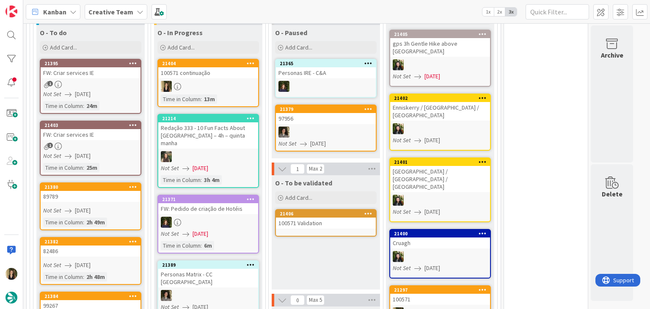
click at [234, 94] on div "Time in Column : 13m" at bounding box center [208, 98] width 95 height 9
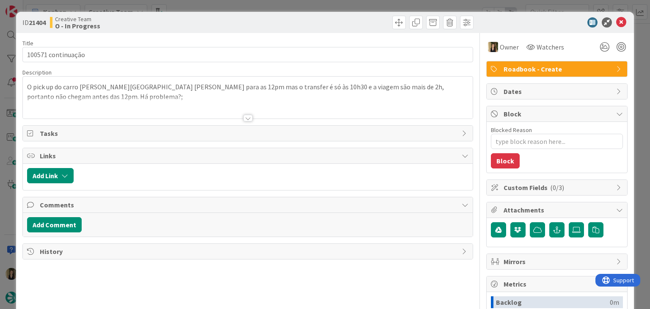
click at [91, 97] on div at bounding box center [248, 108] width 450 height 22
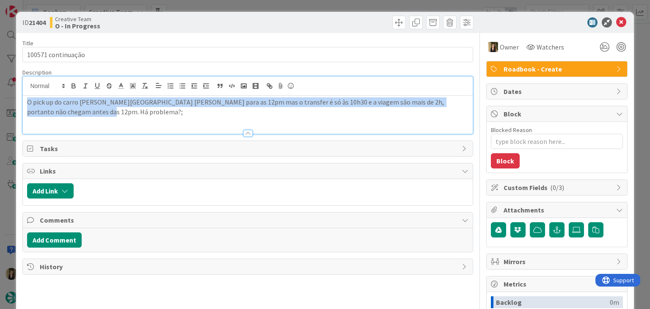
drag, startPoint x: 80, startPoint y: 114, endPoint x: 17, endPoint y: 100, distance: 63.8
click at [17, 100] on div "ID 21404 Creative Team O - In Progress Title 18 / 128 100571 continuação Descri…" at bounding box center [325, 227] width 618 height 431
copy p "O pick up do carro [PERSON_NAME][GEOGRAPHIC_DATA] [PERSON_NAME] para as 12pm ma…"
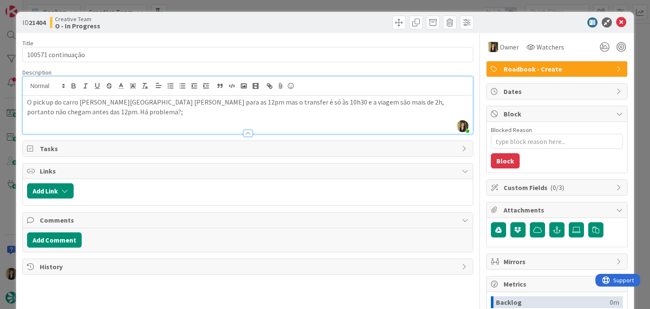
click at [237, 4] on div "ID 21404 Creative Team O - In Progress Title 18 / 128 100571 continuação Descri…" at bounding box center [325, 154] width 650 height 309
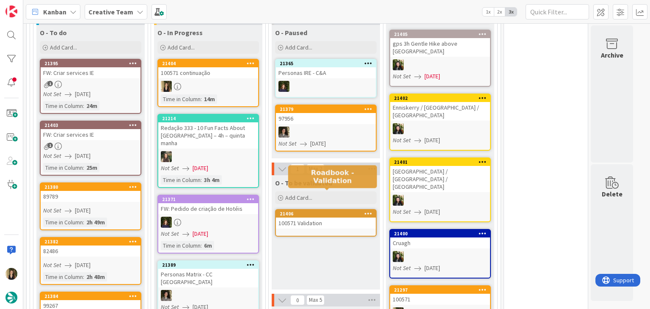
click at [332, 218] on div "100571 Validation" at bounding box center [326, 223] width 100 height 11
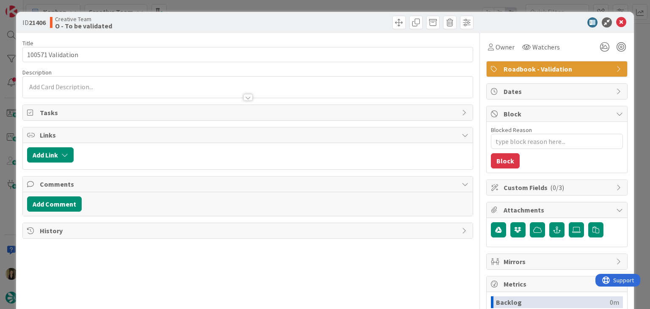
drag, startPoint x: 143, startPoint y: 90, endPoint x: 132, endPoint y: 94, distance: 12.1
click at [142, 89] on div at bounding box center [248, 93] width 450 height 9
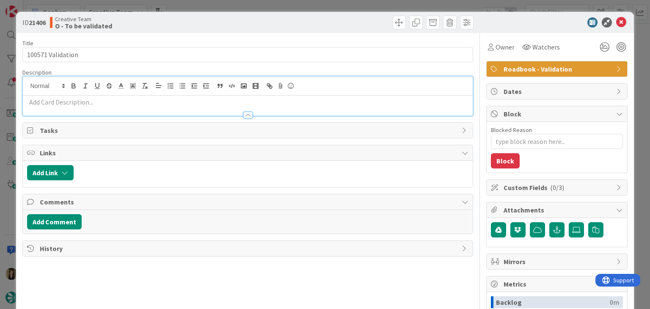
click at [119, 102] on p at bounding box center [247, 102] width 441 height 10
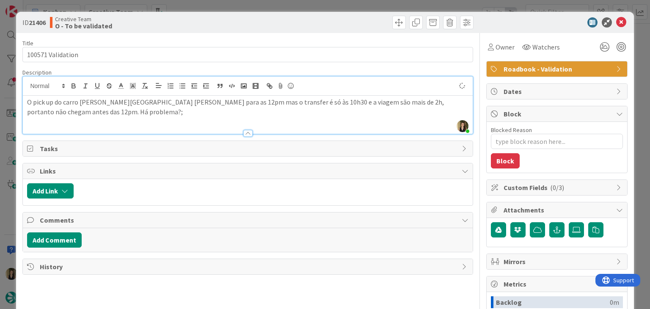
type textarea "x"
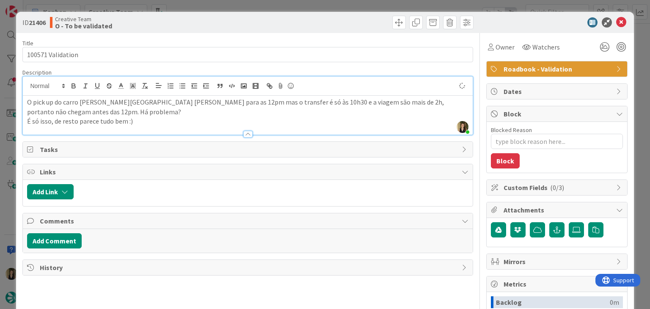
drag, startPoint x: 217, startPoint y: 25, endPoint x: 224, endPoint y: 15, distance: 12.6
click at [218, 24] on div "Creative Team O - To be validated" at bounding box center [148, 23] width 196 height 14
click at [230, 6] on div "ID 21406 Creative Team O - To be validated Title 17 / 128 100571 Validation Des…" at bounding box center [325, 154] width 650 height 309
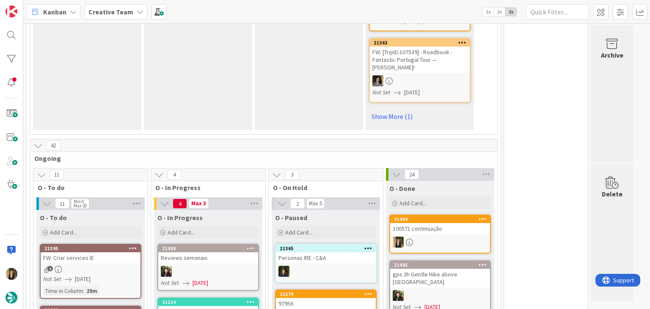
scroll to position [847, 0]
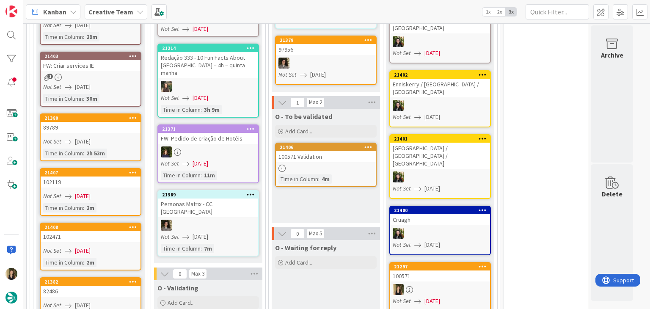
click at [318, 182] on div "O - To be validated Add Card... Template Not Set Title 0 / 128 Label Daytrip Ac…" at bounding box center [326, 166] width 108 height 114
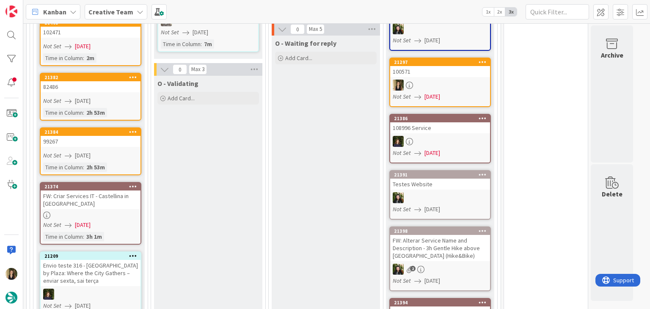
scroll to position [1016, 0]
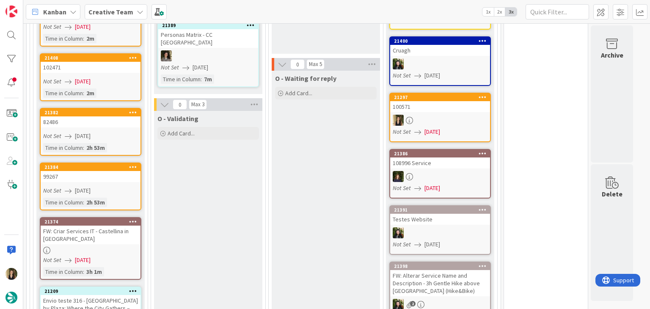
click at [132, 175] on link "21384 99267 Not Set [DATE] Time in [GEOGRAPHIC_DATA] : 2h 53m" at bounding box center [91, 187] width 102 height 48
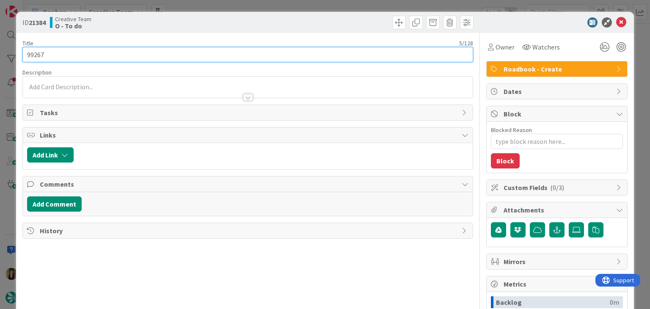
click at [33, 52] on input "99267" at bounding box center [247, 54] width 450 height 15
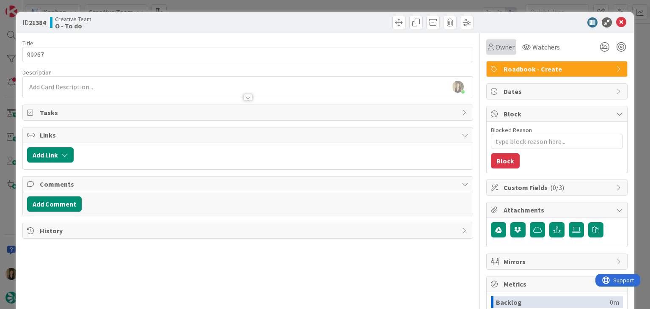
click at [496, 52] on span "Owner" at bounding box center [505, 47] width 19 height 10
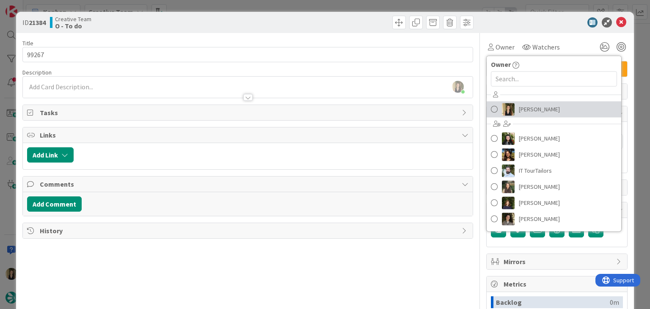
drag, startPoint x: 530, startPoint y: 116, endPoint x: 522, endPoint y: 111, distance: 10.3
click at [530, 116] on link "[PERSON_NAME]" at bounding box center [554, 109] width 135 height 16
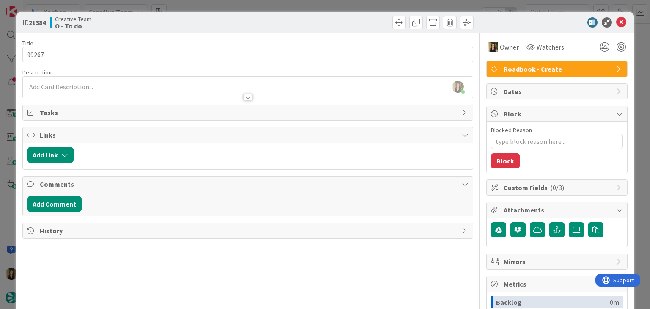
drag, startPoint x: 320, startPoint y: 26, endPoint x: 314, endPoint y: 17, distance: 11.3
click at [318, 25] on div at bounding box center [362, 23] width 224 height 14
click at [312, 7] on div "ID 21384 Creative Team O - To do Title 5 / 128 99267 Description [PERSON_NAME] …" at bounding box center [325, 154] width 650 height 309
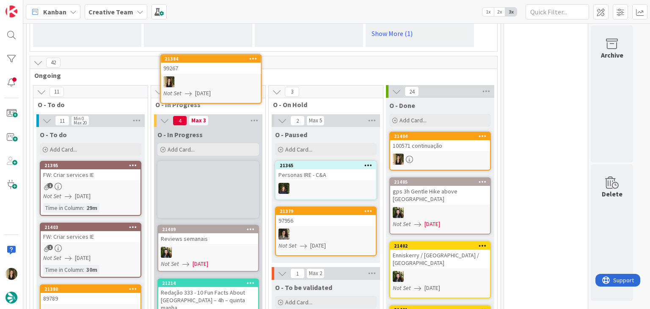
scroll to position [664, 0]
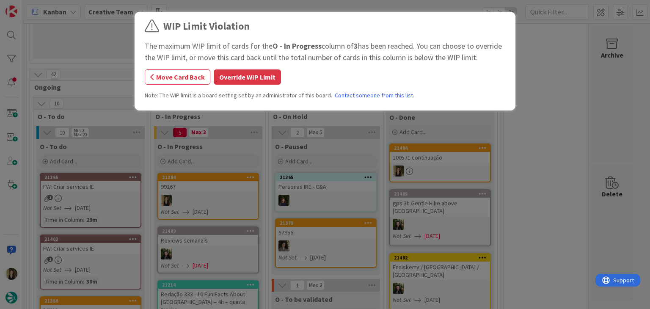
click at [271, 76] on button "Override WIP Limit" at bounding box center [247, 76] width 67 height 15
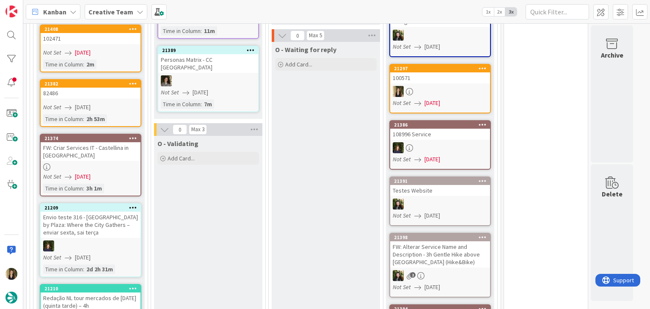
click at [315, 163] on div "O - Waiting for reply Add Card..." at bounding box center [326, 232] width 108 height 381
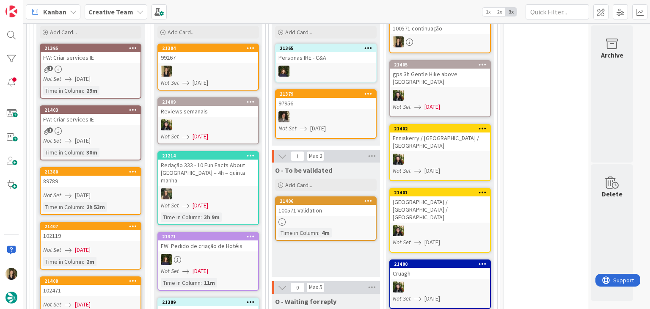
scroll to position [804, 0]
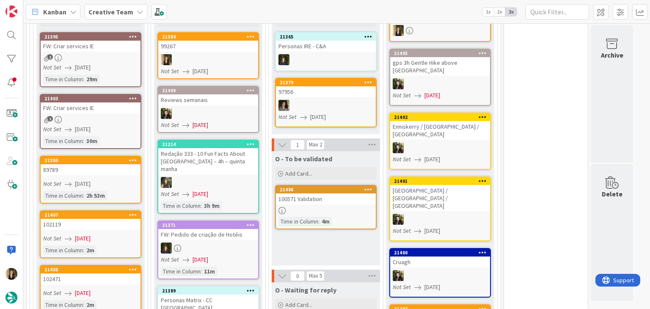
click at [320, 223] on div "O - To be validated Add Card... Template Not Set Title 0 / 128 Label Daytrip Ac…" at bounding box center [326, 208] width 108 height 114
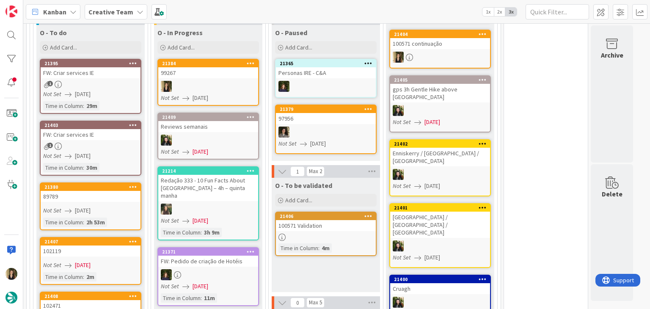
scroll to position [762, 0]
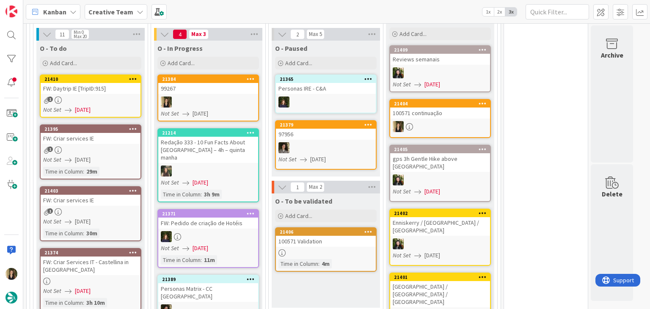
click at [205, 75] on div "21384" at bounding box center [208, 79] width 100 height 8
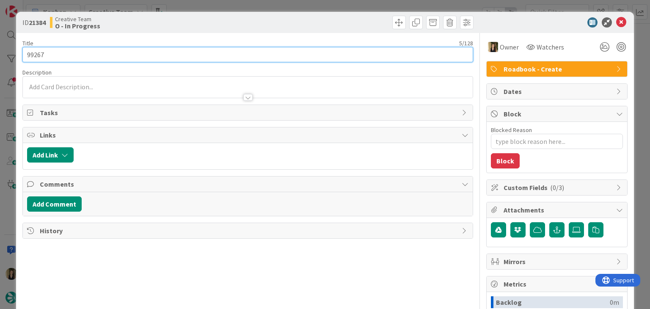
click at [39, 55] on input "99267" at bounding box center [247, 54] width 450 height 15
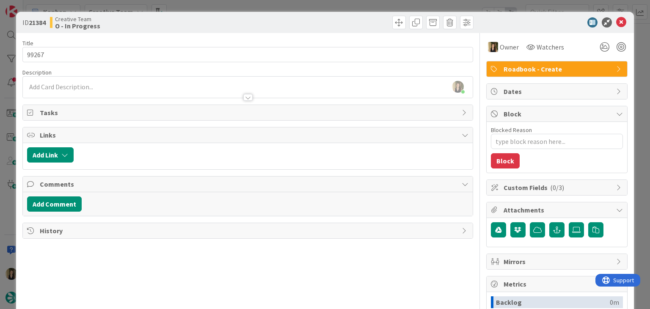
type textarea "x"
click at [88, 86] on div "[PERSON_NAME] joined 5 m ago" at bounding box center [248, 87] width 450 height 21
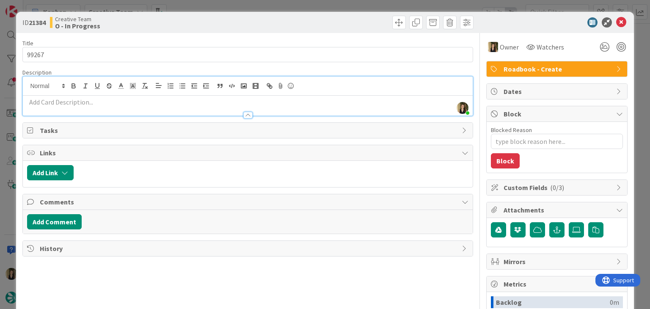
click at [88, 107] on div at bounding box center [248, 111] width 450 height 9
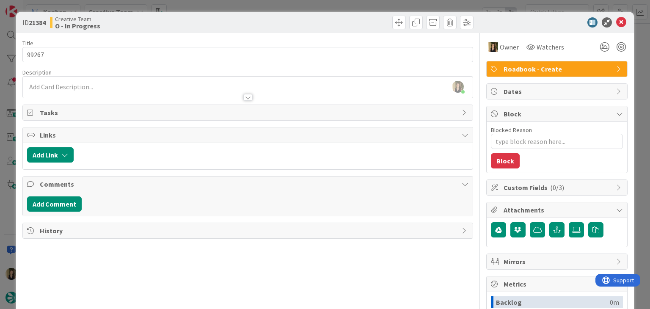
click at [89, 89] on div at bounding box center [248, 93] width 450 height 9
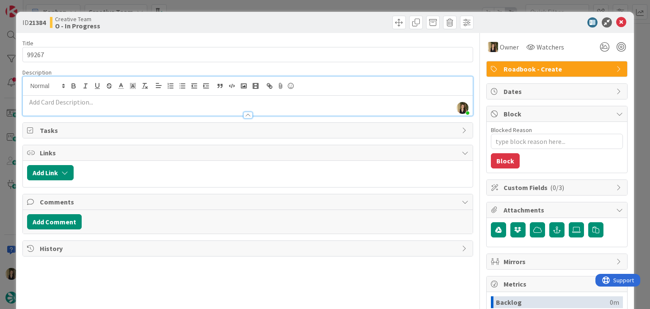
click at [86, 101] on p at bounding box center [247, 102] width 441 height 10
paste div
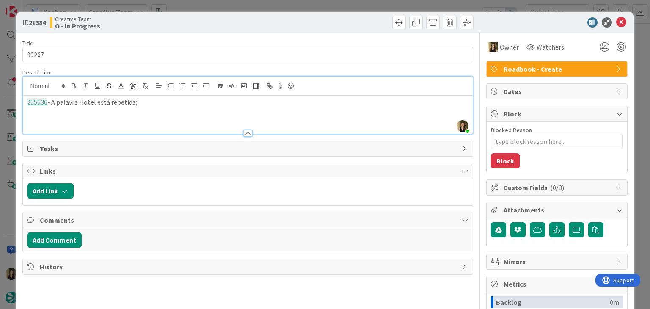
drag, startPoint x: 235, startPoint y: 29, endPoint x: 235, endPoint y: 10, distance: 19.5
click at [234, 28] on div "ID 21384 Creative Team O - In Progress" at bounding box center [325, 22] width 618 height 21
click at [236, 7] on div "ID 21384 Creative Team O - In Progress Title 5 / 128 99267 Description [GEOGRAP…" at bounding box center [325, 154] width 650 height 309
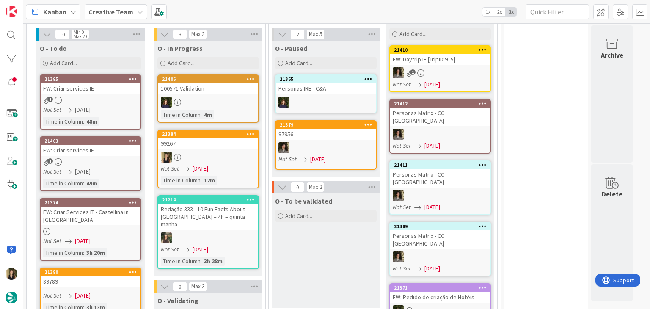
click at [229, 152] on div at bounding box center [208, 157] width 100 height 11
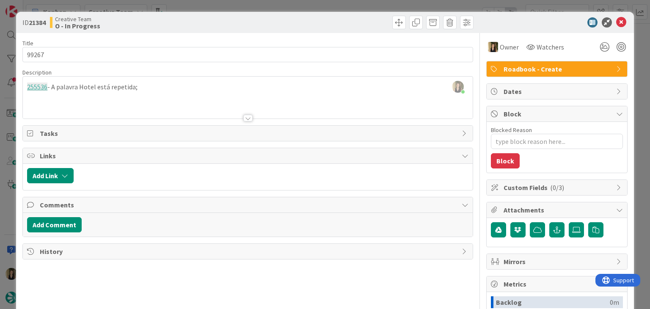
drag, startPoint x: 235, startPoint y: 27, endPoint x: 238, endPoint y: 17, distance: 9.6
click at [235, 26] on div "Creative Team O - In Progress" at bounding box center [148, 23] width 196 height 14
click at [238, 5] on div "ID 21384 Creative Team O - In Progress Title 5 / 128 99267 Description [PERSON_…" at bounding box center [325, 154] width 650 height 309
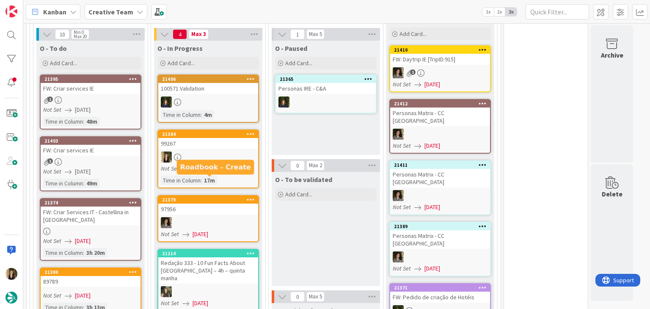
click at [225, 152] on div at bounding box center [208, 157] width 100 height 11
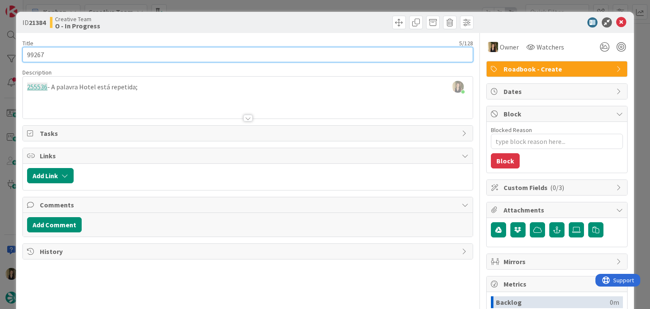
click at [33, 57] on input "99267" at bounding box center [247, 54] width 450 height 15
click at [33, 56] on input "99267" at bounding box center [247, 54] width 450 height 15
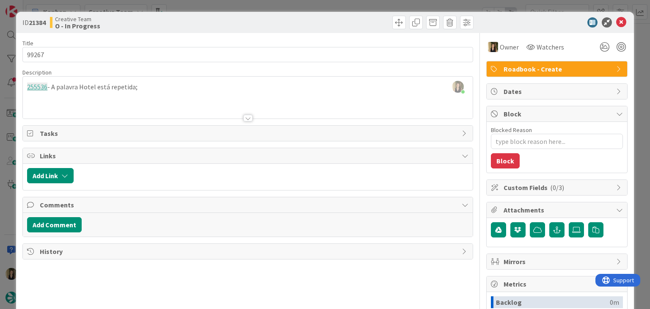
click at [210, 14] on div "ID 21384 Creative Team O - In Progress" at bounding box center [325, 22] width 618 height 21
click at [213, 5] on div "ID 21384 Creative Team O - In Progress Title 5 / 128 99267 Description [PERSON_…" at bounding box center [325, 154] width 650 height 309
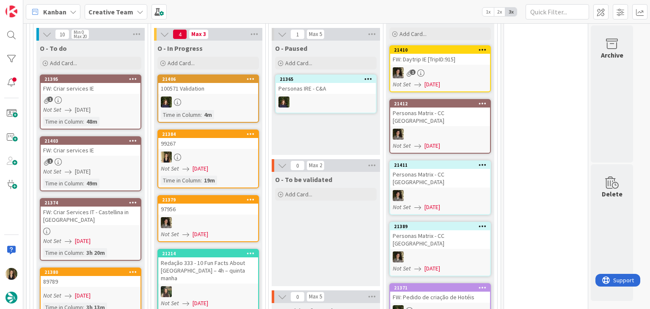
click at [227, 164] on div "Not Set [DATE]" at bounding box center [209, 168] width 97 height 9
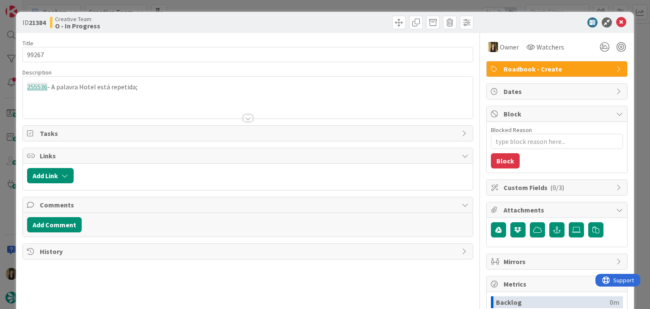
drag, startPoint x: 266, startPoint y: 25, endPoint x: 265, endPoint y: 14, distance: 11.9
click at [266, 24] on div at bounding box center [362, 23] width 224 height 14
click at [264, 10] on div "ID 21384 Creative Team O - In Progress Title 5 / 128 99267 Description 255536 -…" at bounding box center [325, 154] width 650 height 309
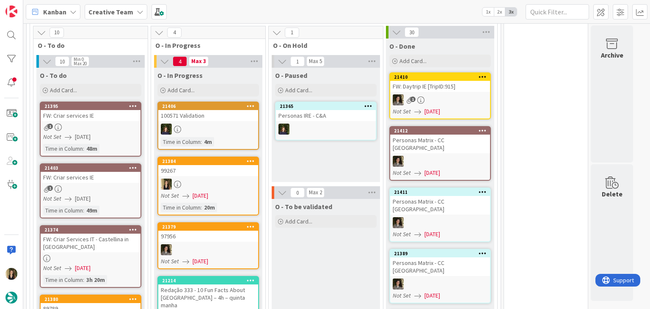
click at [233, 165] on div "99267" at bounding box center [208, 170] width 100 height 11
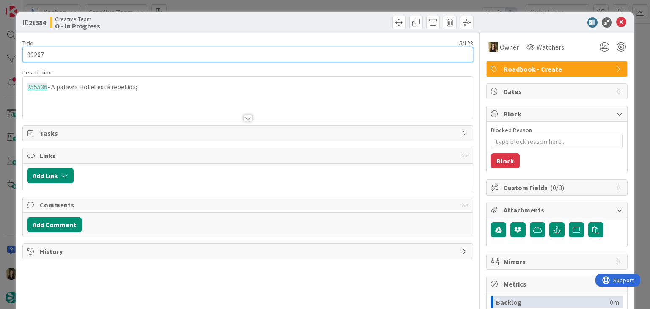
click at [42, 53] on input "99267" at bounding box center [247, 54] width 450 height 15
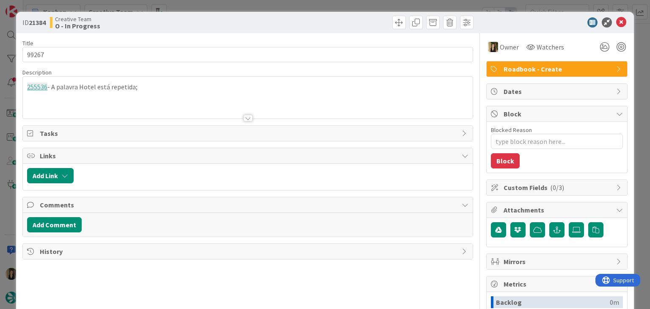
click at [211, 18] on div "Creative Team O - In Progress" at bounding box center [148, 23] width 196 height 14
click at [211, 9] on div "ID 21384 Creative Team O - In Progress Title 5 / 128 99267 Description 255536 -…" at bounding box center [325, 154] width 650 height 309
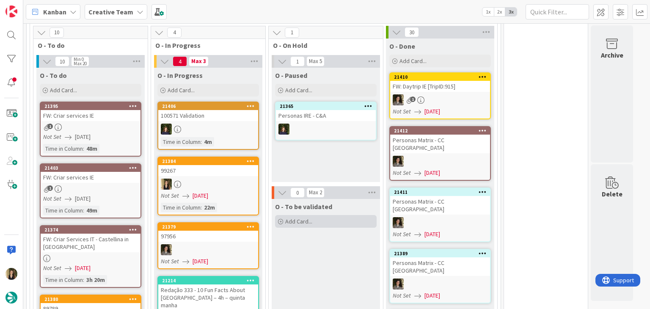
click at [312, 215] on div "Add Card..." at bounding box center [326, 221] width 102 height 13
paste textarea "99267"
type textarea "x"
type textarea "99267"
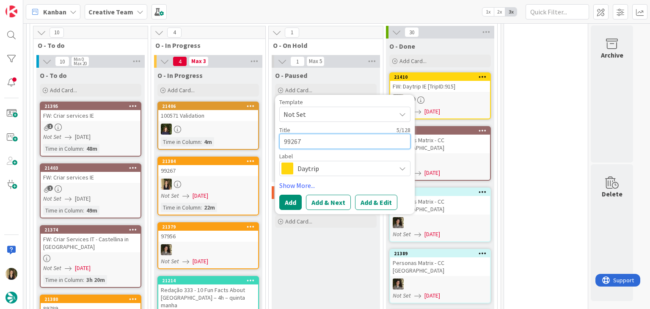
type textarea "x"
type textarea "99267"
type textarea "x"
type textarea "99267 V"
type textarea "x"
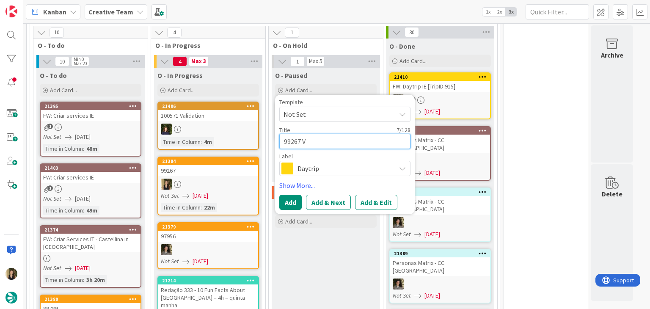
type textarea "99267 Va"
type textarea "x"
type textarea "99267 Val"
type textarea "x"
type textarea "99267 Vali"
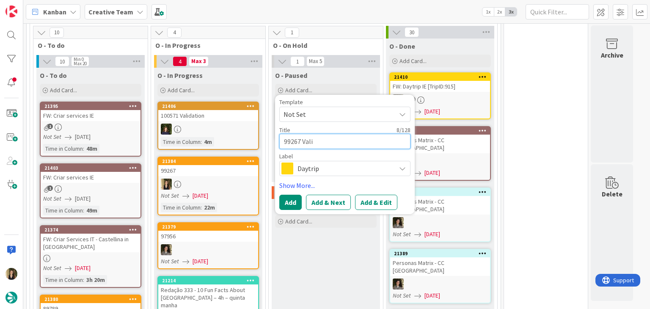
type textarea "x"
type textarea "99267 Valid"
type textarea "x"
type textarea "99267 Valida"
type textarea "x"
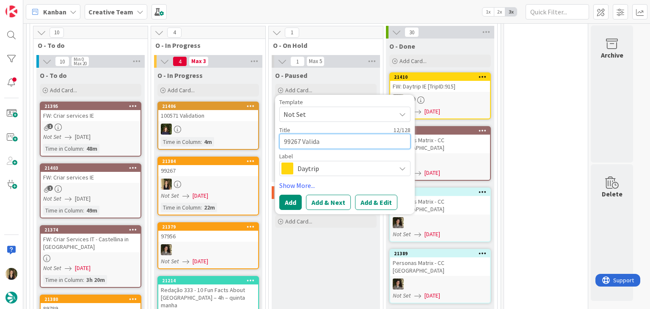
type textarea "99267 Validat"
type textarea "x"
type textarea "99267 Validati"
type textarea "x"
type textarea "99267 Validatio"
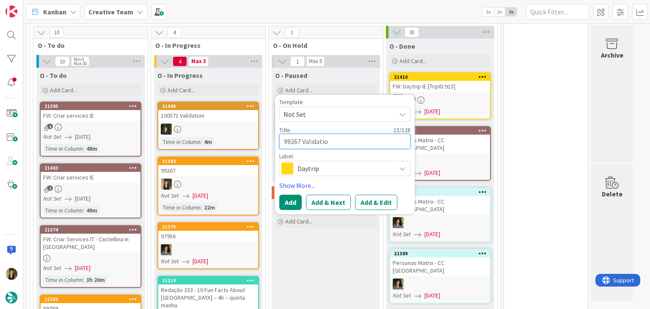
type textarea "x"
drag, startPoint x: 346, startPoint y: 152, endPoint x: 351, endPoint y: 154, distance: 4.6
click at [346, 163] on span "Daytrip" at bounding box center [345, 169] width 94 height 12
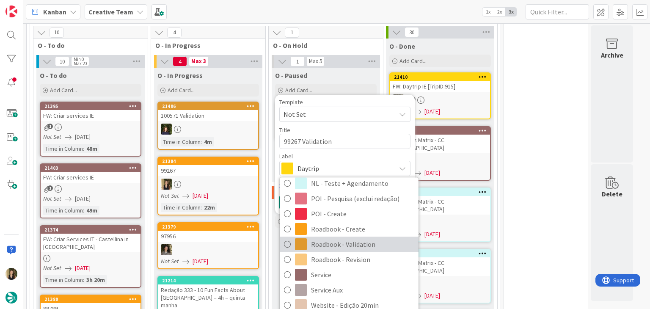
click at [359, 238] on span "Roadbook - Validation" at bounding box center [362, 244] width 103 height 13
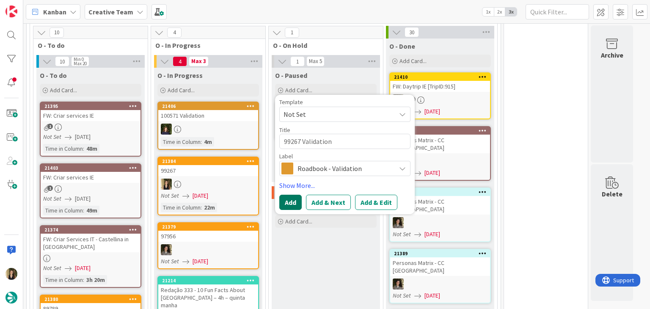
click at [293, 195] on button "Add" at bounding box center [290, 202] width 22 height 15
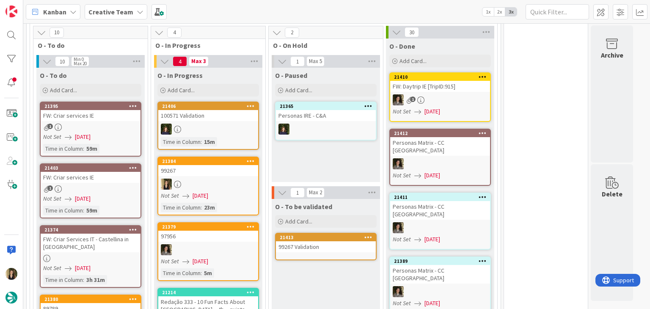
click at [237, 179] on div at bounding box center [208, 184] width 100 height 11
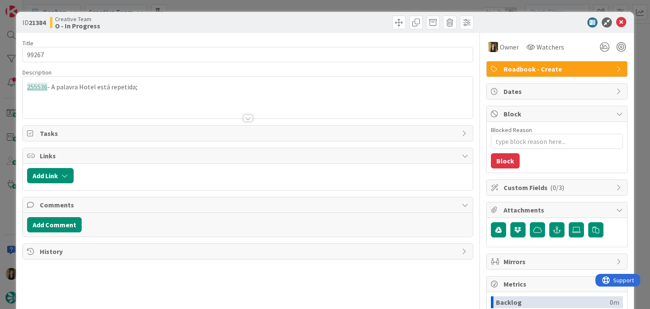
drag, startPoint x: 149, startPoint y: 90, endPoint x: 15, endPoint y: 88, distance: 134.2
click at [15, 88] on div "ID 21384 Creative Team O - In Progress Title 5 / 128 99267 Description 255536 -…" at bounding box center [325, 154] width 650 height 309
drag, startPoint x: 171, startPoint y: 114, endPoint x: 163, endPoint y: 96, distance: 19.9
click at [170, 113] on div at bounding box center [248, 108] width 450 height 22
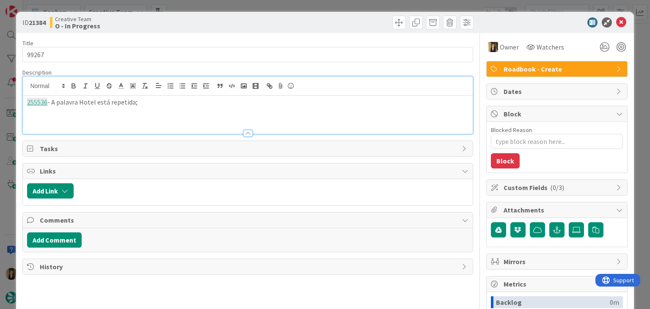
drag, startPoint x: 163, startPoint y: 98, endPoint x: 156, endPoint y: 101, distance: 7.2
click at [163, 98] on p "255536 - A palavra Hotel está repetida;" at bounding box center [247, 102] width 441 height 10
drag, startPoint x: 156, startPoint y: 102, endPoint x: 5, endPoint y: 101, distance: 150.7
click at [5, 101] on div "ID 21384 Creative Team O - In Progress Title 5 / 128 99267 Description [PERSON_…" at bounding box center [325, 154] width 650 height 309
copy p "255536 - A palavra Hotel está repetida;"
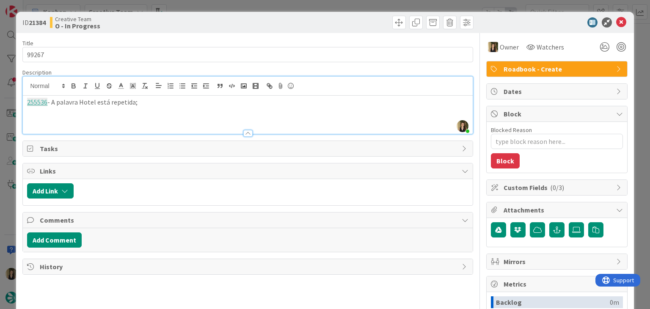
drag, startPoint x: 242, startPoint y: 19, endPoint x: 244, endPoint y: 8, distance: 11.6
click at [242, 19] on div "Creative Team O - In Progress" at bounding box center [148, 23] width 196 height 14
click at [245, 4] on div "ID 21384 Creative Team O - In Progress Title 5 / 128 99267 Description [PERSON_…" at bounding box center [325, 154] width 650 height 309
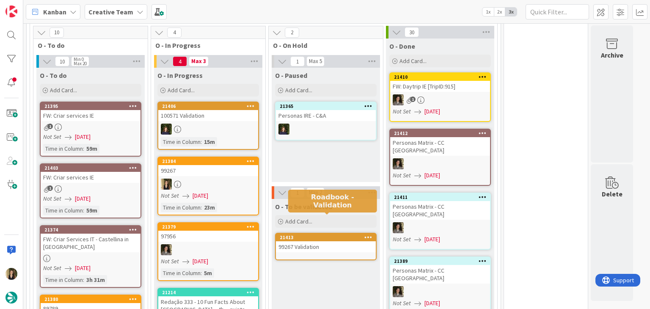
click at [327, 241] on div "99267 Validation" at bounding box center [326, 246] width 100 height 11
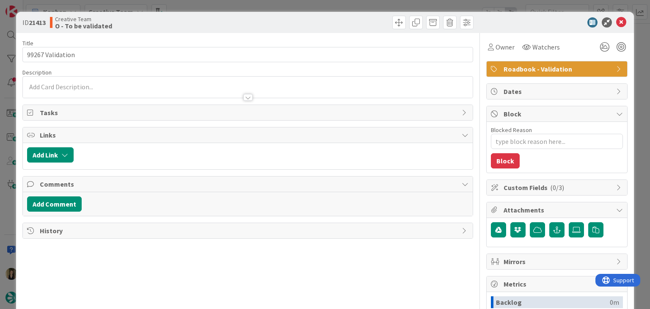
click at [91, 92] on div at bounding box center [248, 93] width 450 height 9
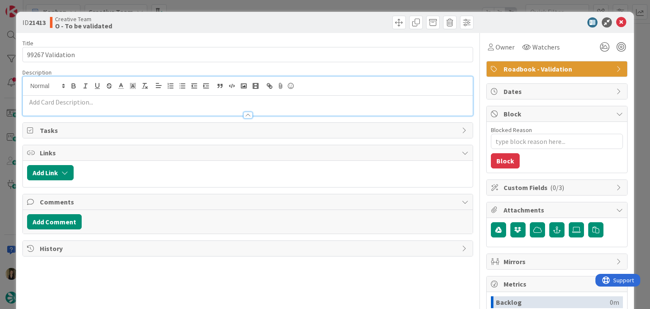
drag, startPoint x: 90, startPoint y: 105, endPoint x: 97, endPoint y: 103, distance: 7.5
click at [90, 105] on p at bounding box center [247, 102] width 441 height 10
paste div
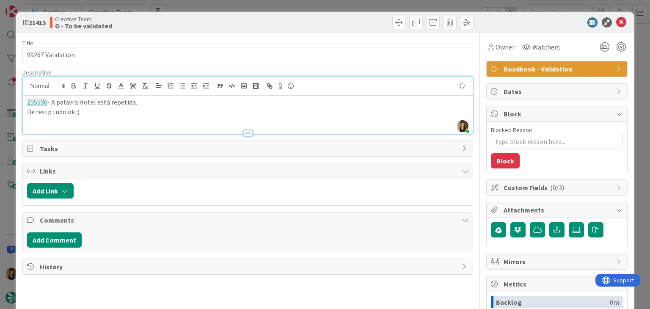
click at [50, 108] on p "De restp tudo ok :)" at bounding box center [247, 112] width 441 height 10
click at [193, 28] on div "Creative Team O - To be validated" at bounding box center [148, 23] width 196 height 14
click at [210, 7] on div "ID 21413 Creative Team O - To be validated Title 16 / 128 99267 Validation Desc…" at bounding box center [325, 154] width 650 height 309
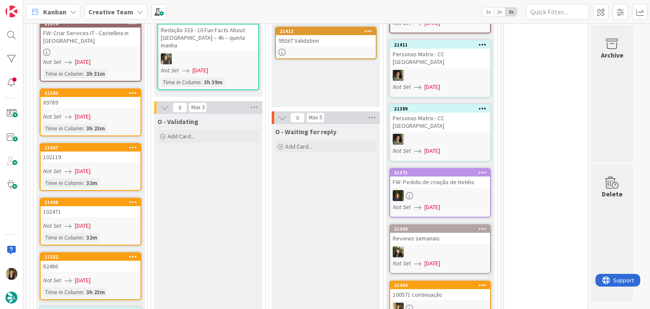
scroll to position [1042, 0]
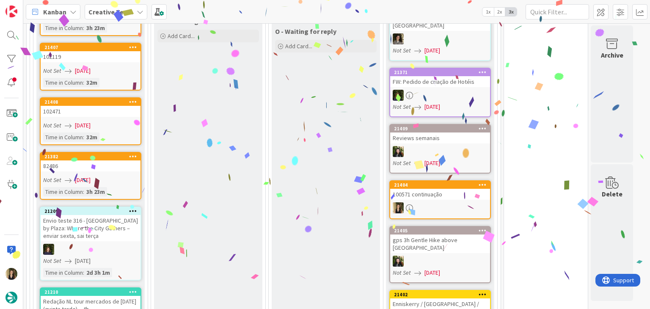
click at [110, 176] on div "Not Set [DATE]" at bounding box center [91, 180] width 97 height 9
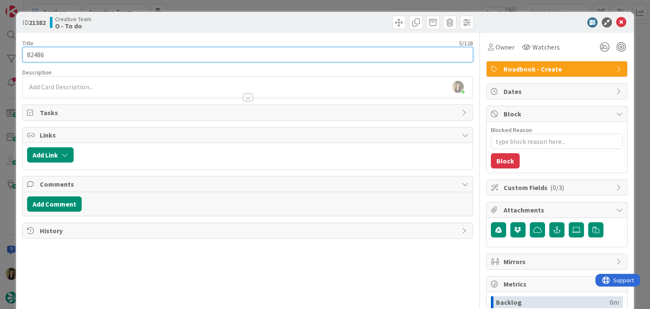
click at [39, 55] on input "82486" at bounding box center [247, 54] width 450 height 15
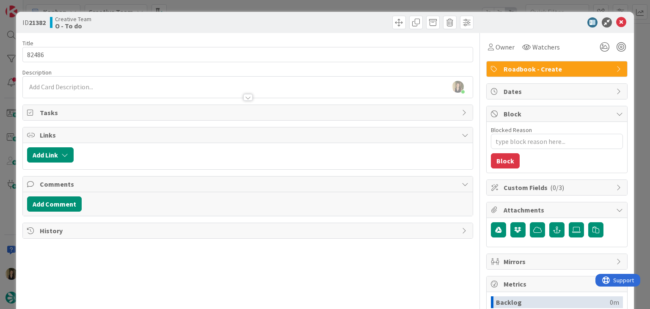
click at [240, 14] on div "ID 21382 Creative Team O - To do" at bounding box center [325, 22] width 618 height 21
drag, startPoint x: 238, startPoint y: 8, endPoint x: 224, endPoint y: 26, distance: 22.6
click at [238, 8] on div "ID 21382 Creative Team O - To do Title 5 / 128 82486 Description [PERSON_NAME] …" at bounding box center [325, 154] width 650 height 309
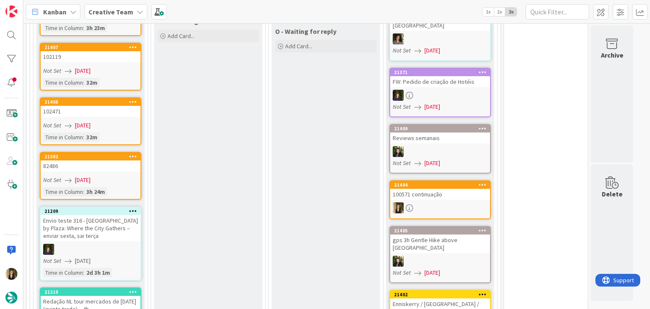
click at [121, 121] on div "Not Set [DATE]" at bounding box center [91, 125] width 97 height 9
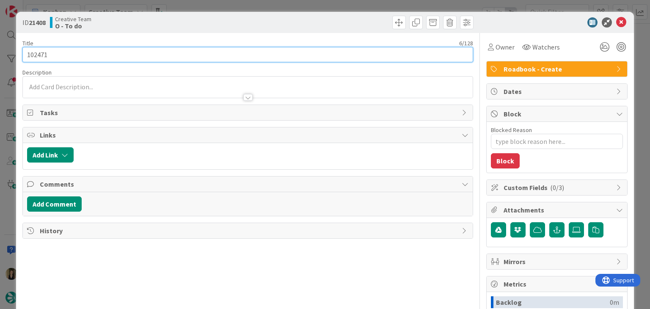
click at [35, 53] on input "102471" at bounding box center [247, 54] width 450 height 15
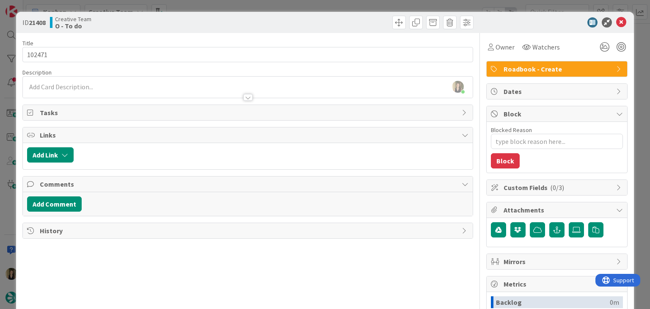
drag, startPoint x: 164, startPoint y: 17, endPoint x: 213, endPoint y: 2, distance: 51.0
click at [164, 17] on div "Creative Team O - To do" at bounding box center [148, 23] width 196 height 14
click at [217, 2] on div "ID 21408 Creative Team O - To do Title 6 / 128 102471 Description [PERSON_NAME]…" at bounding box center [325, 154] width 650 height 309
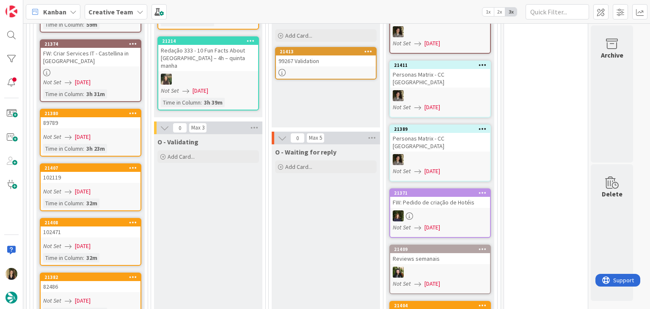
scroll to position [915, 0]
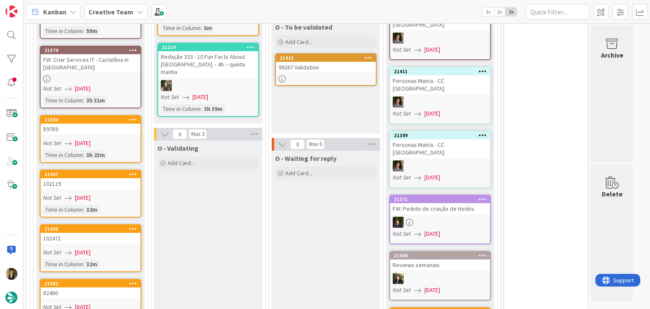
click at [131, 171] on link "21407 102119 Not Set [DATE] Time in [GEOGRAPHIC_DATA] : 32m" at bounding box center [91, 194] width 102 height 48
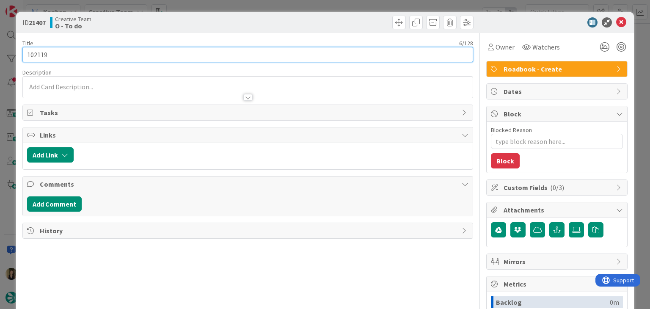
click at [38, 55] on input "102119" at bounding box center [247, 54] width 450 height 15
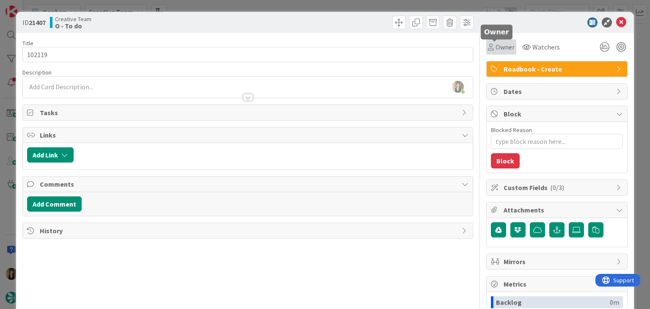
click at [488, 45] on div "Owner" at bounding box center [501, 47] width 27 height 10
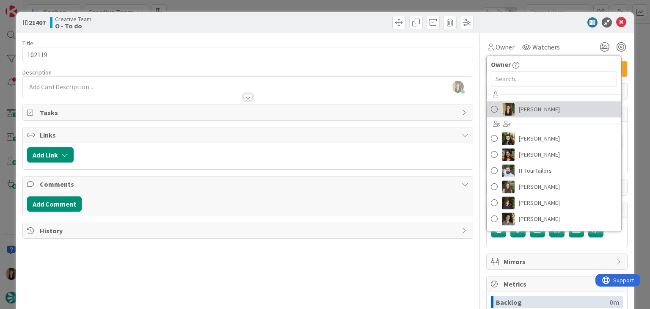
drag, startPoint x: 543, startPoint y: 109, endPoint x: 530, endPoint y: 105, distance: 13.4
click at [543, 109] on link "[PERSON_NAME]" at bounding box center [554, 109] width 135 height 16
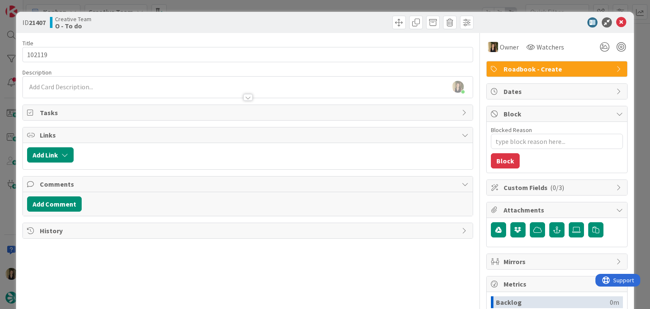
drag, startPoint x: 320, startPoint y: 19, endPoint x: 315, endPoint y: 9, distance: 10.6
click at [318, 19] on div at bounding box center [362, 23] width 224 height 14
click at [315, 4] on div "ID 21407 Creative Team O - To do Title 6 / 128 102119 Description [PERSON_NAME]…" at bounding box center [325, 154] width 650 height 309
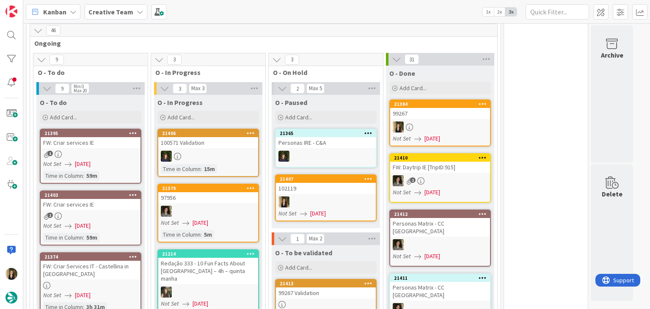
scroll to position [762, 0]
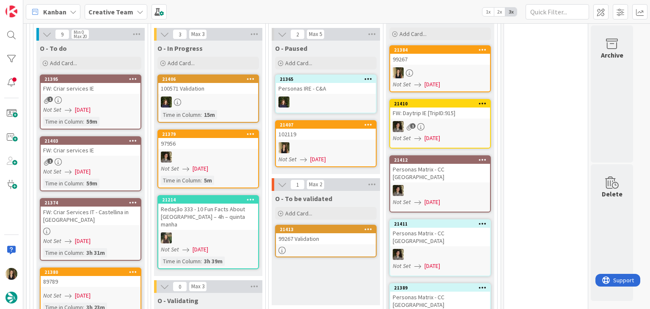
click at [320, 260] on div "O - To be validated Add Card... Template Not Set Title 0 / 128 Label Daytrip Ac…" at bounding box center [326, 248] width 108 height 114
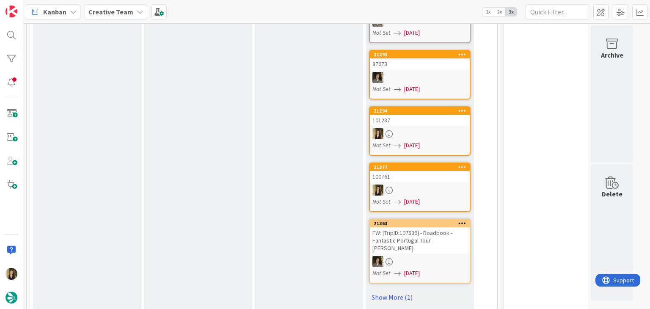
scroll to position [423, 0]
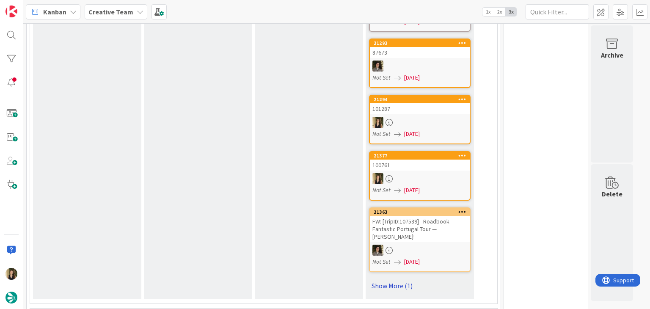
click at [391, 279] on link "Show More (1)" at bounding box center [420, 286] width 102 height 14
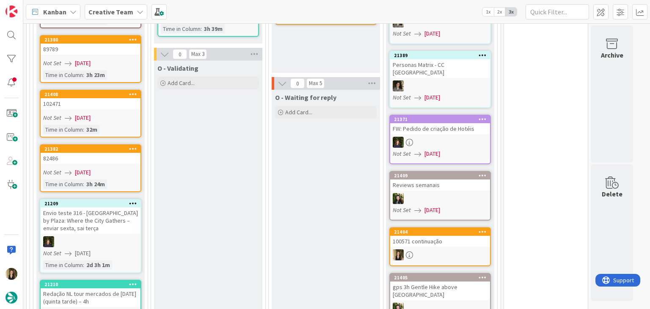
scroll to position [1186, 0]
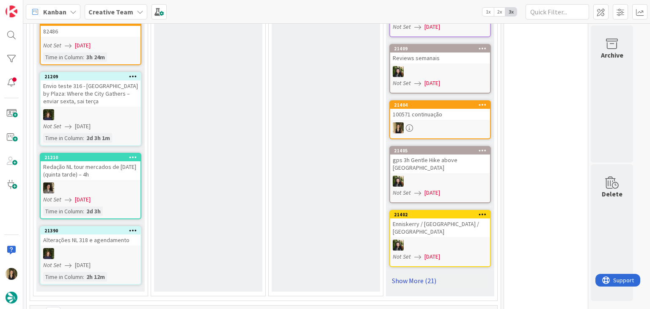
click at [433, 274] on link "Show More (21)" at bounding box center [441, 281] width 102 height 14
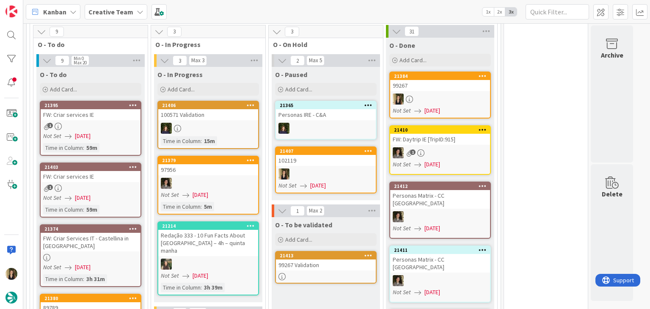
scroll to position [795, 0]
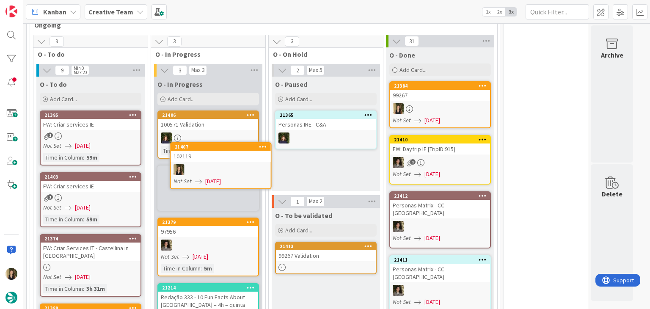
scroll to position [789, 0]
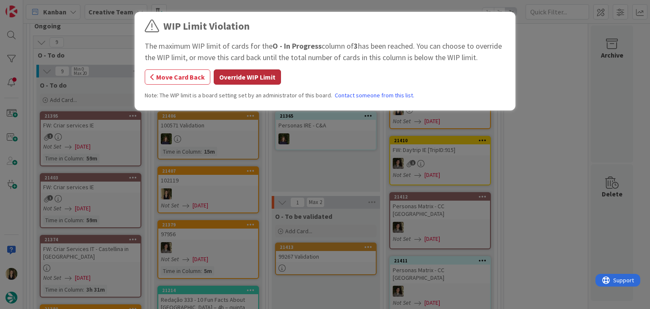
click at [237, 82] on button "Override WIP Limit" at bounding box center [247, 76] width 67 height 15
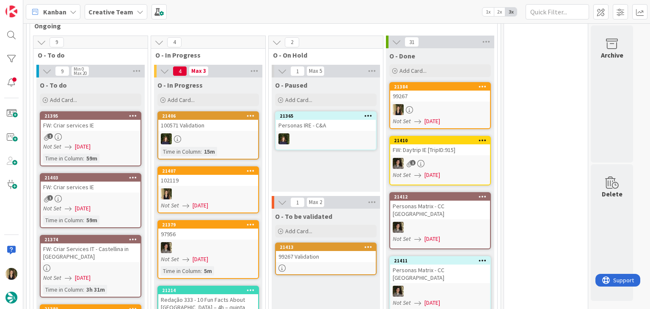
click at [232, 188] on div at bounding box center [208, 193] width 100 height 11
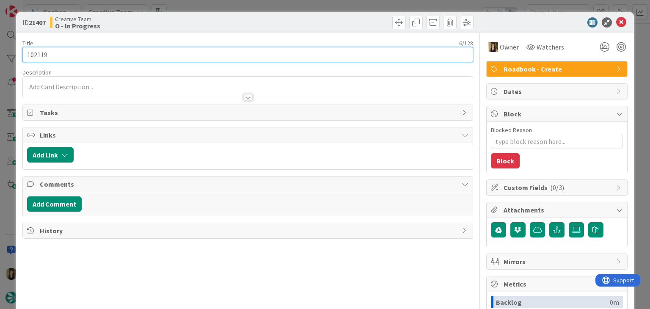
click at [36, 56] on input "102119" at bounding box center [247, 54] width 450 height 15
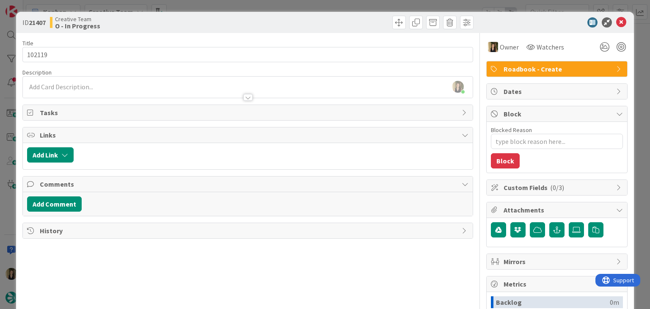
click at [105, 87] on div "[PERSON_NAME] joined 13 m ago" at bounding box center [248, 87] width 450 height 21
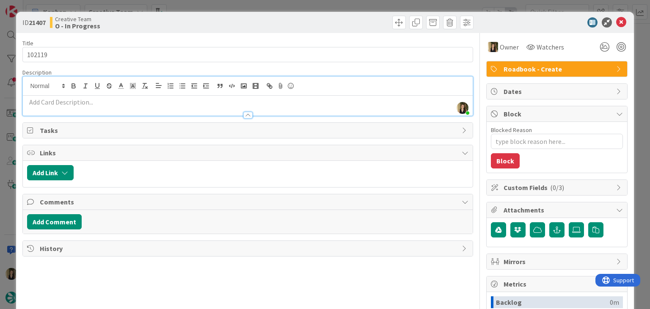
click at [98, 102] on p at bounding box center [247, 102] width 441 height 10
paste div
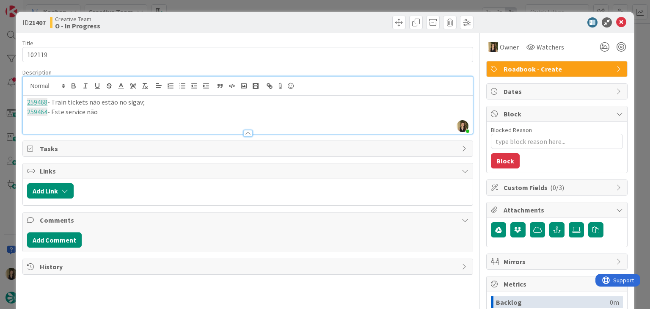
click at [55, 113] on p "259464 - Este service não" at bounding box center [247, 112] width 441 height 10
click at [149, 110] on p "259464 - A duração deste service não" at bounding box center [247, 112] width 441 height 10
click at [159, 27] on div "Creative Team O - In Progress" at bounding box center [148, 23] width 196 height 14
drag, startPoint x: 183, startPoint y: 116, endPoint x: 137, endPoint y: 114, distance: 46.2
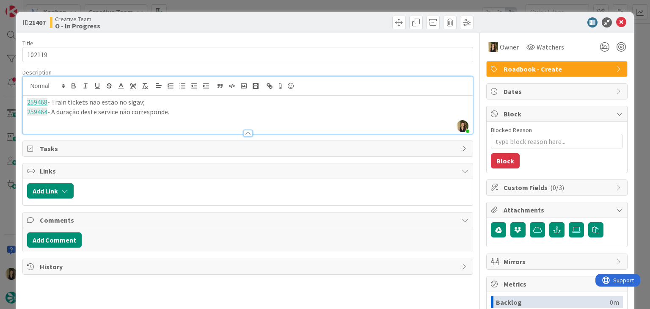
click at [86, 104] on div "259468 - Train tickets não estão no sigav; 259464 - A duração deste service não…" at bounding box center [248, 115] width 450 height 38
click at [173, 113] on p "259464 - A duração deste service não corresponde." at bounding box center [247, 112] width 441 height 10
click at [180, 112] on p "259464 - A duração deste service não corresponde." at bounding box center [247, 112] width 441 height 10
drag, startPoint x: 222, startPoint y: 113, endPoint x: 15, endPoint y: 97, distance: 207.7
click at [15, 97] on div "ID 21407 Creative Team O - In Progress Title 6 / 128 102119 Description [PERSON…" at bounding box center [325, 154] width 650 height 309
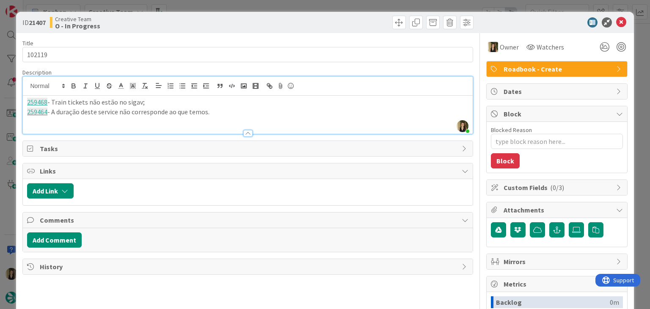
copy div "259468 - Train tickets não estão no sigav; 259464 - A duração deste service não…"
click at [215, 115] on p "259464 - A duração deste service não corresponde ao que temos." at bounding box center [247, 112] width 441 height 10
drag, startPoint x: 264, startPoint y: 17, endPoint x: 266, endPoint y: 5, distance: 11.6
click at [265, 16] on div at bounding box center [362, 23] width 224 height 14
click at [266, 5] on div "ID 21407 Creative Team O - In Progress Title 6 / 128 102119 Description [PERSON…" at bounding box center [325, 154] width 650 height 309
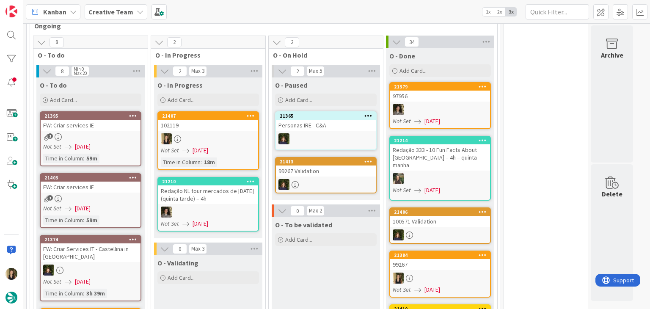
click at [251, 133] on div at bounding box center [208, 138] width 100 height 11
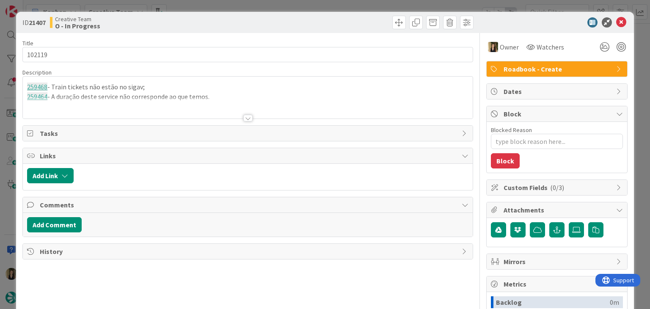
drag, startPoint x: 326, startPoint y: 30, endPoint x: 319, endPoint y: 7, distance: 23.6
click at [326, 29] on div "ID 21407 Creative Team O - In Progress" at bounding box center [325, 22] width 618 height 21
click at [319, 0] on div "ID 21407 Creative Team O - In Progress Title 6 / 128 102119 Description 259468 …" at bounding box center [325, 154] width 650 height 309
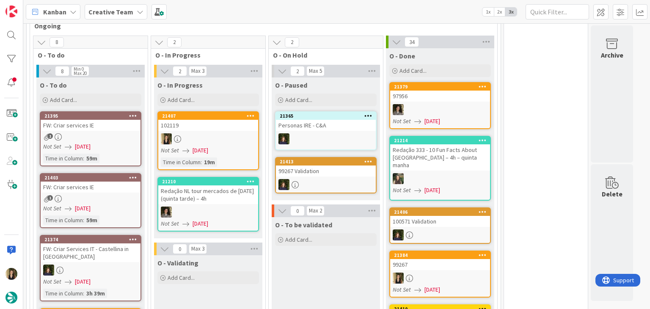
click at [309, 251] on div "O - To be validated Add Card... Template Not Set Title 0 / 128 Label Daytrip Ac…" at bounding box center [326, 274] width 108 height 114
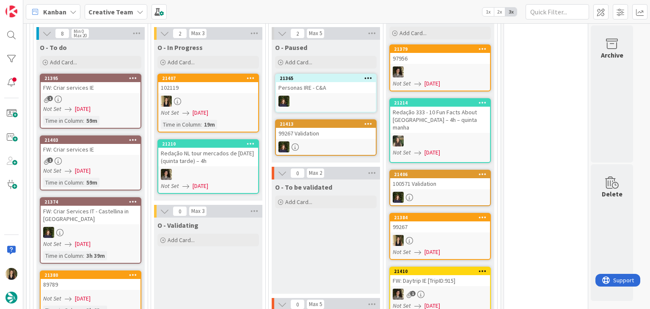
scroll to position [916, 0]
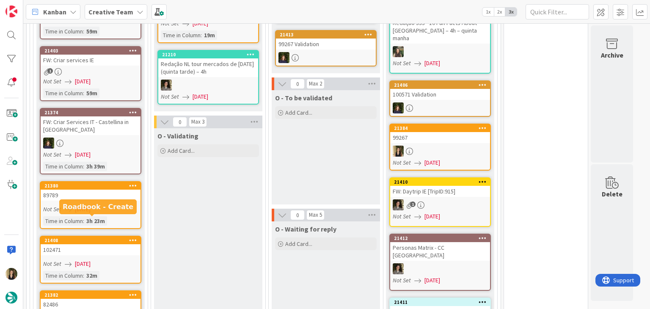
click at [115, 216] on div "Time in Column : 3h 23m" at bounding box center [90, 220] width 95 height 9
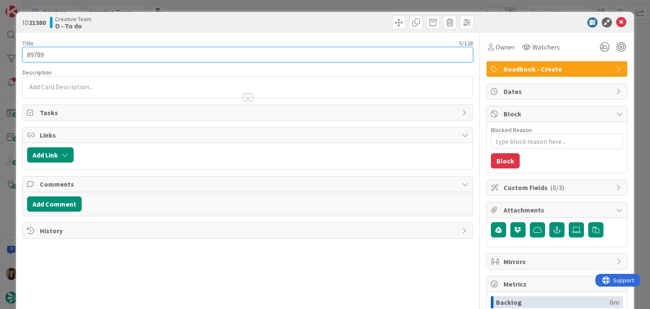
click at [37, 55] on input "89789" at bounding box center [247, 54] width 450 height 15
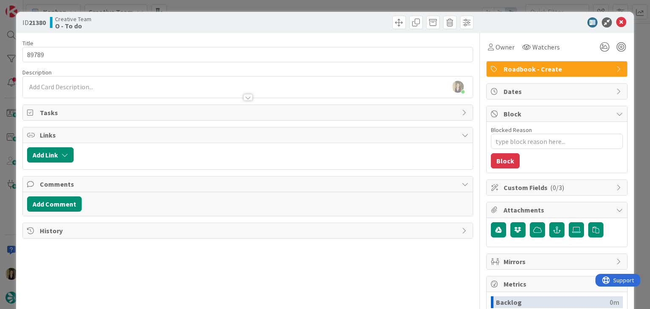
click at [217, 23] on div "Creative Team O - To do" at bounding box center [148, 23] width 196 height 14
click at [218, 4] on div "ID 21380 Creative Team O - To do Title 5 / 128 89789 Description [PERSON_NAME] …" at bounding box center [325, 154] width 650 height 309
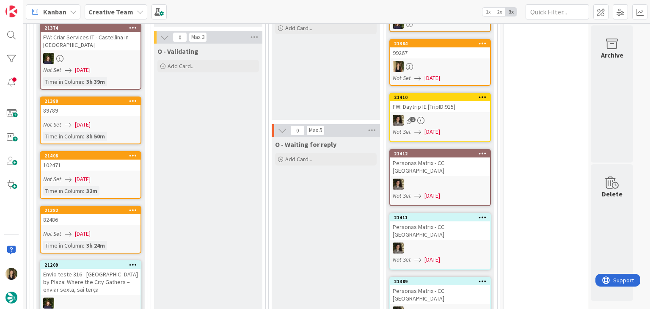
click at [113, 214] on div "82486" at bounding box center [91, 219] width 100 height 11
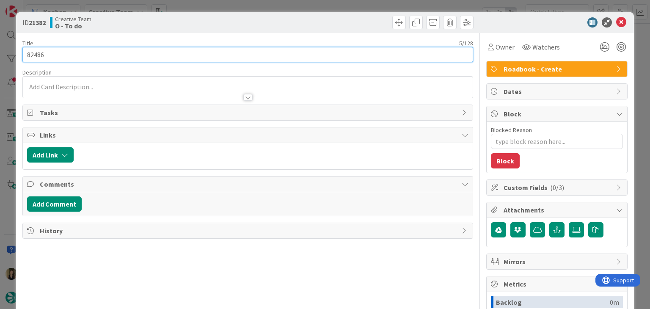
click at [42, 54] on input "82486" at bounding box center [247, 54] width 450 height 15
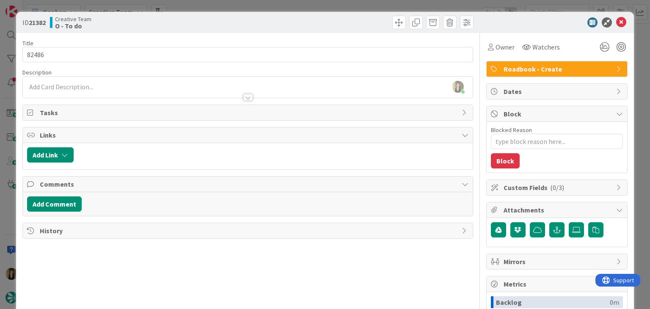
click at [182, 21] on div "Creative Team O - To do" at bounding box center [148, 23] width 196 height 14
click at [188, 8] on div "ID 21382 Creative Team O - To do Title 5 / 128 82486 Description Sofia Palma ju…" at bounding box center [325, 154] width 650 height 309
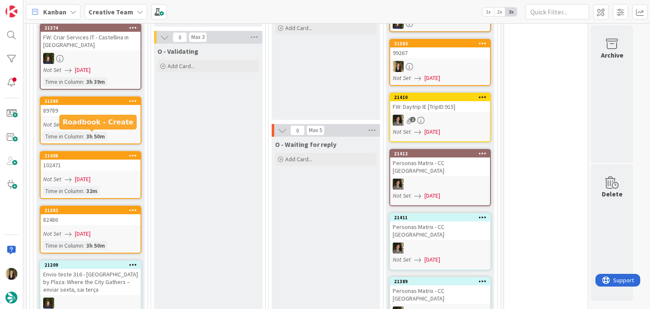
click at [91, 175] on span "[DATE]" at bounding box center [83, 179] width 16 height 9
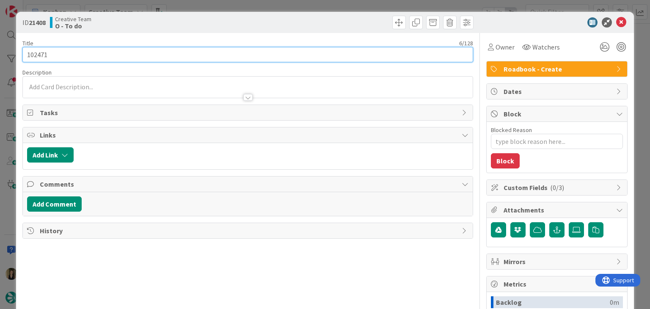
click at [35, 55] on input "102471" at bounding box center [247, 54] width 450 height 15
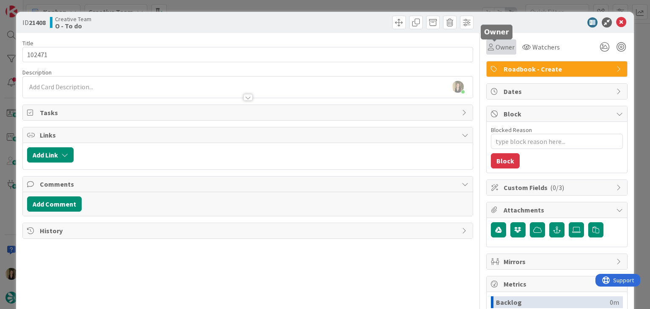
click at [498, 50] on span "Owner" at bounding box center [505, 47] width 19 height 10
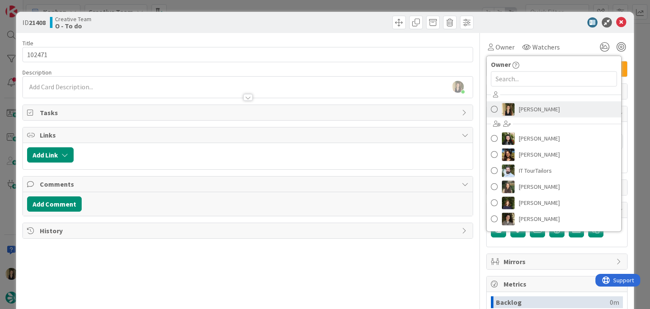
click at [529, 106] on span "[PERSON_NAME]" at bounding box center [539, 109] width 41 height 13
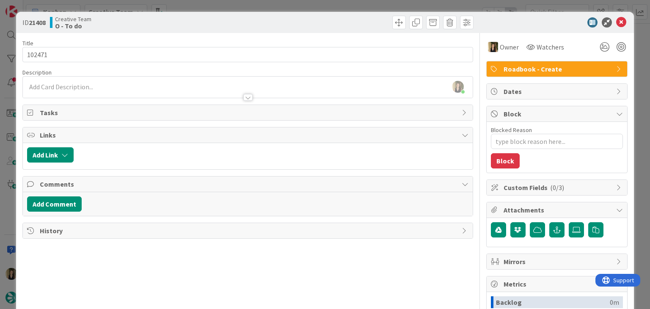
click at [321, 23] on div at bounding box center [362, 23] width 224 height 14
click at [312, 6] on div "ID 21408 Creative Team O - To do Title 6 / 128 102471 Description Sofia Palma j…" at bounding box center [325, 154] width 650 height 309
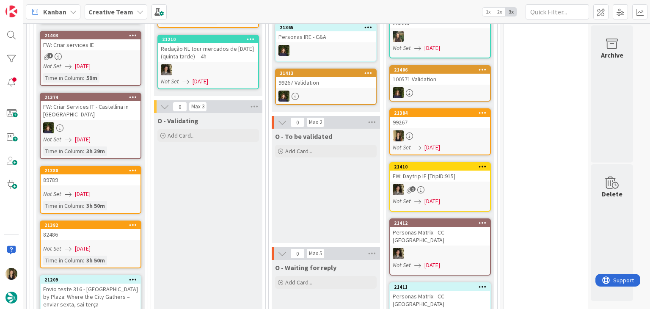
click at [321, 193] on div "O - To be validated Add Card... Template Not Set Title 0 / 128 Label Daytrip Ac…" at bounding box center [326, 186] width 108 height 114
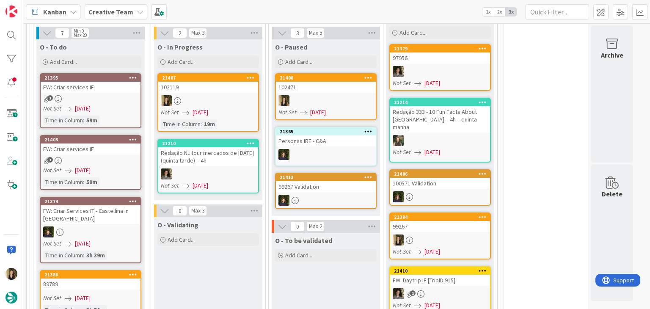
scroll to position [942, 0]
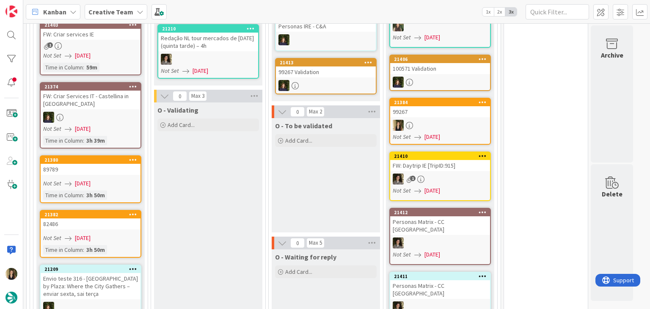
click at [316, 161] on div "O - To be validated Add Card... Template Not Set Title 0 / 128 Label Daytrip Ac…" at bounding box center [326, 175] width 108 height 114
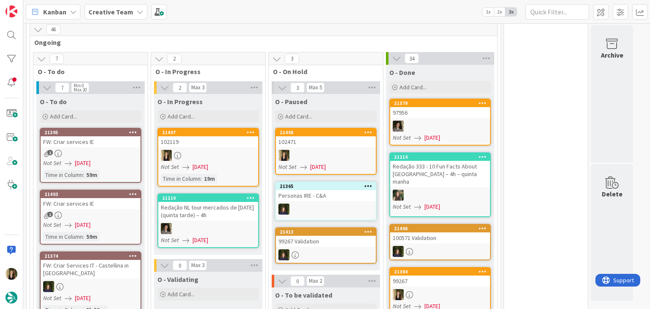
scroll to position [857, 0]
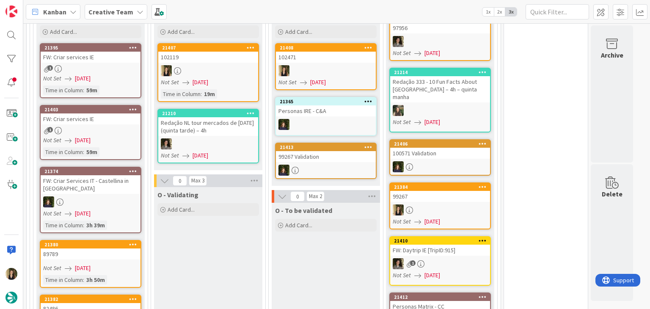
click at [212, 52] on div "102119" at bounding box center [208, 57] width 100 height 11
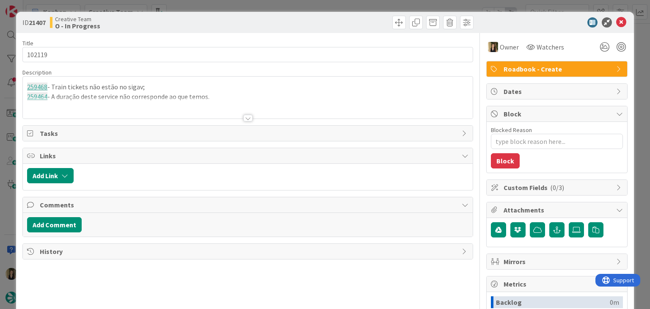
type textarea "x"
drag, startPoint x: 243, startPoint y: 25, endPoint x: 159, endPoint y: 21, distance: 83.5
click at [242, 25] on div "ID 21407 Creative Team O - In Progress" at bounding box center [247, 23] width 451 height 14
click at [213, 7] on div "ID 21407 Creative Team O - In Progress Title 6 / 128 102119 Description Sofia P…" at bounding box center [325, 154] width 650 height 309
